Goal: Task Accomplishment & Management: Manage account settings

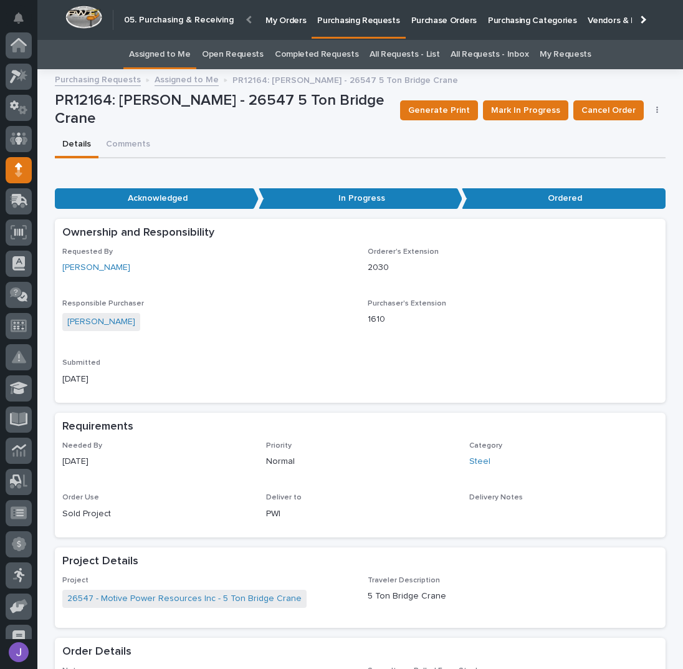
scroll to position [125, 0]
click at [179, 49] on link "Assigned to Me" at bounding box center [160, 54] width 62 height 29
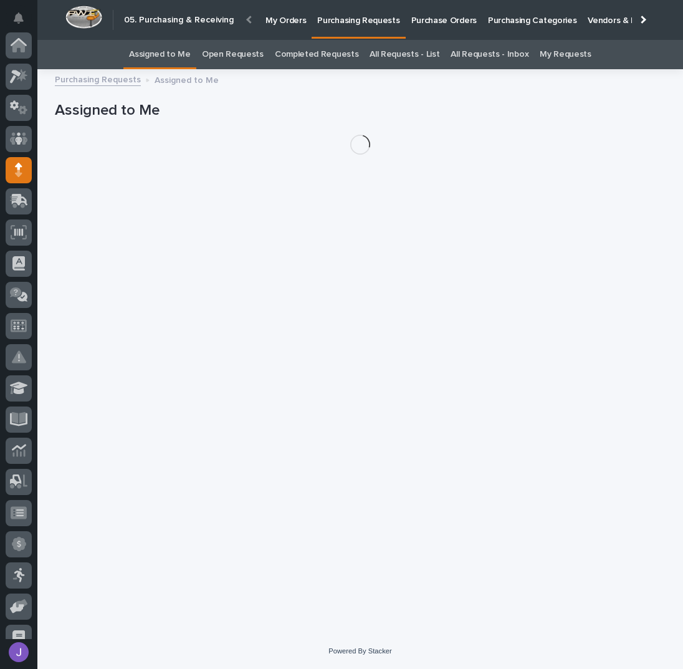
scroll to position [125, 0]
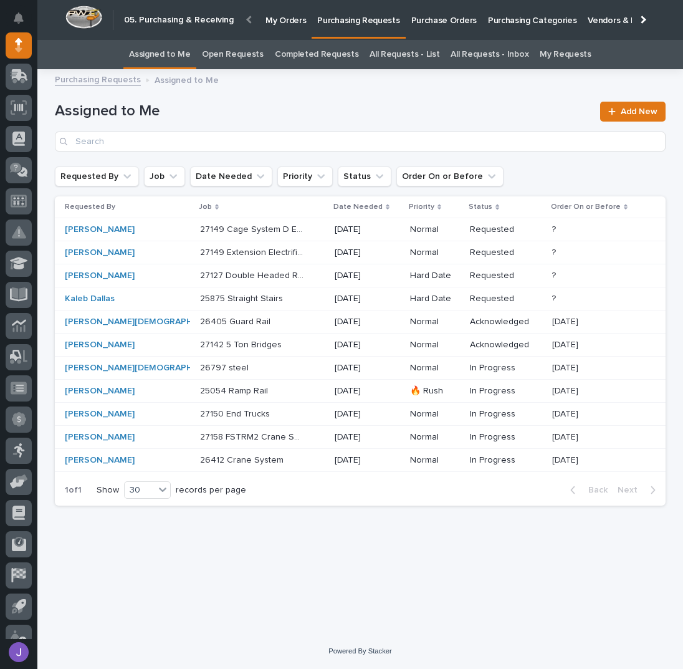
click at [273, 342] on p at bounding box center [252, 345] width 104 height 11
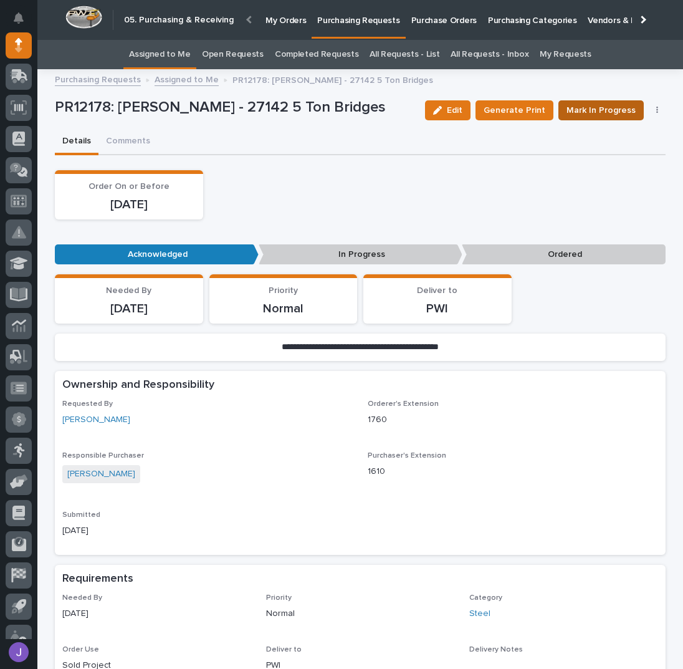
click at [609, 110] on span "Mark In Progress" at bounding box center [601, 110] width 69 height 15
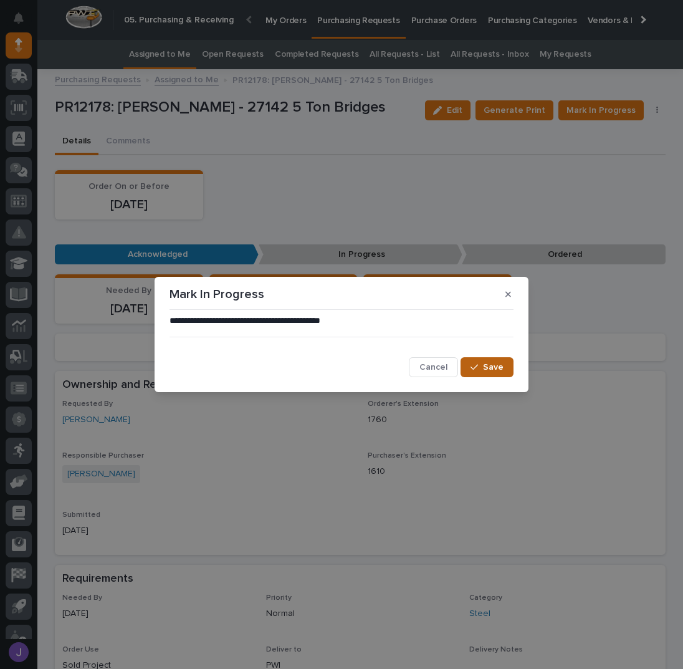
click at [510, 366] on button "Save" at bounding box center [487, 367] width 53 height 20
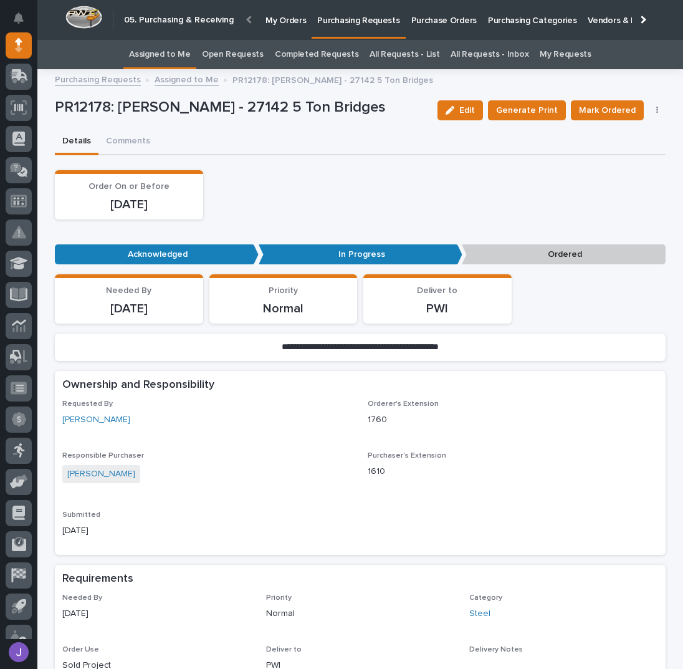
click at [444, 23] on p "Purchase Orders" at bounding box center [444, 13] width 65 height 26
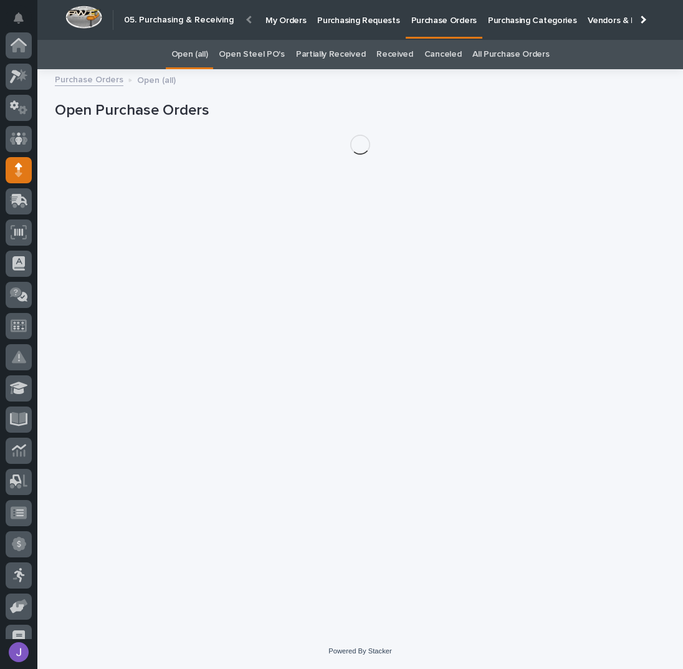
scroll to position [125, 0]
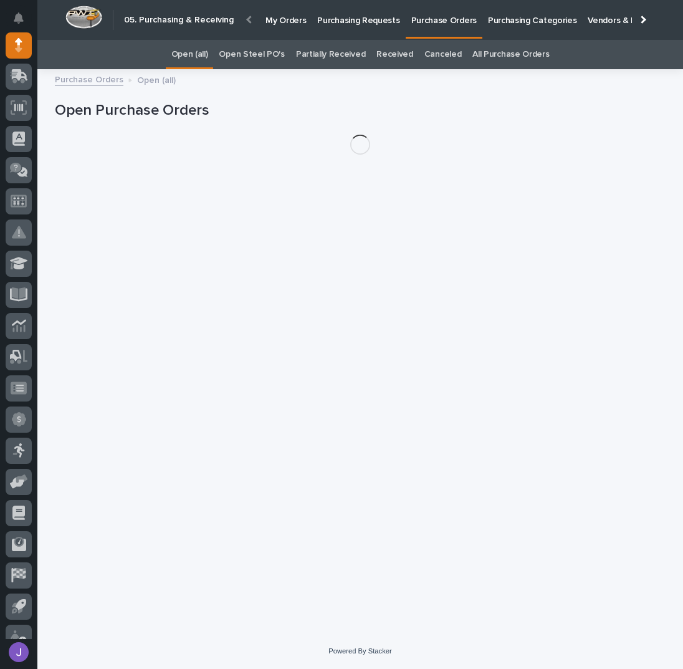
click at [274, 58] on link "Open Steel PO's" at bounding box center [251, 54] width 65 height 29
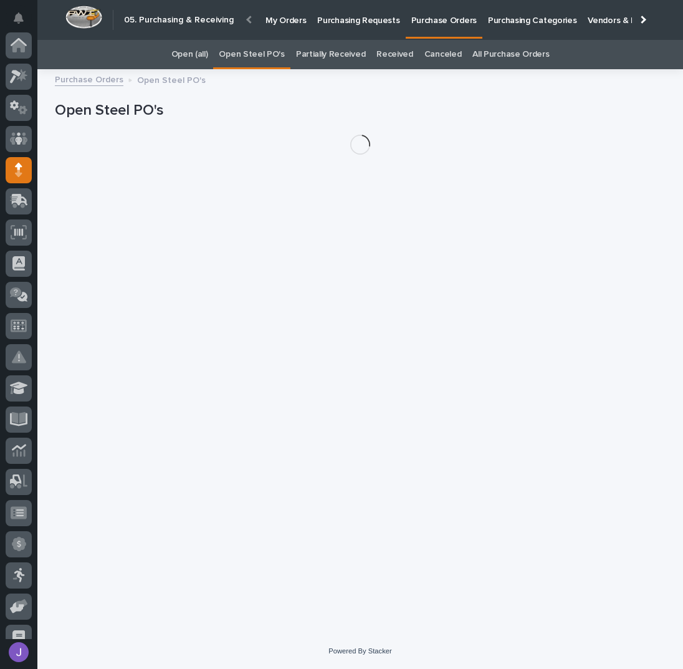
scroll to position [125, 0]
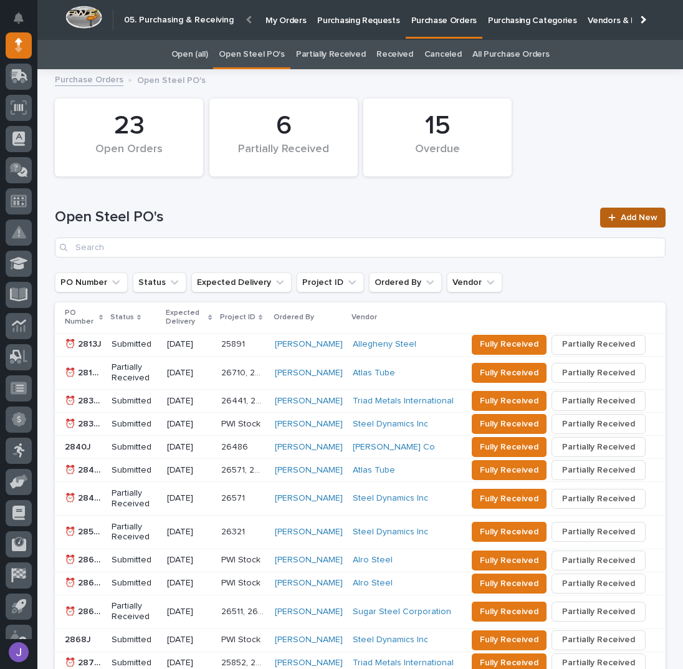
click at [634, 218] on span "Add New" at bounding box center [639, 217] width 37 height 9
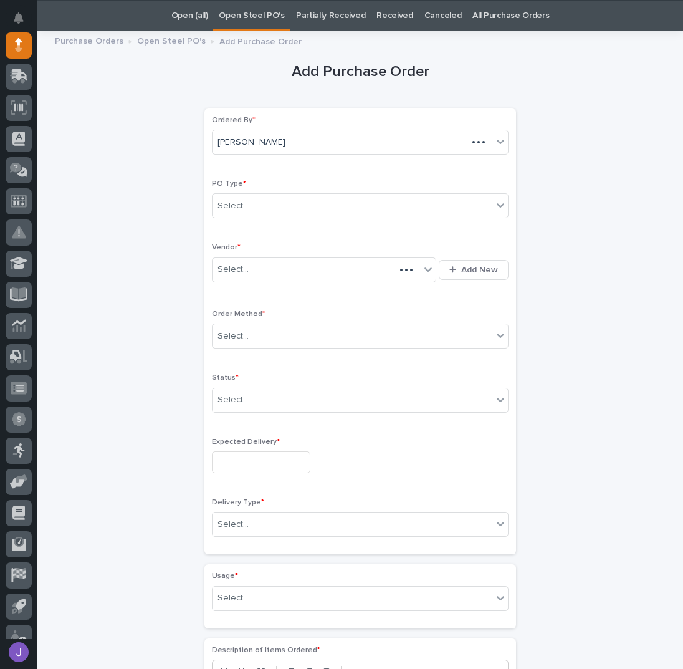
scroll to position [39, 0]
click at [273, 200] on div "Select..." at bounding box center [353, 205] width 280 height 21
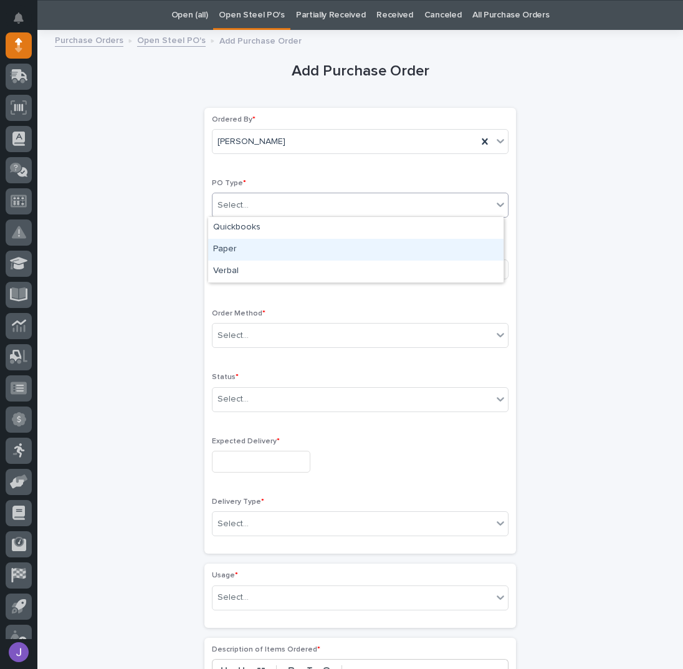
click at [236, 251] on div "Paper" at bounding box center [356, 250] width 296 height 22
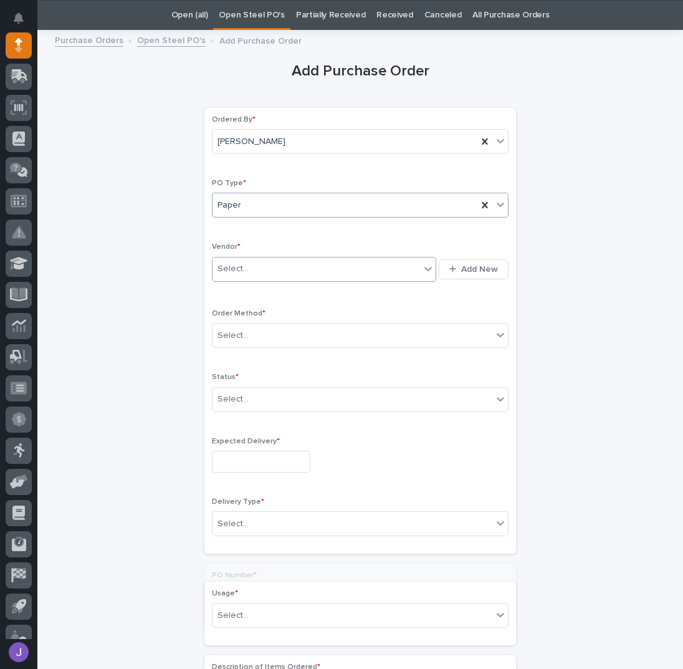
click at [247, 279] on body "My Settings Log Out " 05. Purchasing & Receiving " was added to your account Op…" at bounding box center [341, 334] width 683 height 669
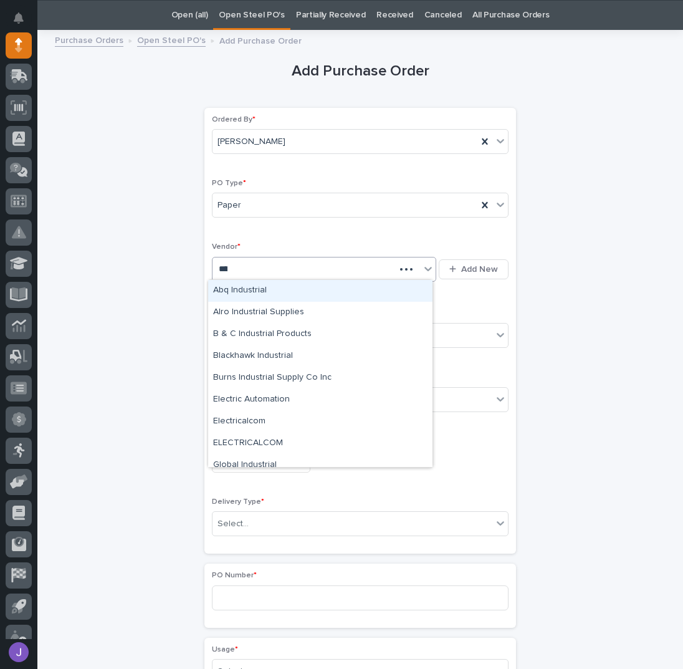
type input "*****"
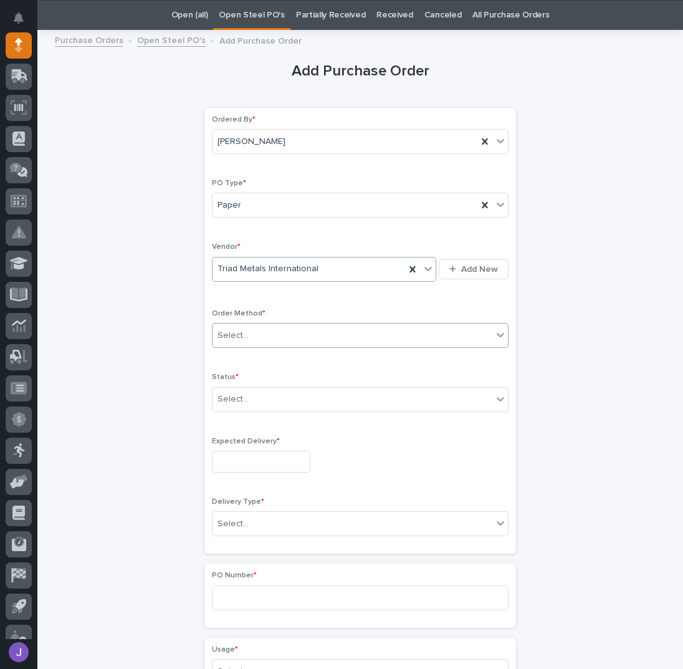
click at [241, 337] on div "Select..." at bounding box center [233, 335] width 31 height 13
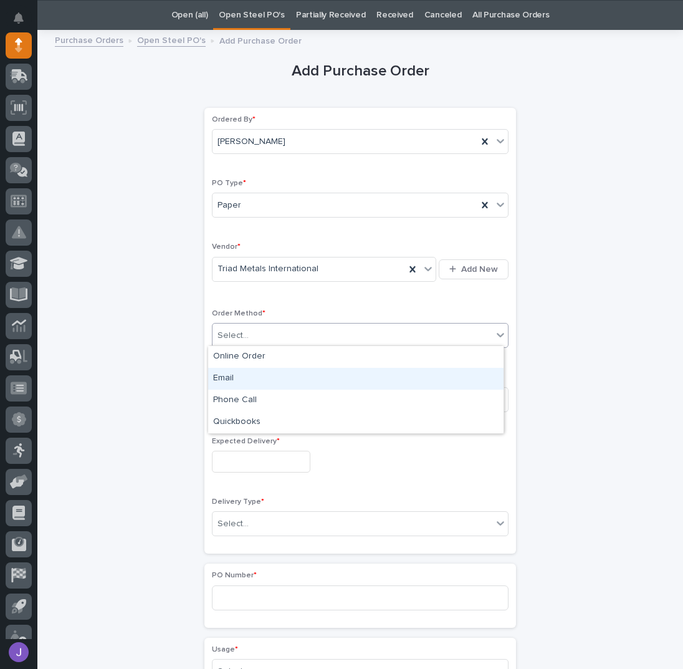
click at [237, 375] on div "Email" at bounding box center [356, 379] width 296 height 22
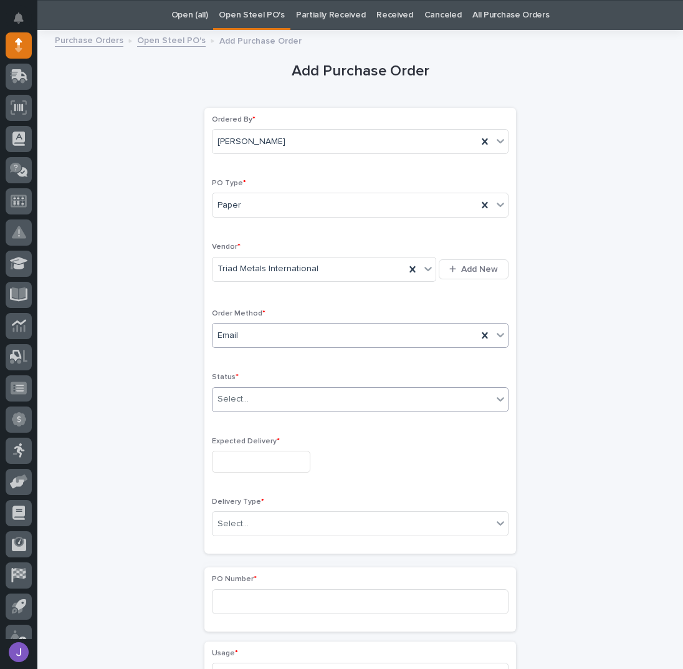
click at [238, 398] on div "Select..." at bounding box center [233, 399] width 31 height 13
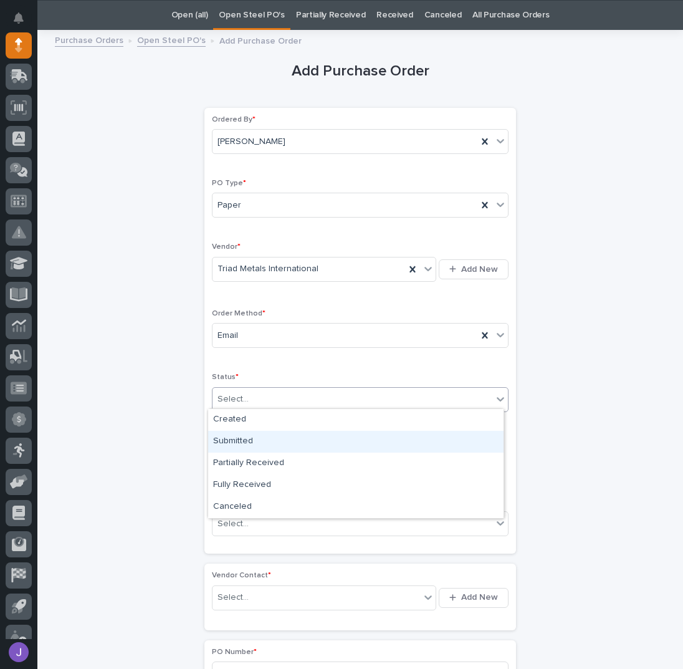
click at [243, 440] on div "Submitted" at bounding box center [356, 442] width 296 height 22
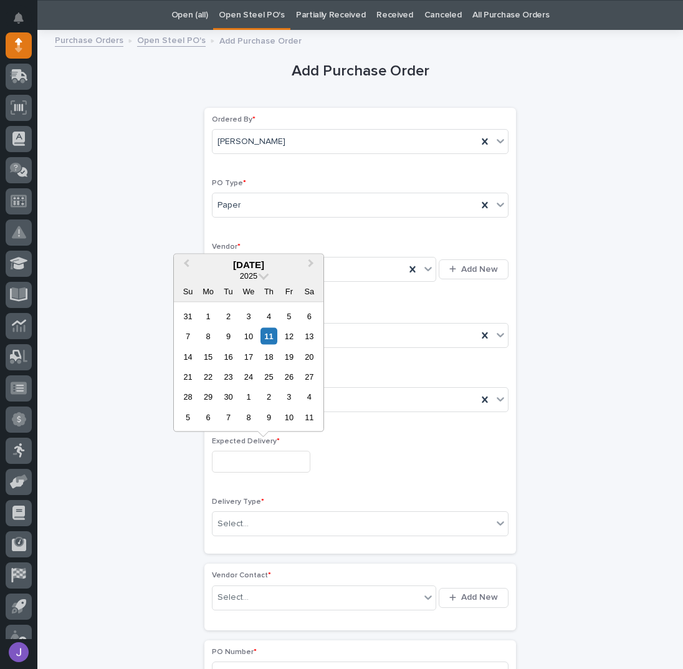
click at [245, 458] on input "text" at bounding box center [261, 462] width 99 height 22
drag, startPoint x: 266, startPoint y: 349, endPoint x: 273, endPoint y: 357, distance: 10.6
click at [267, 349] on div "18" at bounding box center [269, 356] width 17 height 17
type input "**********"
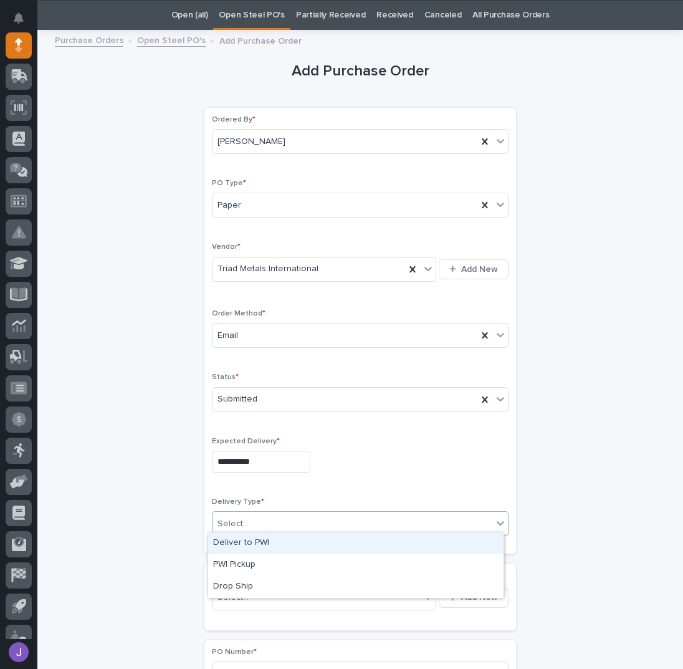
click at [265, 519] on div "Select..." at bounding box center [353, 524] width 280 height 21
click at [246, 546] on div "Deliver to PWI" at bounding box center [356, 543] width 296 height 22
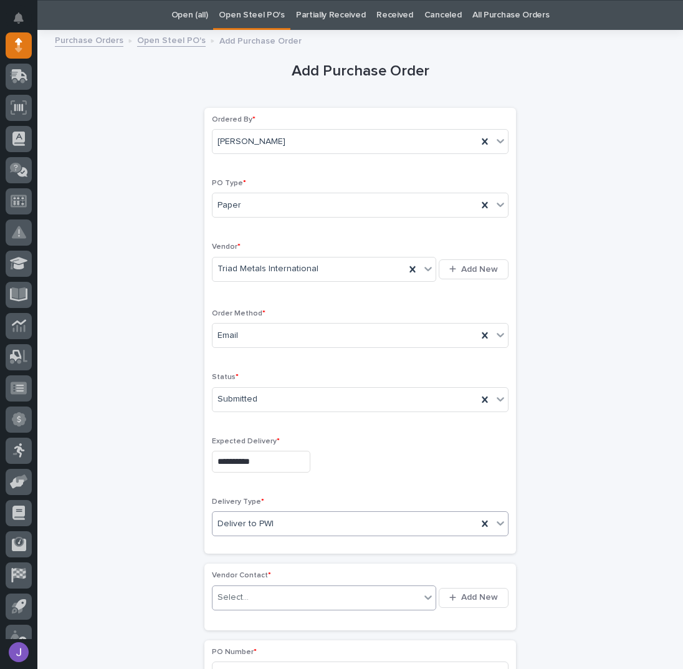
click at [245, 594] on div "Select..." at bounding box center [317, 597] width 208 height 21
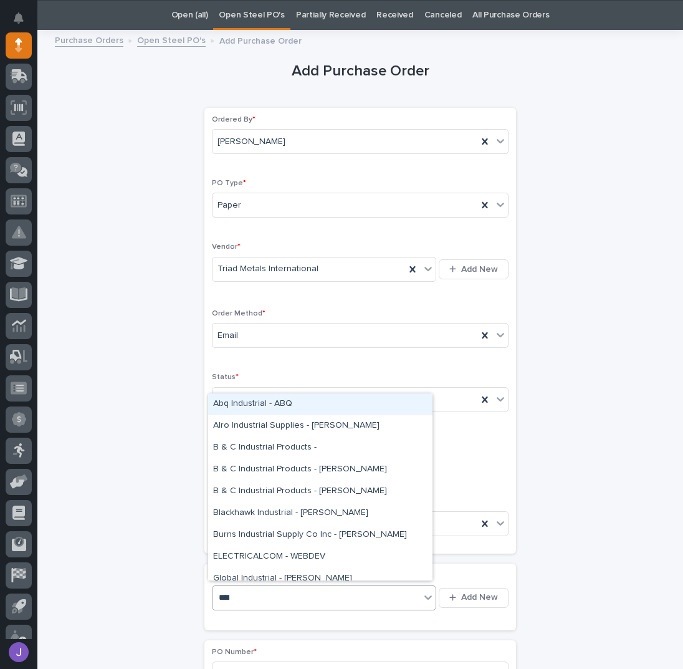
type input "*****"
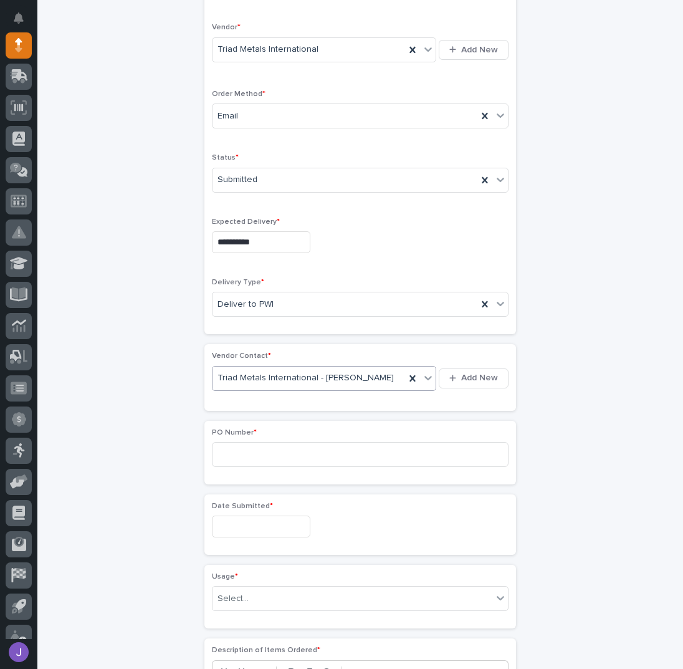
scroll to position [289, 0]
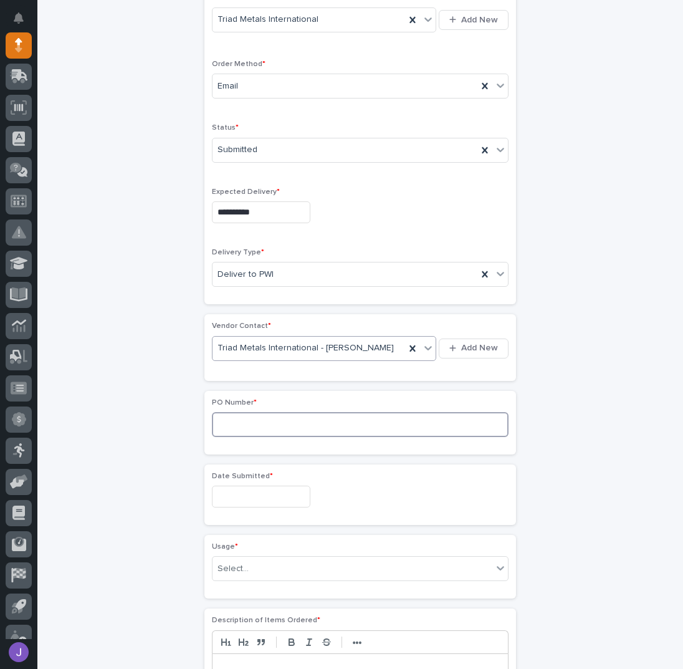
click at [225, 423] on input at bounding box center [360, 424] width 297 height 25
type input "2903J"
click at [246, 486] on input "text" at bounding box center [261, 497] width 99 height 22
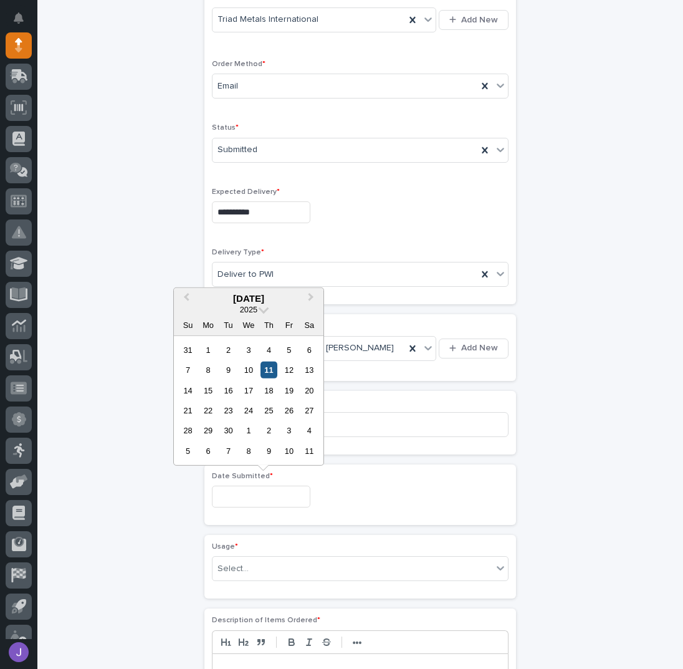
click at [270, 369] on div "11" at bounding box center [269, 370] width 17 height 17
type input "**********"
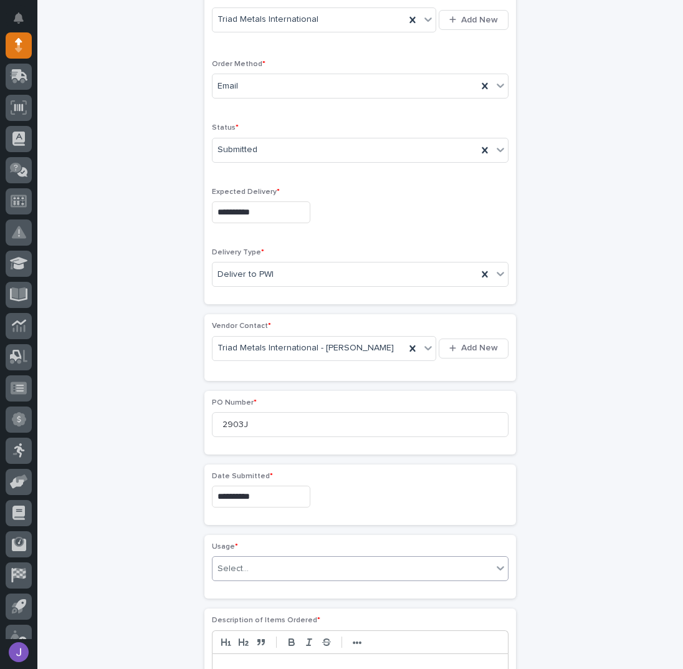
click at [250, 564] on input "text" at bounding box center [250, 569] width 1 height 11
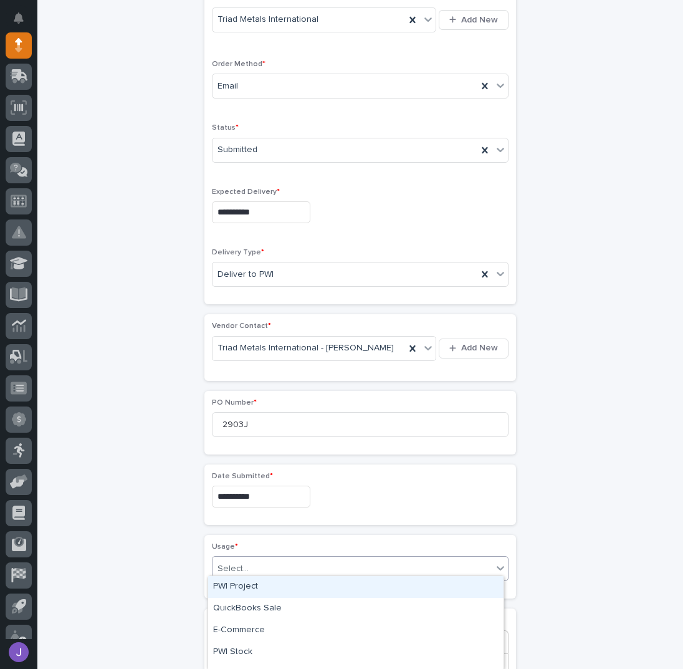
click at [243, 583] on div "PWI Project" at bounding box center [356, 587] width 296 height 22
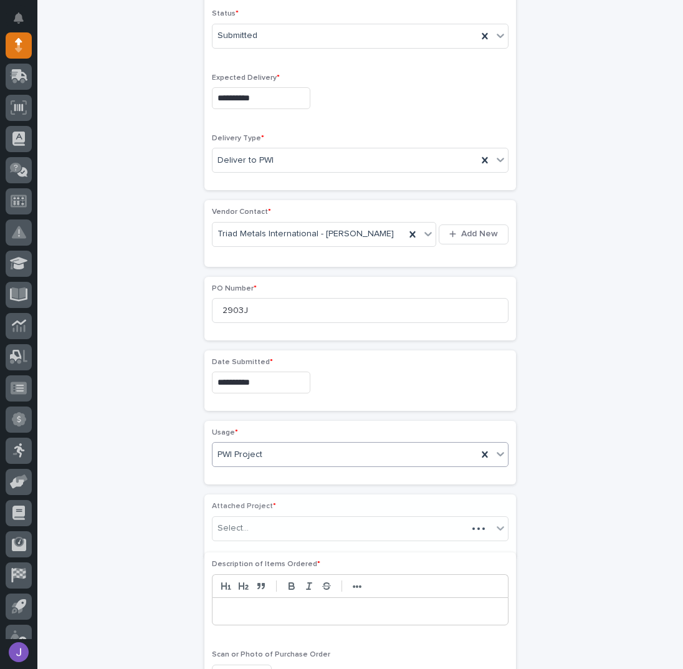
scroll to position [408, 0]
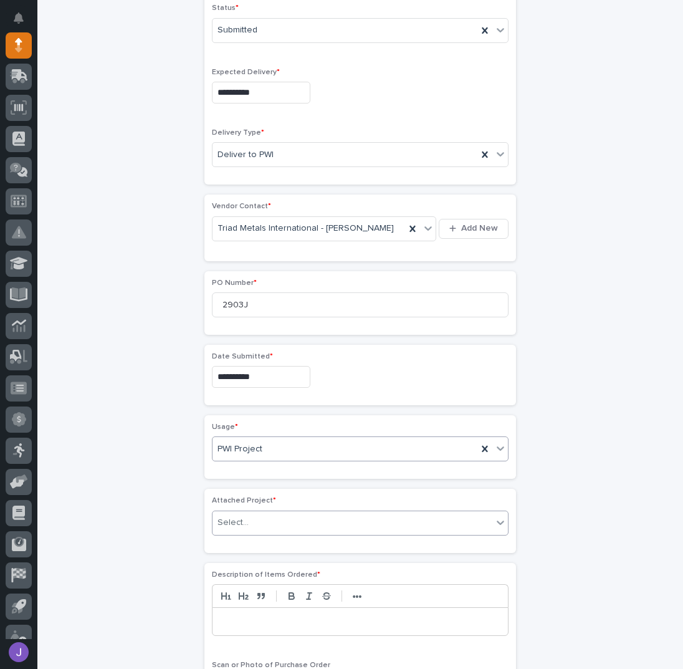
click at [218, 516] on div "Select..." at bounding box center [233, 522] width 31 height 13
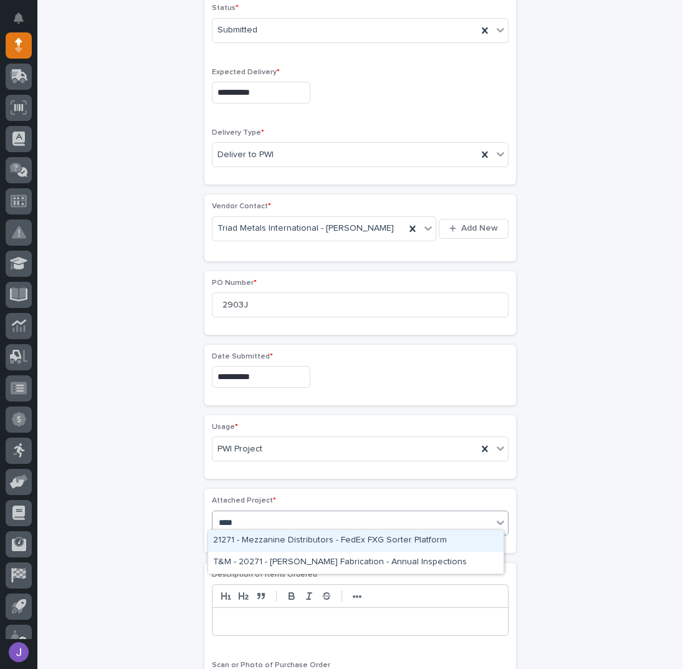
type input "*****"
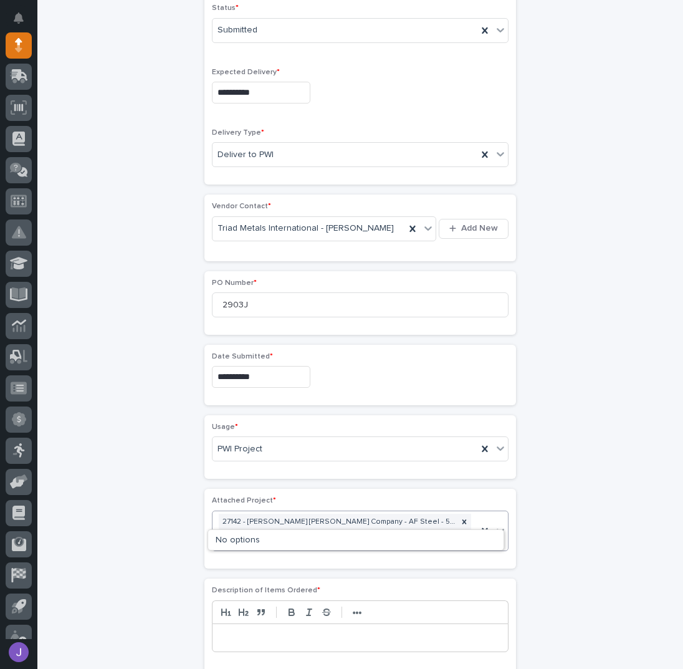
type input "*****"
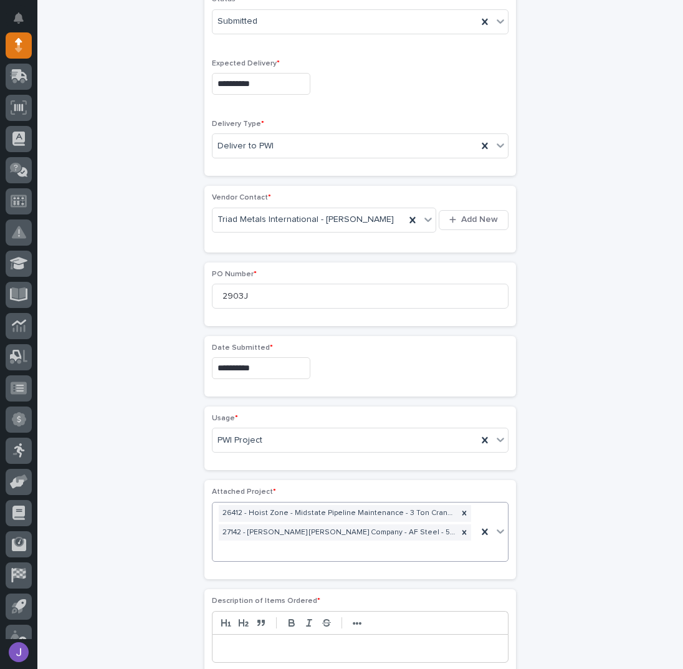
click at [128, 479] on div "**********" at bounding box center [360, 372] width 611 height 1424
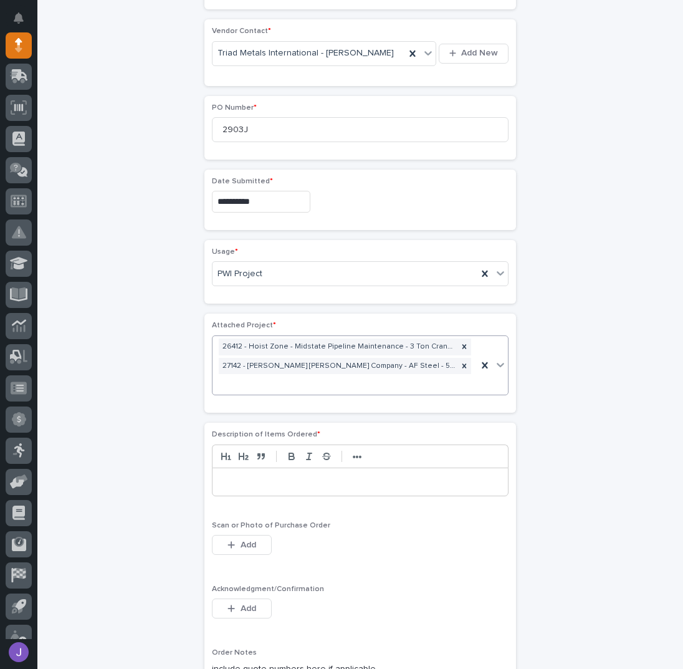
click at [224, 476] on p at bounding box center [360, 482] width 277 height 12
click at [229, 604] on icon "button" at bounding box center [231, 608] width 7 height 9
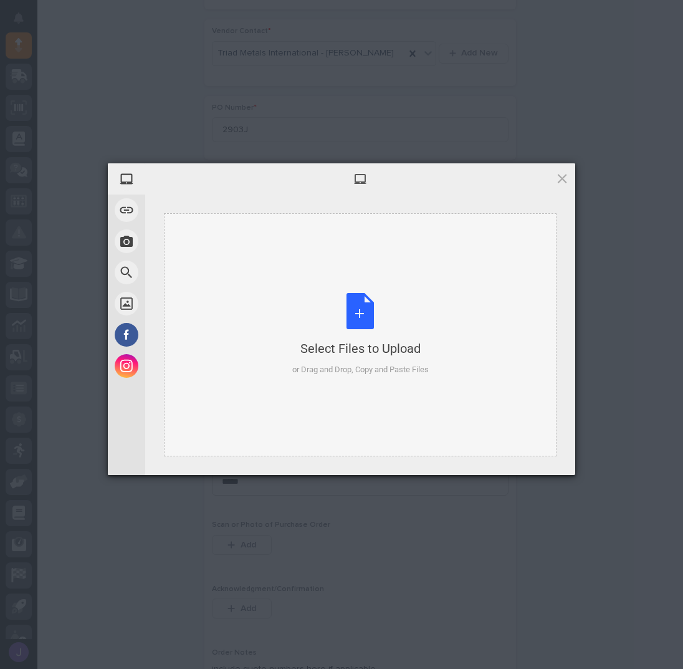
click at [354, 319] on div "Select Files to Upload or Drag and Drop, Copy and Paste Files" at bounding box center [360, 334] width 137 height 83
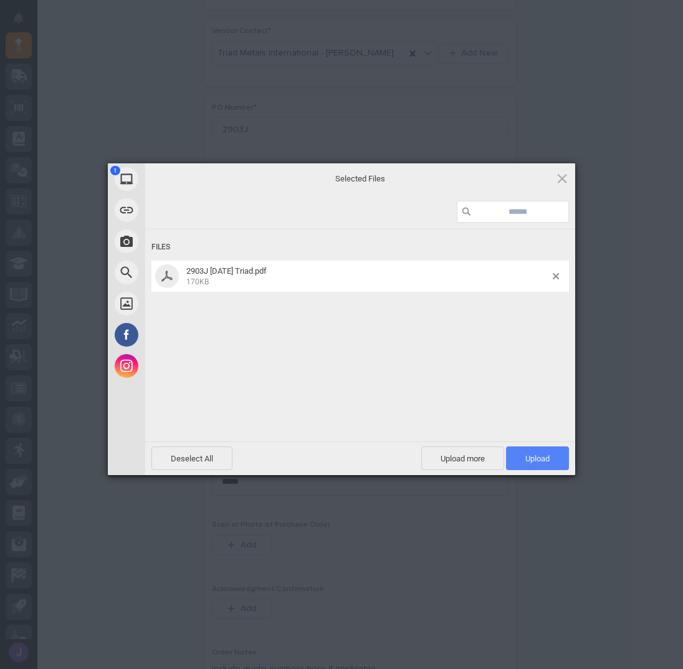
click at [548, 453] on span "Upload 1" at bounding box center [537, 458] width 63 height 24
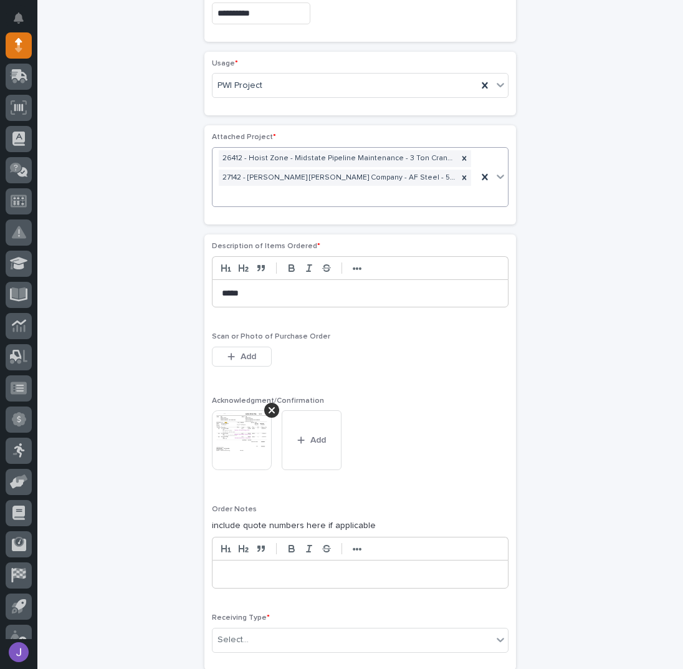
scroll to position [938, 0]
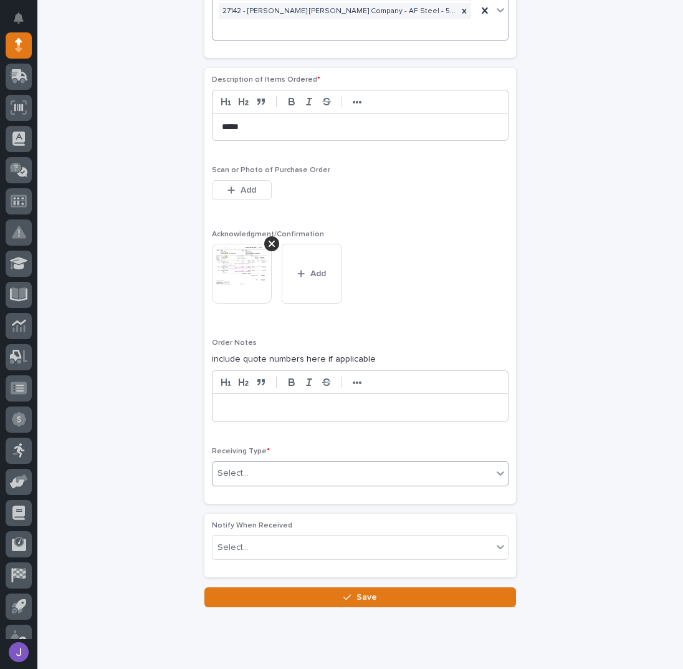
click at [241, 461] on div "Select..." at bounding box center [360, 473] width 297 height 25
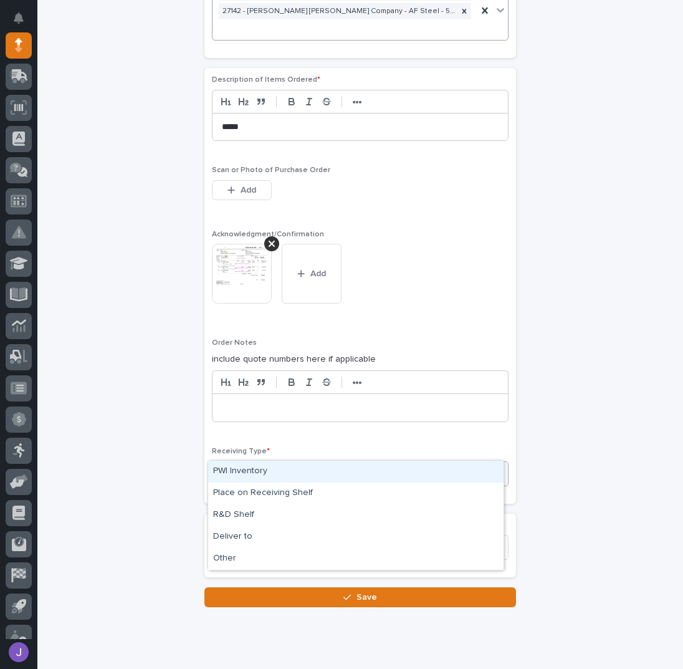
click at [239, 470] on div "PWI Inventory" at bounding box center [356, 472] width 296 height 22
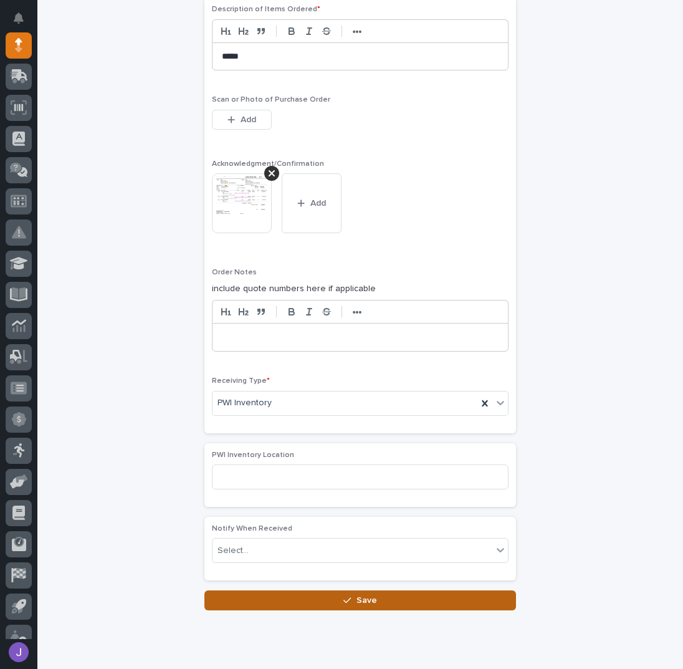
scroll to position [1011, 0]
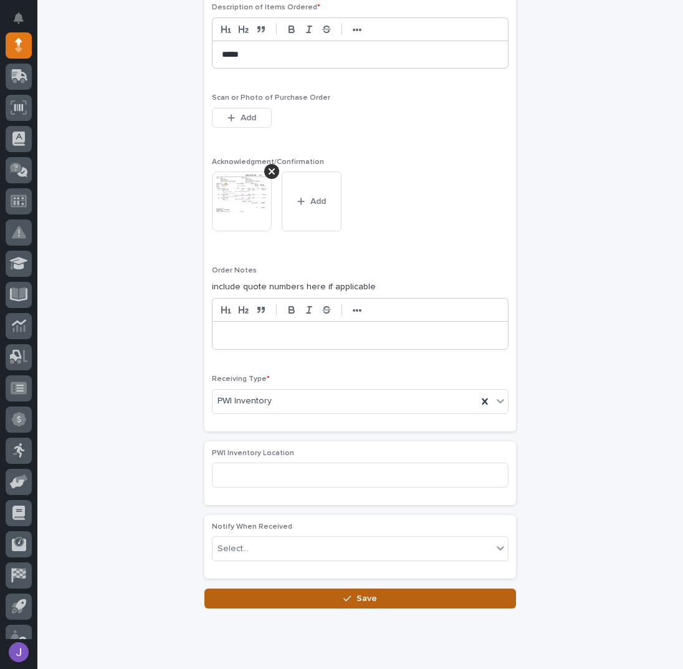
click at [300, 589] on button "Save" at bounding box center [361, 599] width 312 height 20
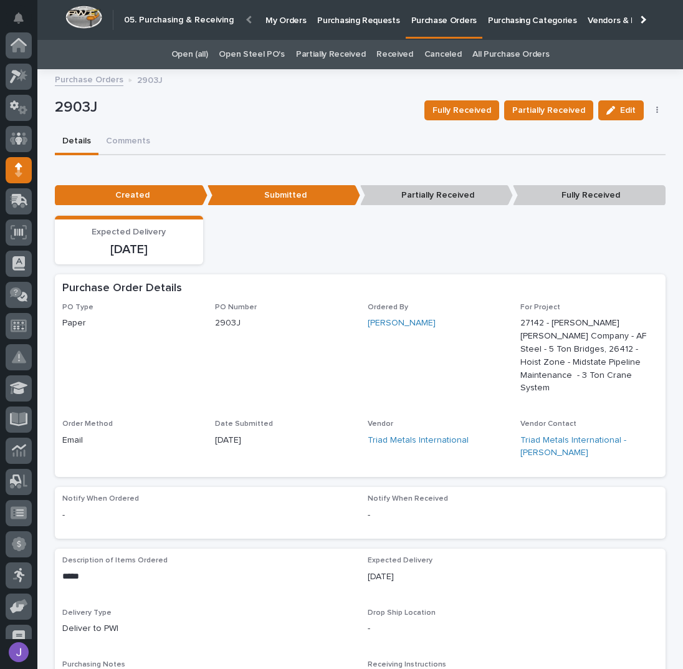
scroll to position [125, 0]
click at [343, 21] on p "Purchasing Requests" at bounding box center [358, 13] width 82 height 26
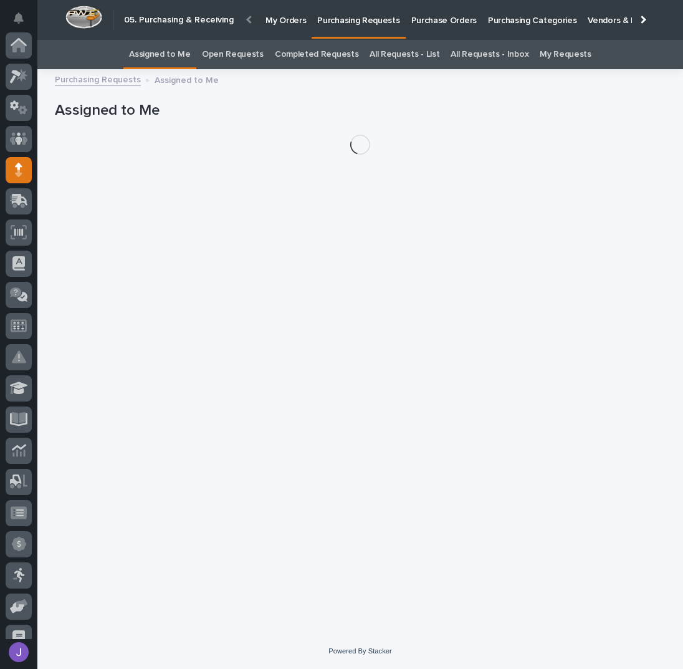
scroll to position [125, 0]
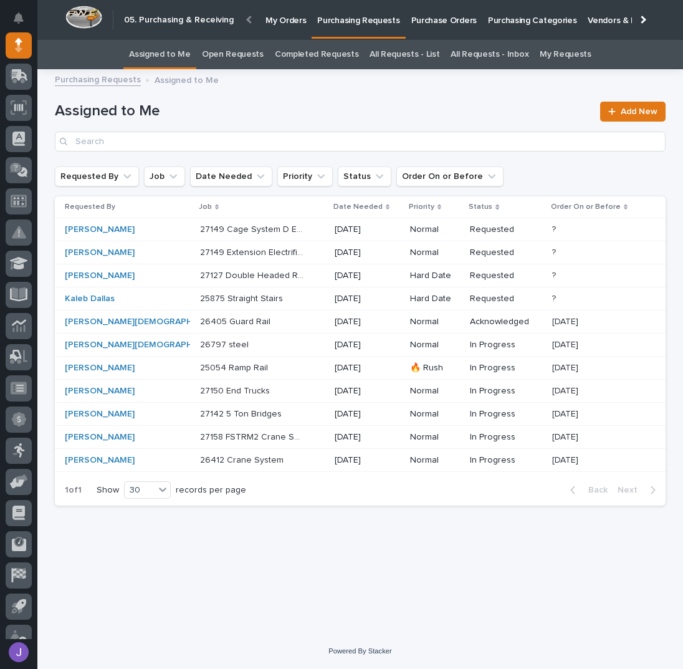
click at [137, 413] on div "[PERSON_NAME]" at bounding box center [117, 414] width 104 height 11
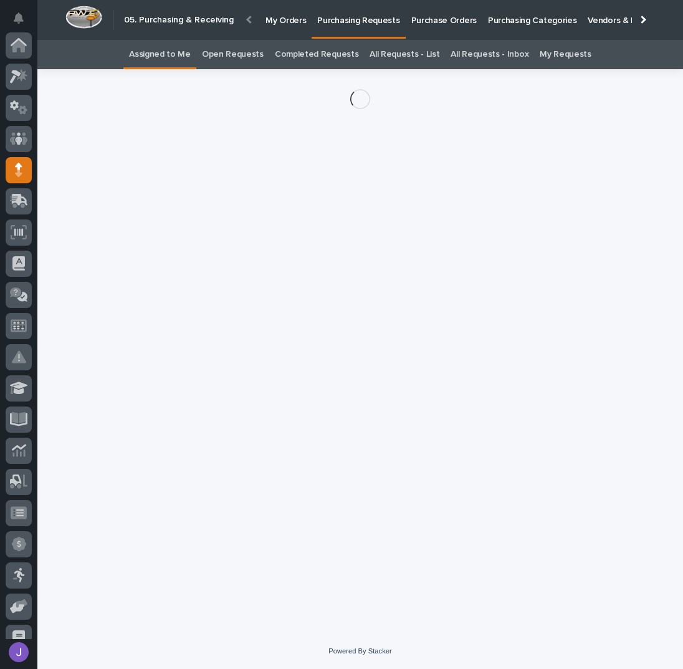
scroll to position [125, 0]
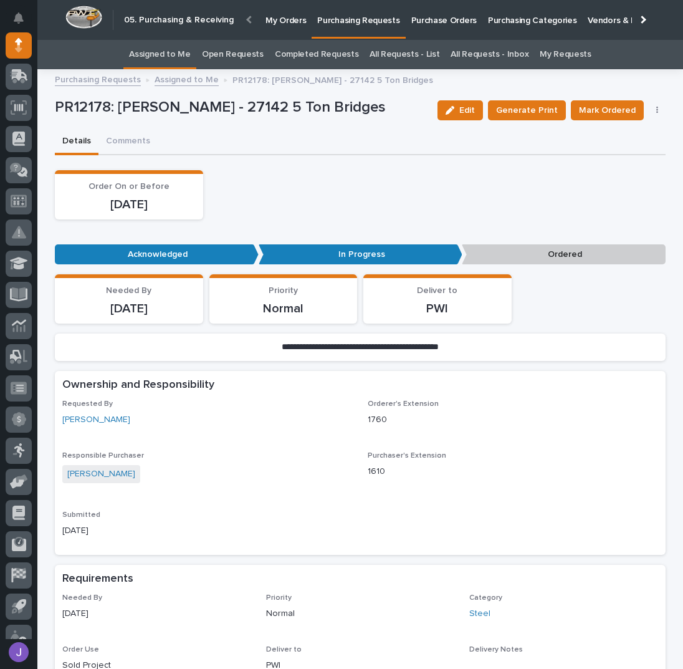
click at [657, 106] on icon "button" at bounding box center [658, 110] width 2 height 9
click at [609, 157] on span "Edit Linked PO's" at bounding box center [617, 155] width 64 height 15
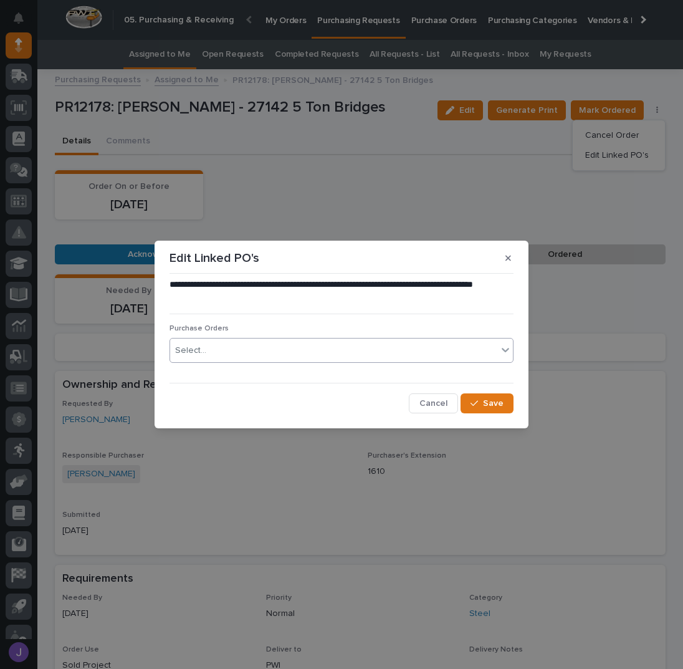
click at [291, 350] on div "Select..." at bounding box center [333, 350] width 327 height 21
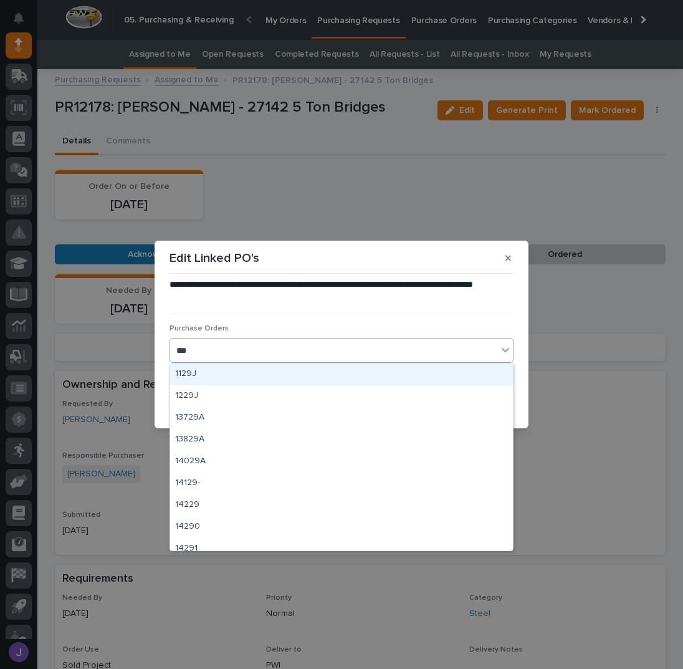
type input "****"
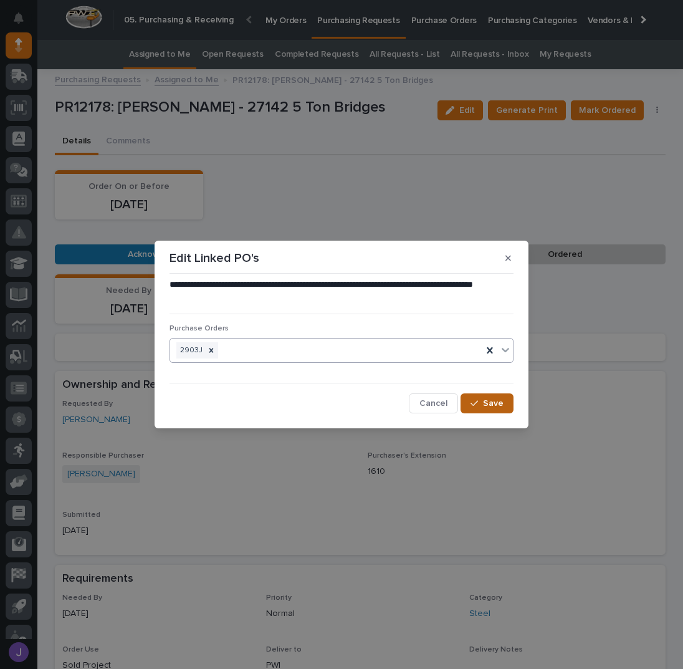
click at [478, 404] on icon "button" at bounding box center [474, 403] width 7 height 9
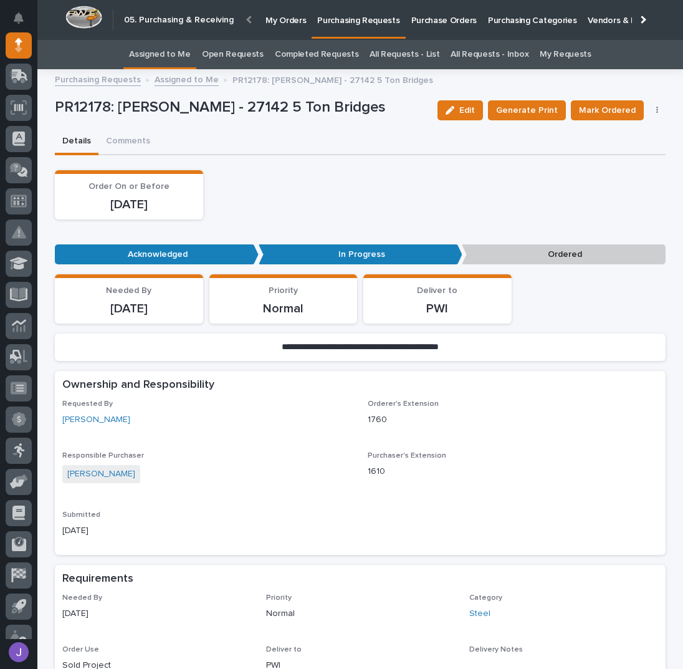
click at [589, 107] on span "Mark Ordered" at bounding box center [607, 110] width 57 height 15
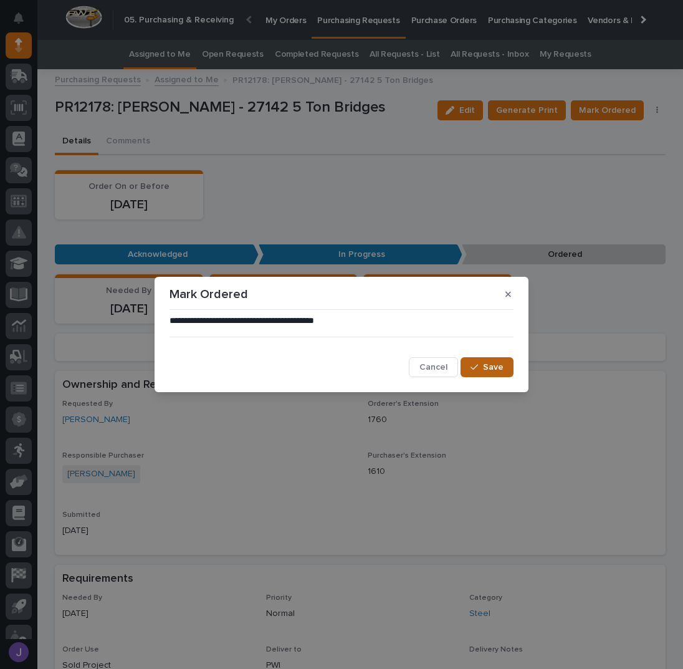
click at [496, 366] on span "Save" at bounding box center [493, 367] width 21 height 11
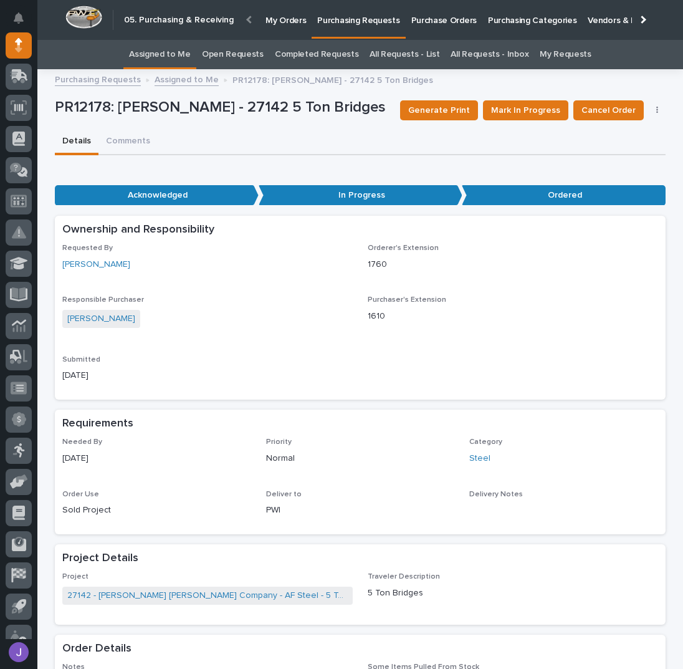
click at [182, 49] on link "Assigned to Me" at bounding box center [160, 54] width 62 height 29
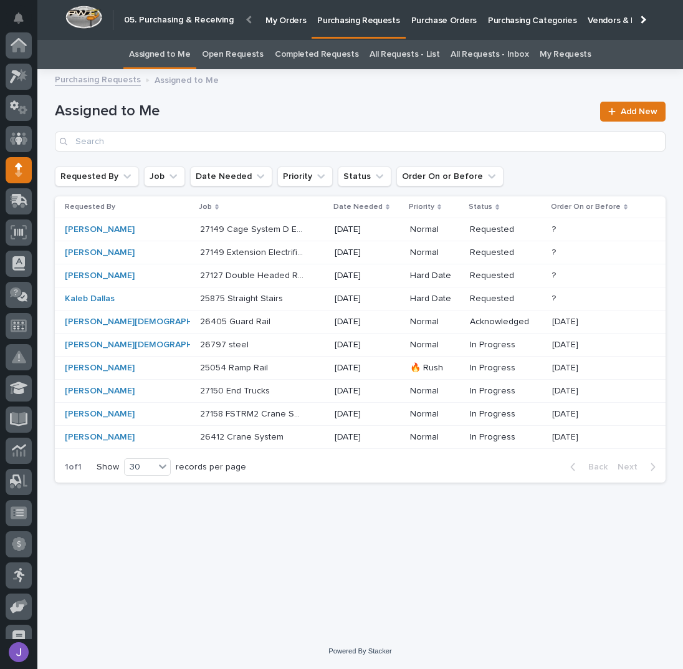
scroll to position [125, 0]
click at [128, 411] on div "[PERSON_NAME]" at bounding box center [117, 414] width 104 height 11
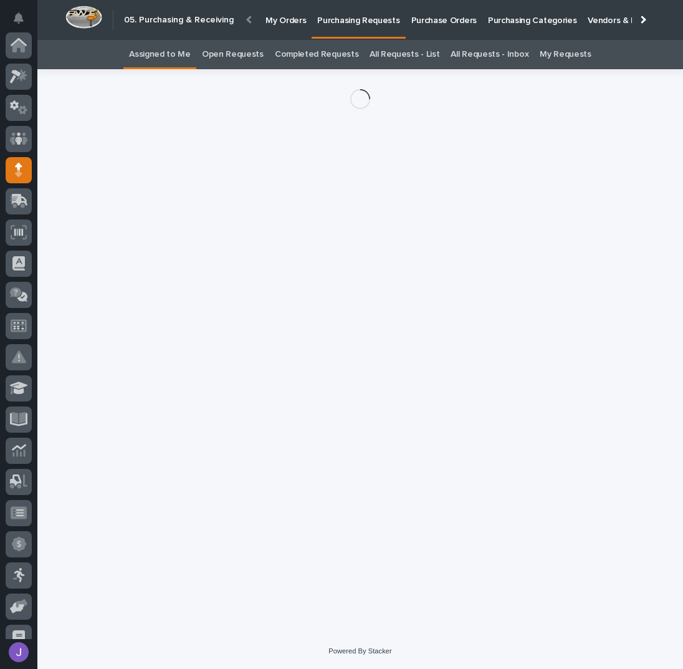
scroll to position [125, 0]
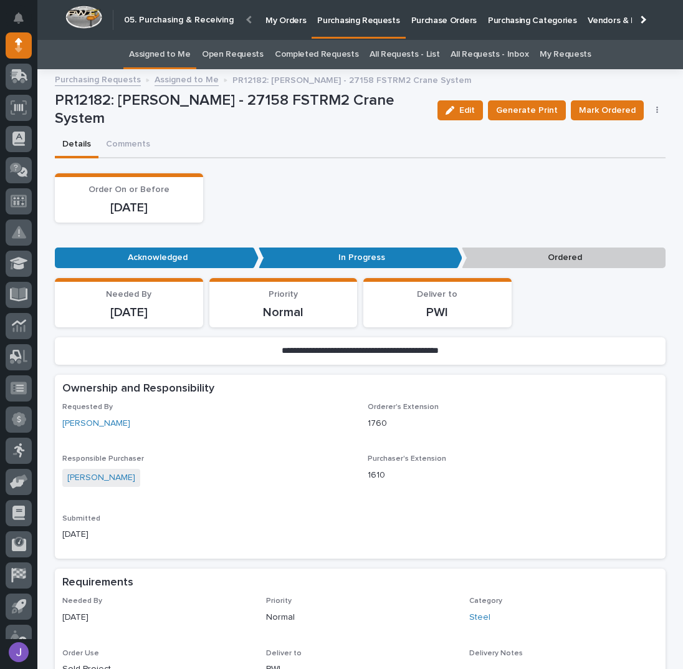
click at [653, 105] on div "Edit Generate Print Mark Ordered Cancel Order Edit Linked PO's" at bounding box center [550, 110] width 234 height 37
click at [654, 112] on button "button" at bounding box center [657, 110] width 17 height 9
click at [626, 155] on span "Edit Linked PO's" at bounding box center [617, 155] width 64 height 15
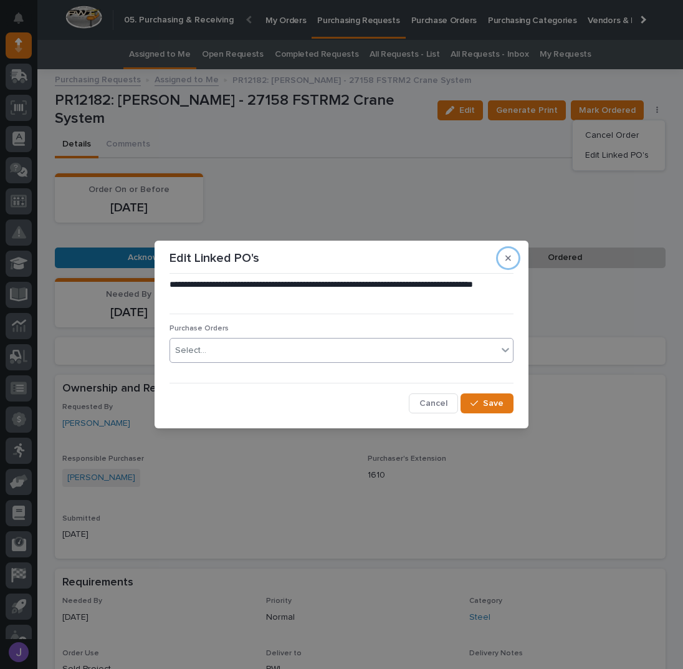
click at [245, 345] on div "Select..." at bounding box center [333, 350] width 327 height 21
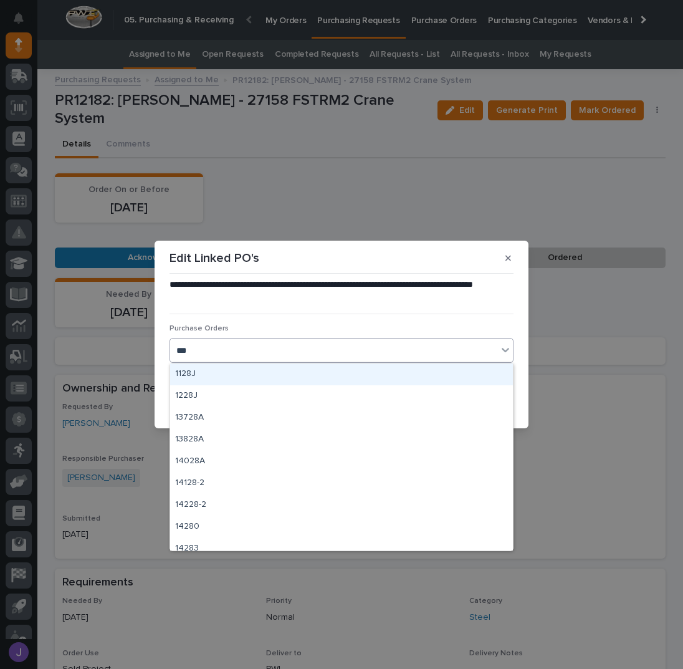
type input "****"
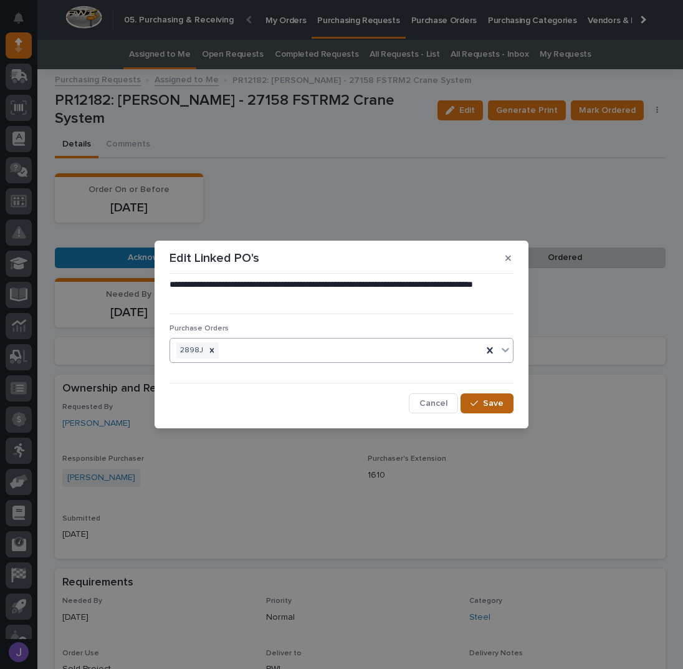
click at [477, 402] on icon "button" at bounding box center [474, 403] width 7 height 9
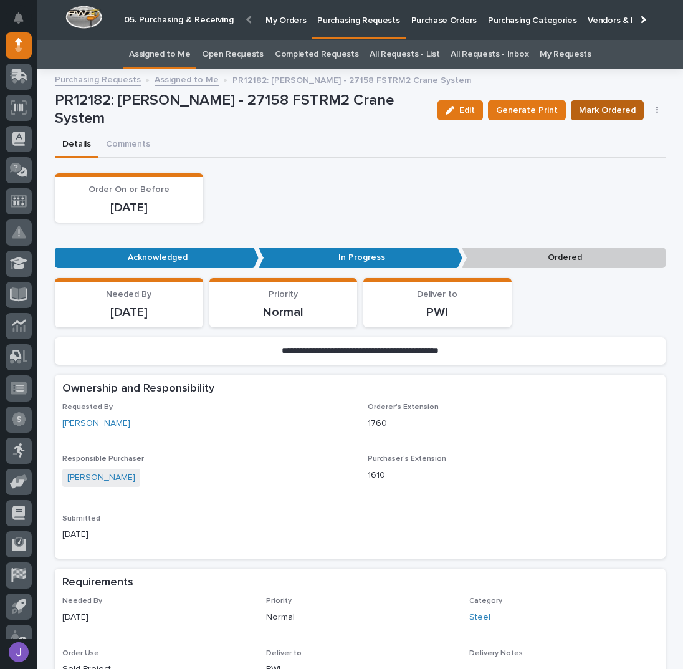
click at [595, 115] on span "Mark Ordered" at bounding box center [607, 110] width 57 height 15
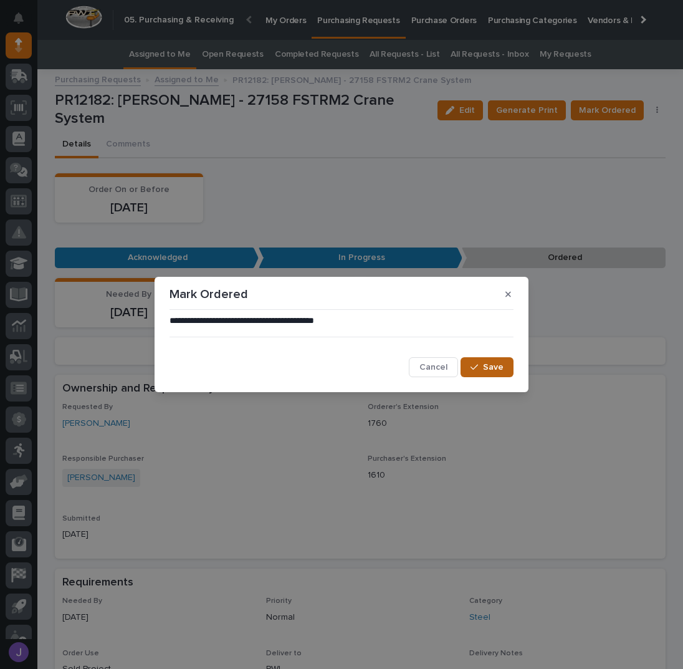
click at [494, 372] on span "Save" at bounding box center [493, 367] width 21 height 11
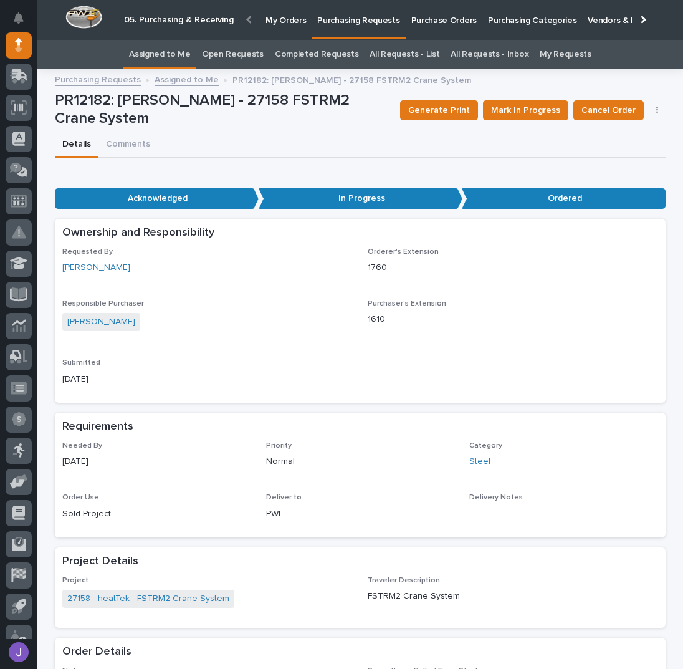
click at [157, 52] on link "Assigned to Me" at bounding box center [160, 54] width 62 height 29
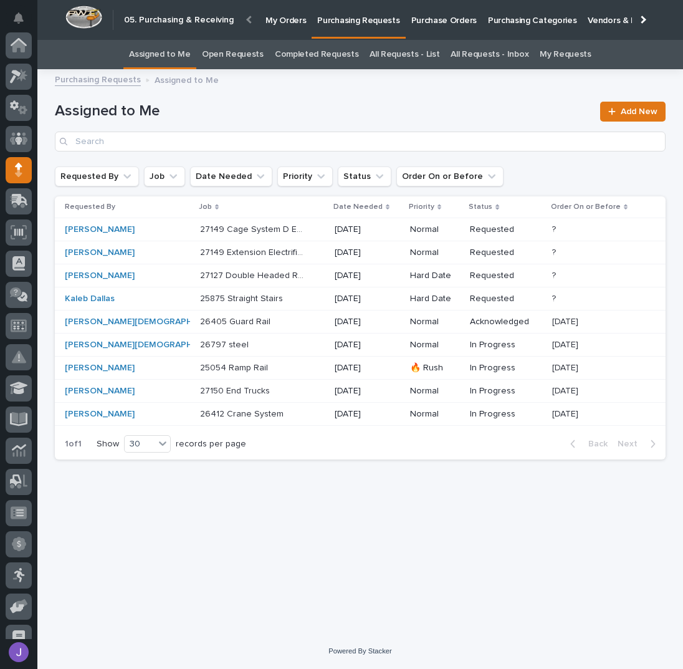
scroll to position [125, 0]
click at [272, 409] on p at bounding box center [252, 414] width 104 height 11
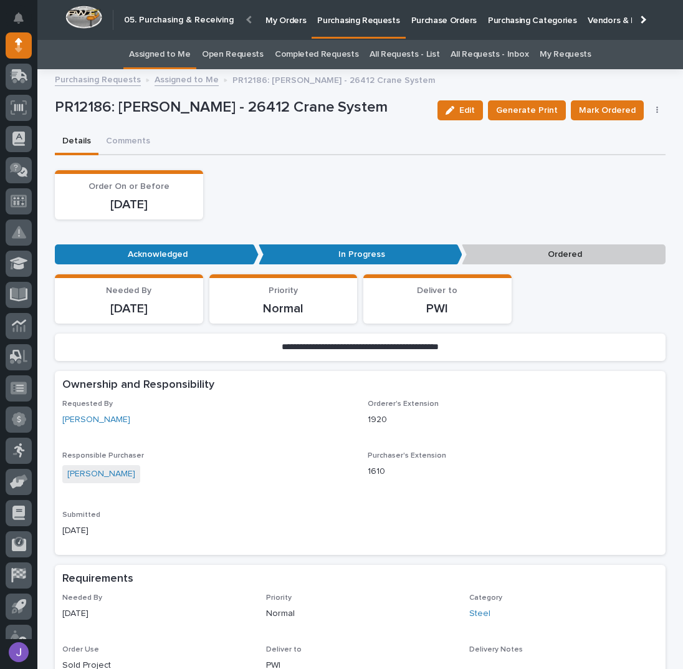
click at [650, 110] on button "button" at bounding box center [657, 110] width 17 height 9
click at [615, 154] on span "Edit Linked PO's" at bounding box center [617, 155] width 64 height 15
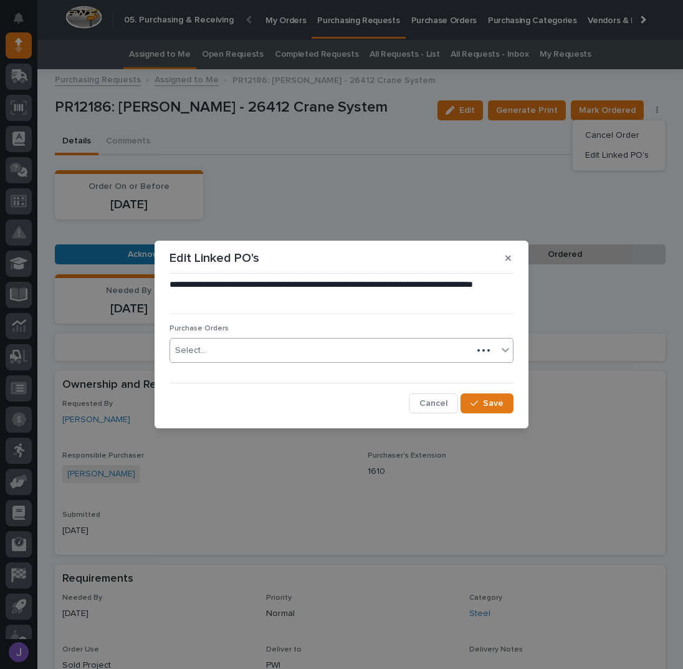
click at [305, 345] on div "Select..." at bounding box center [321, 350] width 302 height 21
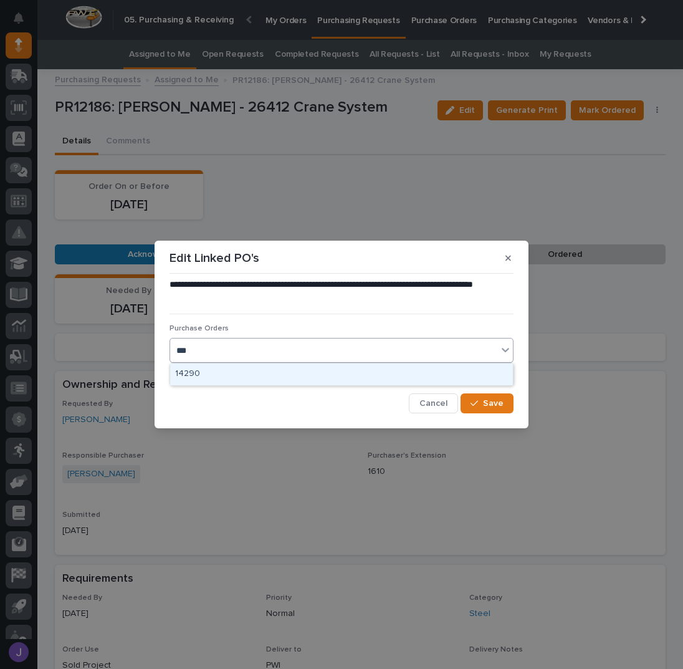
type input "****"
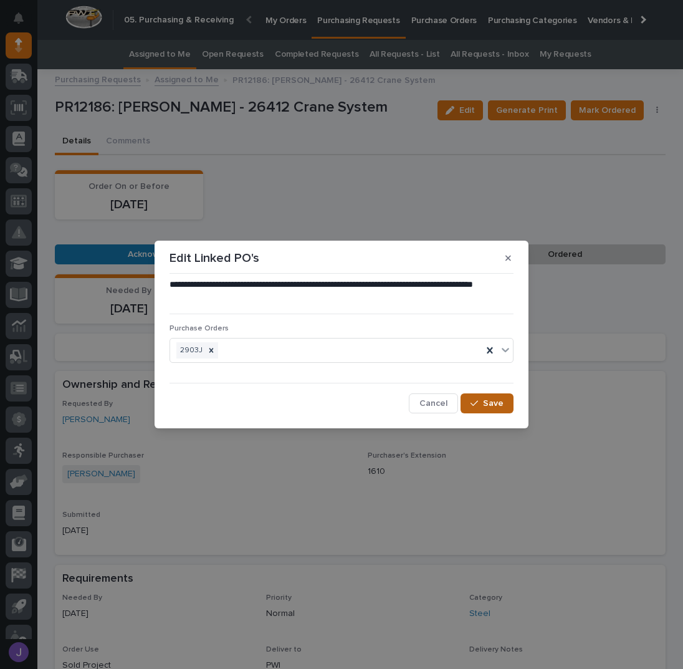
click at [494, 398] on span "Save" at bounding box center [493, 403] width 21 height 11
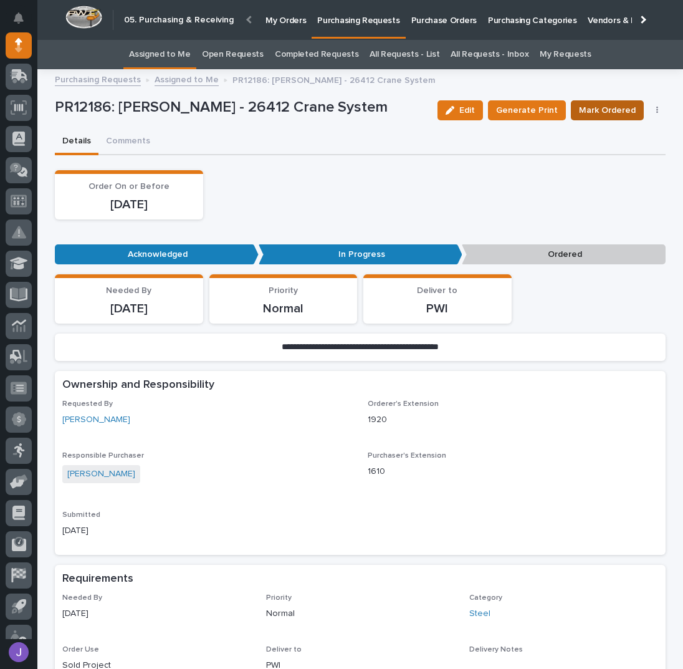
click at [604, 107] on span "Mark Ordered" at bounding box center [607, 110] width 57 height 15
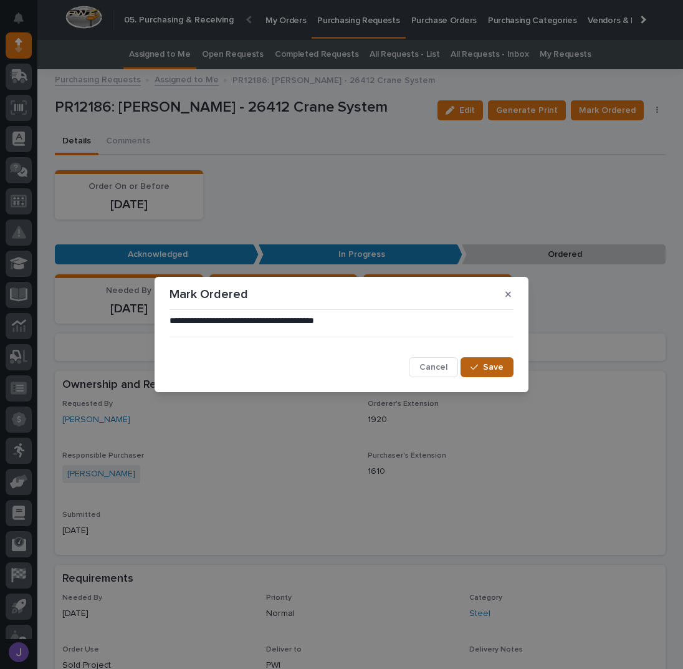
click at [494, 365] on span "Save" at bounding box center [493, 367] width 21 height 11
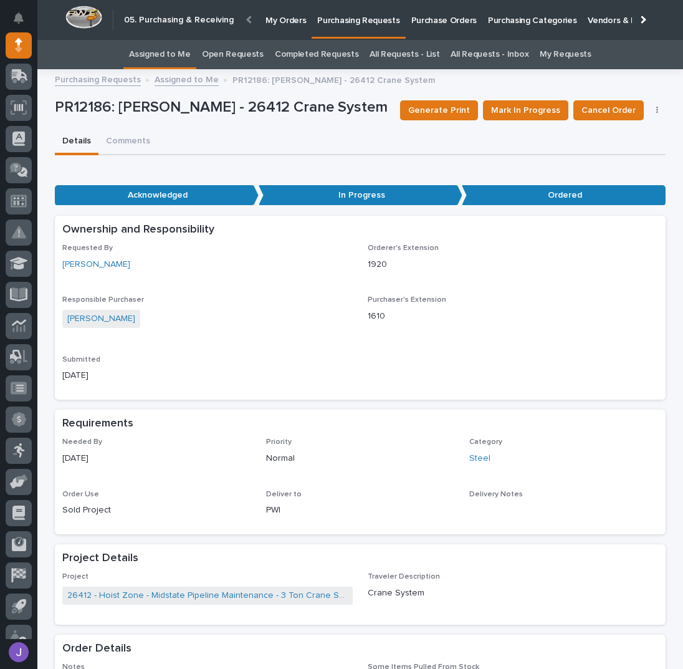
click at [175, 52] on link "Assigned to Me" at bounding box center [160, 54] width 62 height 29
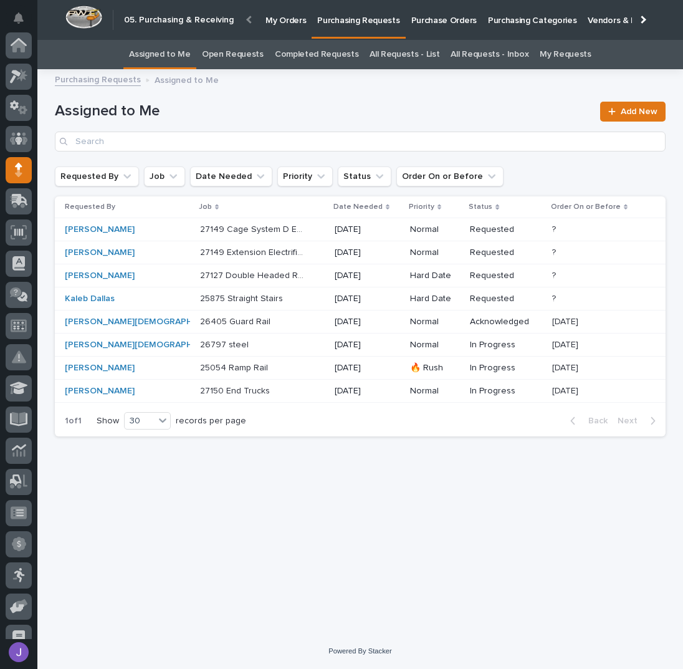
scroll to position [125, 0]
click at [267, 296] on p at bounding box center [252, 299] width 104 height 11
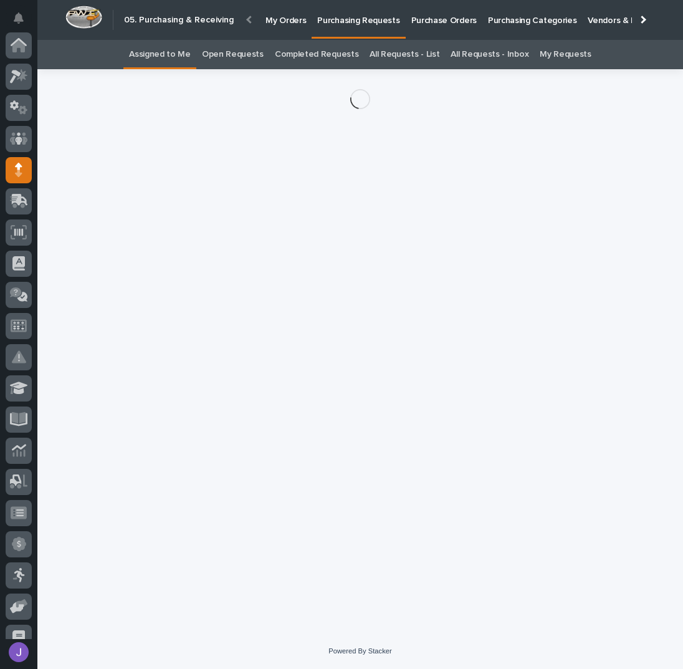
scroll to position [125, 0]
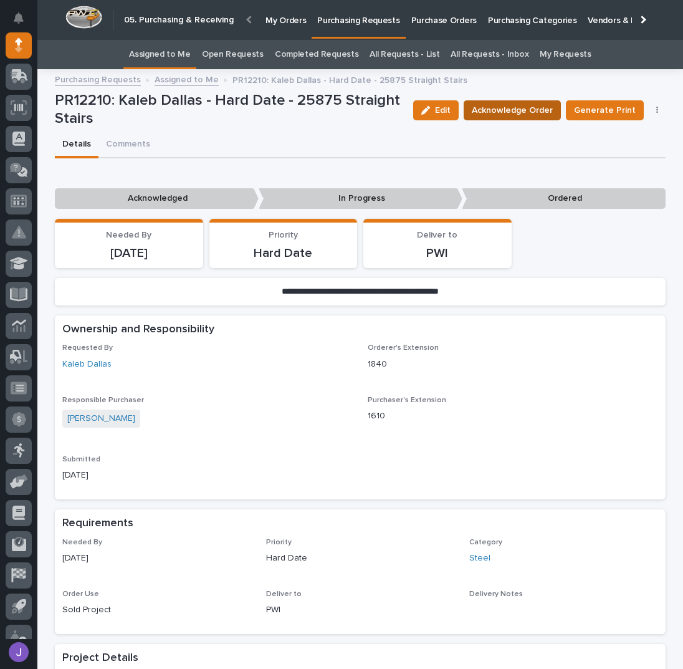
click at [492, 117] on button "Acknowledge Order" at bounding box center [512, 110] width 97 height 20
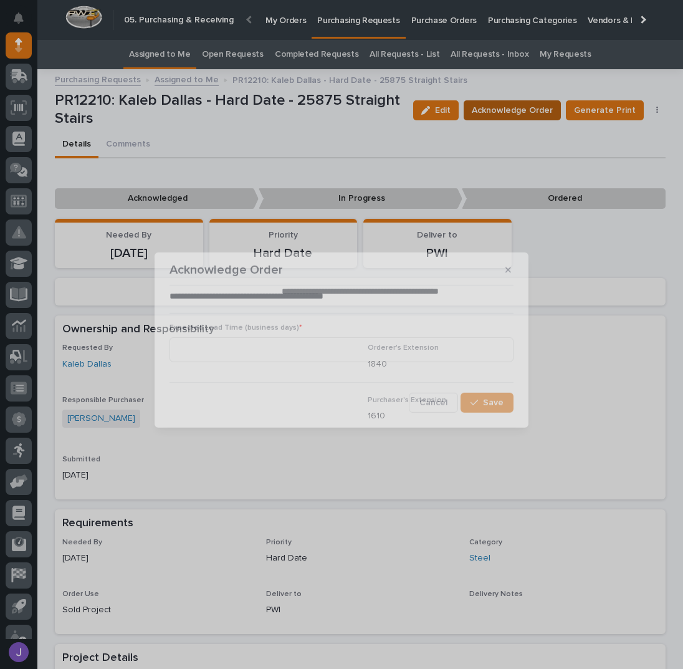
click at [491, 107] on div "**********" at bounding box center [341, 334] width 683 height 669
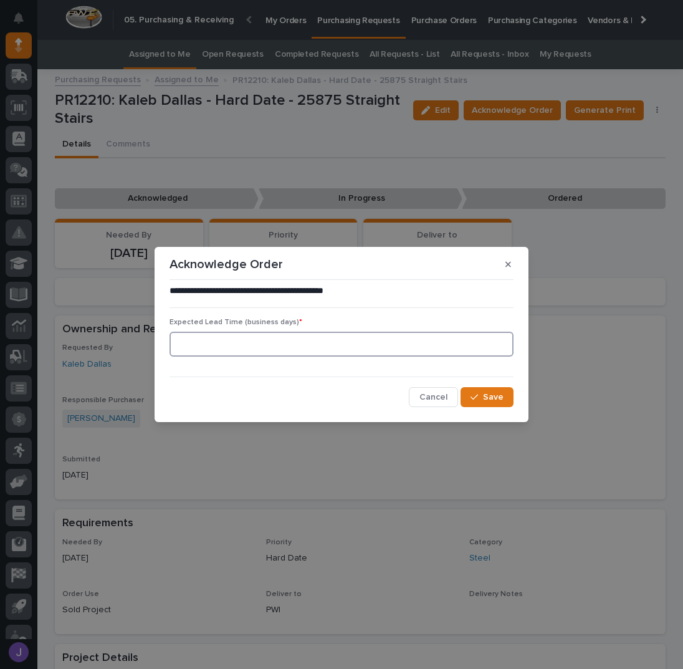
click at [276, 337] on input at bounding box center [342, 344] width 344 height 25
type input "0"
click at [479, 405] on button "Save" at bounding box center [487, 397] width 53 height 20
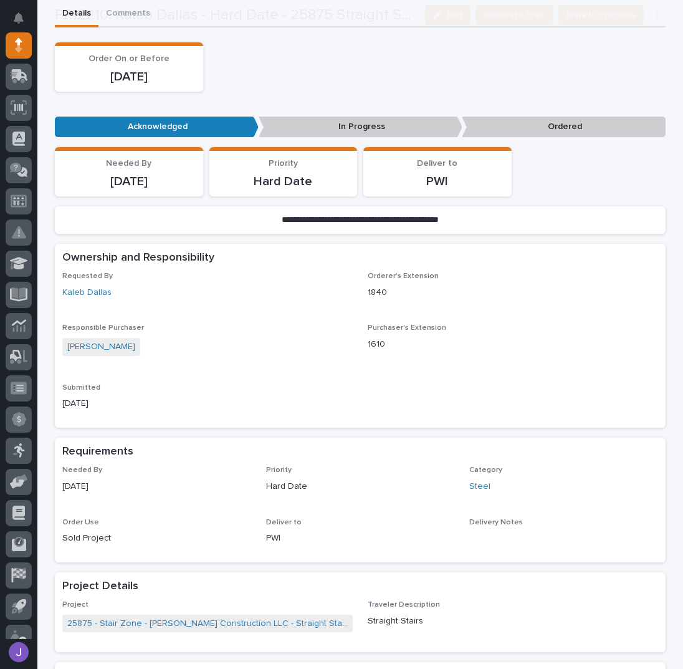
scroll to position [332, 0]
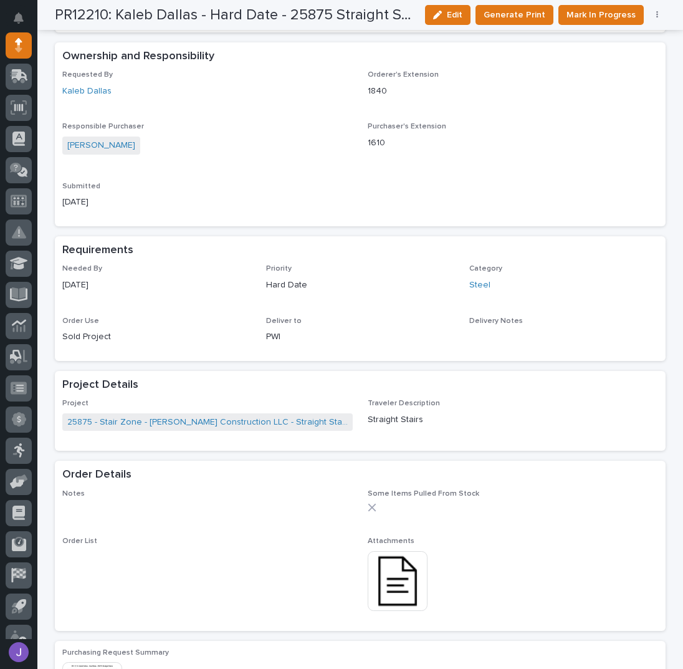
click at [382, 565] on img at bounding box center [398, 581] width 60 height 60
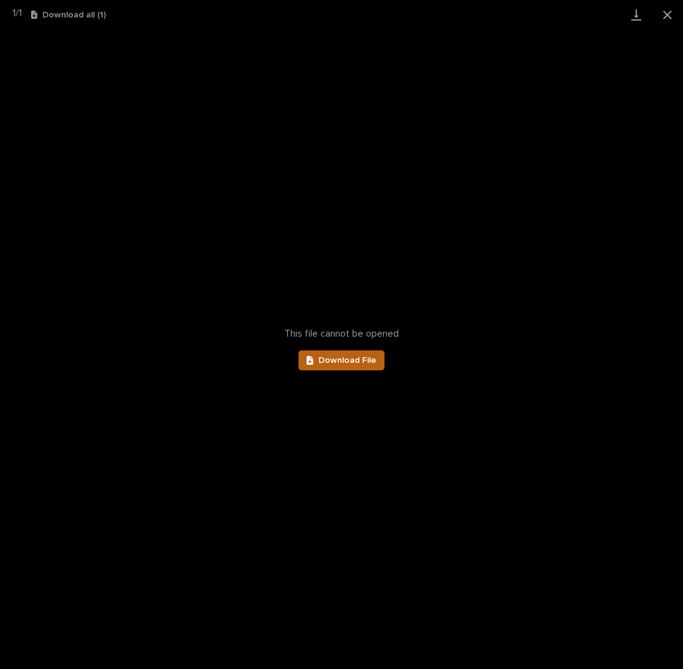
click at [344, 351] on link "Download File" at bounding box center [342, 360] width 86 height 20
click at [666, 23] on button "Close gallery" at bounding box center [667, 14] width 31 height 29
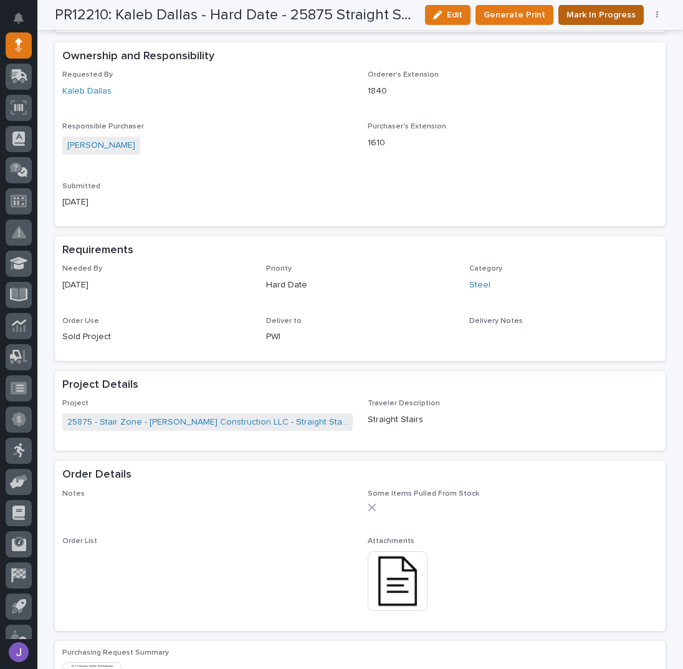
click at [582, 17] on span "Mark In Progress" at bounding box center [601, 14] width 69 height 15
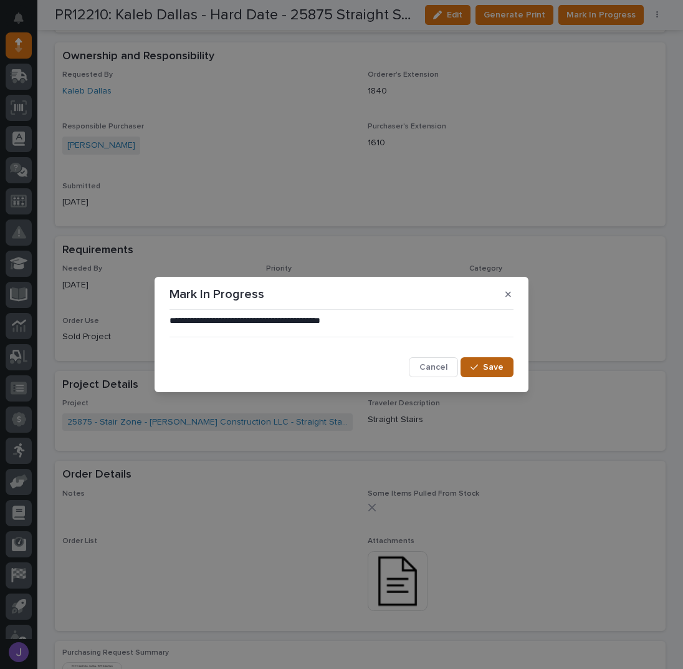
click at [485, 365] on span "Save" at bounding box center [493, 367] width 21 height 11
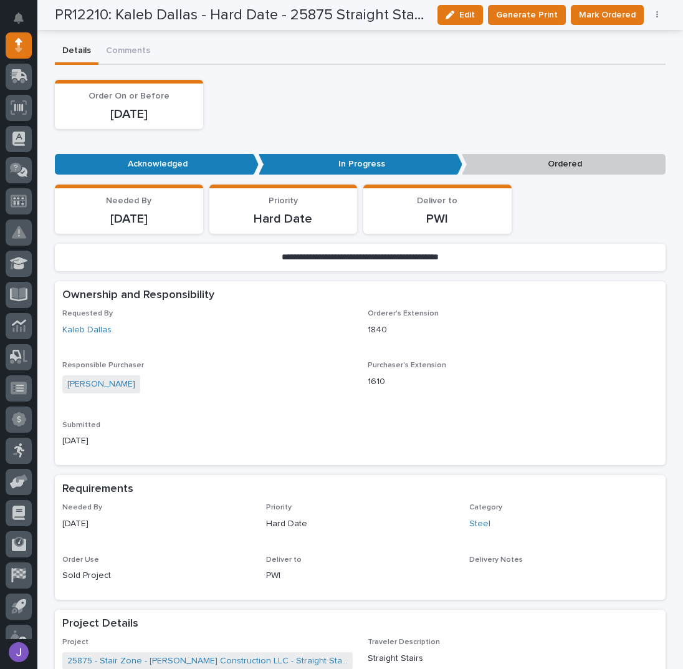
scroll to position [0, 0]
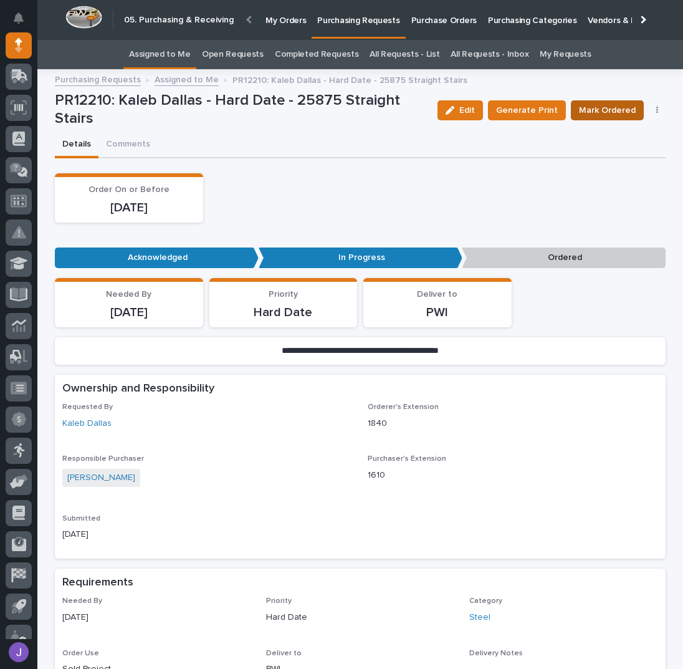
click at [589, 105] on span "Mark Ordered" at bounding box center [607, 110] width 57 height 15
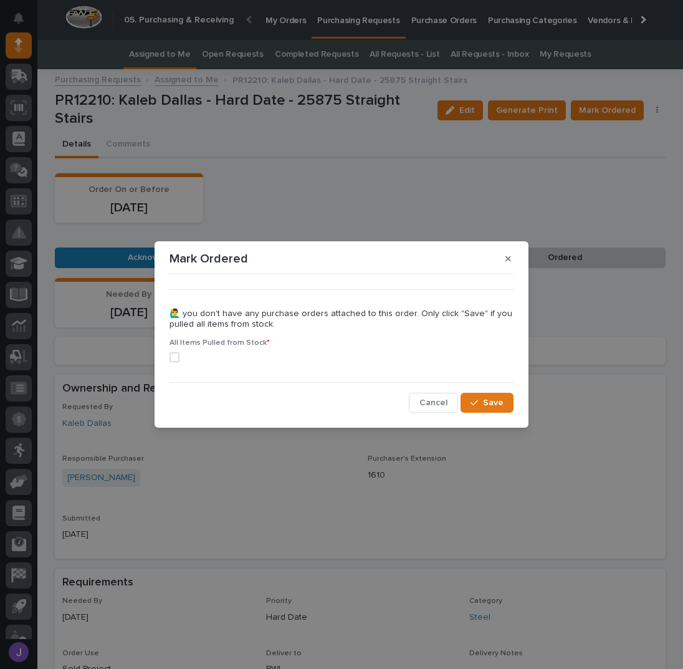
click at [179, 355] on span at bounding box center [175, 357] width 10 height 10
click at [478, 401] on icon "button" at bounding box center [474, 403] width 7 height 6
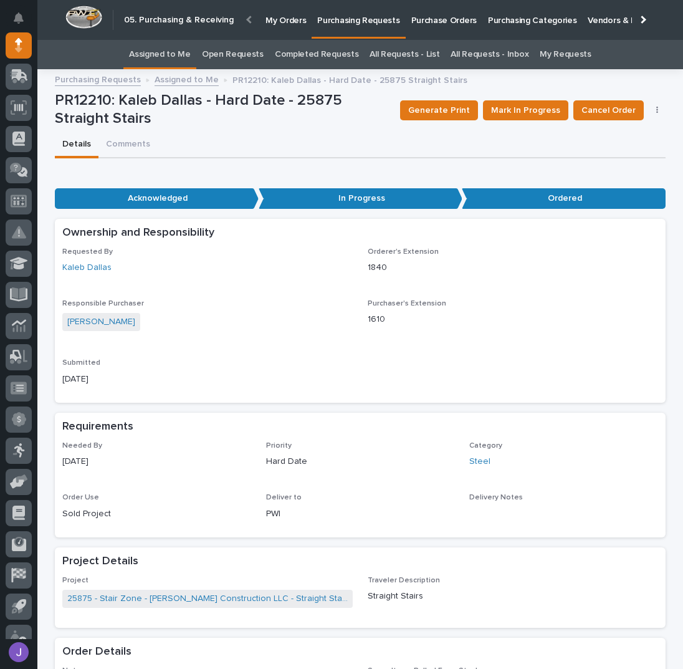
click at [162, 54] on link "Assigned to Me" at bounding box center [160, 54] width 62 height 29
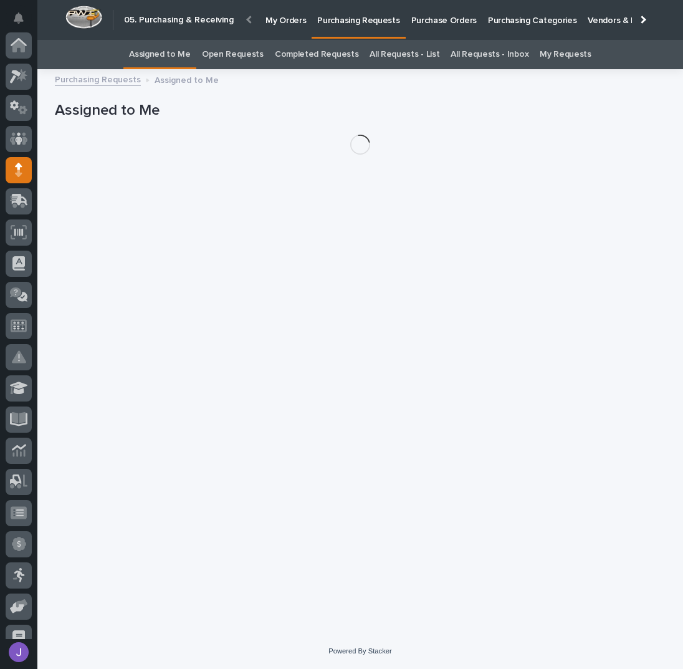
scroll to position [125, 0]
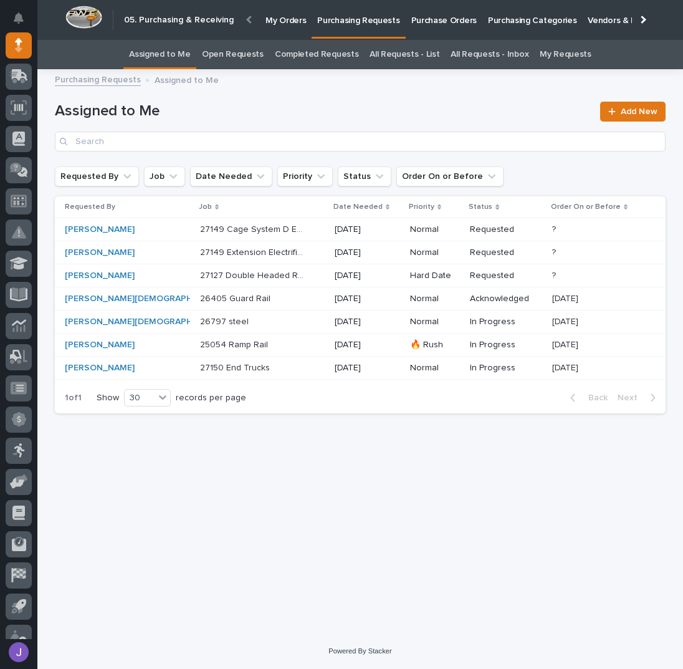
click at [248, 343] on p at bounding box center [252, 345] width 104 height 11
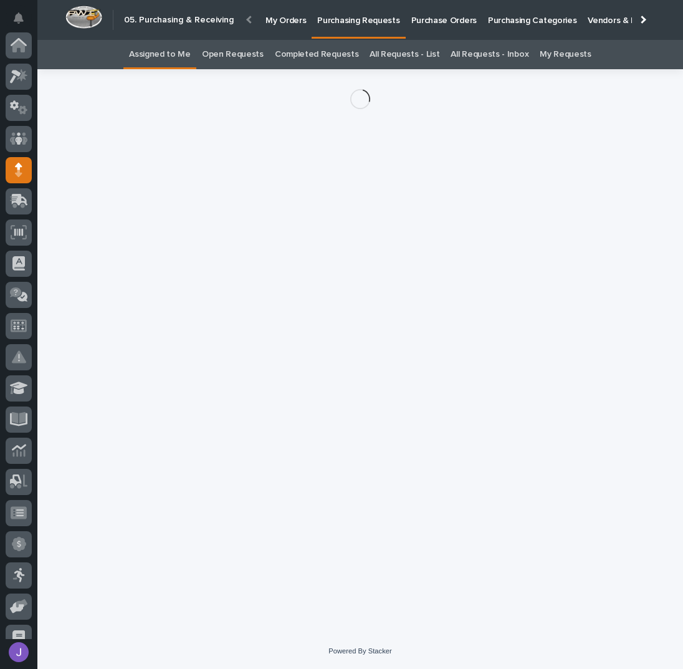
scroll to position [125, 0]
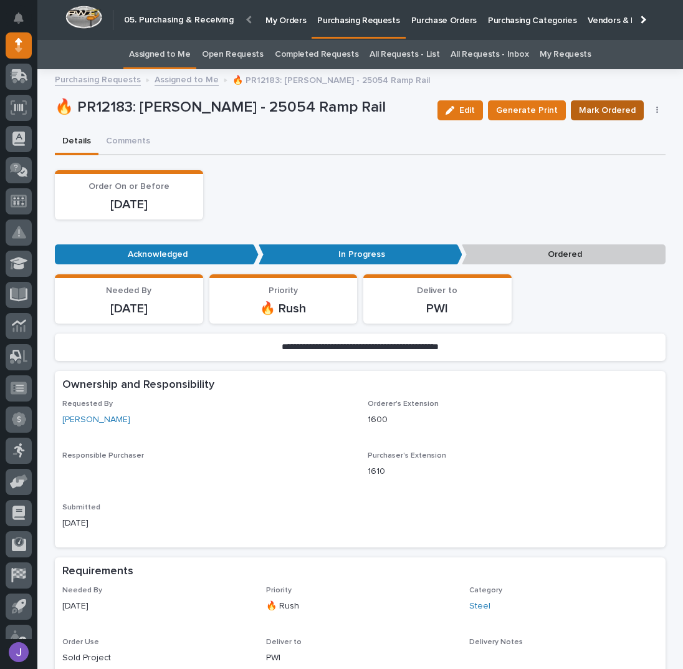
click at [608, 112] on span "Mark Ordered" at bounding box center [607, 110] width 57 height 15
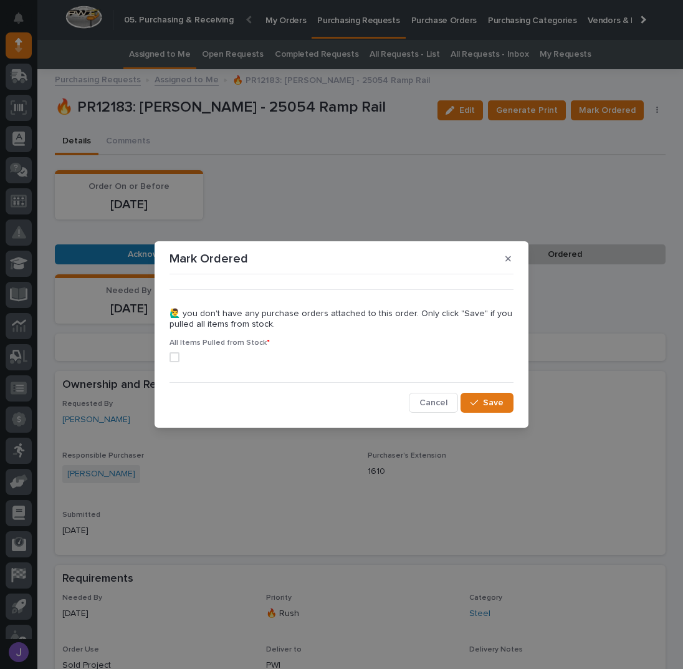
click at [175, 357] on span at bounding box center [175, 357] width 10 height 10
click at [495, 404] on span "Save" at bounding box center [493, 402] width 21 height 11
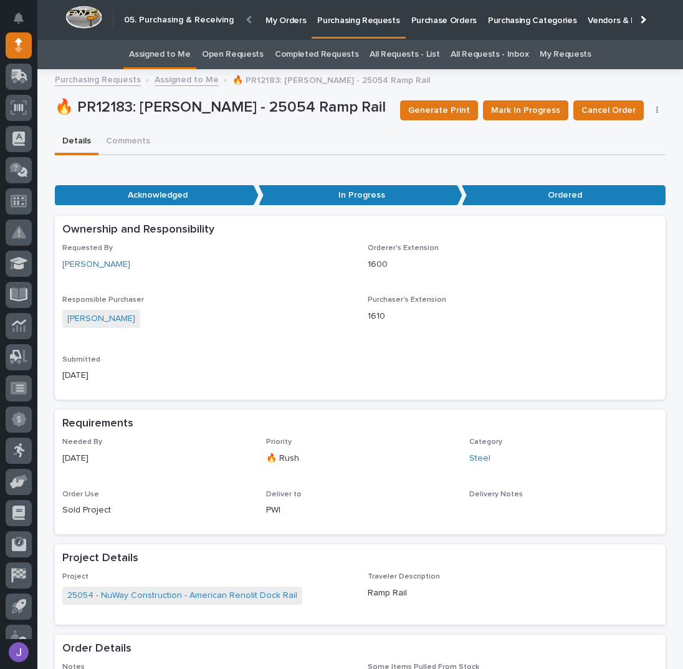
click at [148, 58] on link "Assigned to Me" at bounding box center [160, 54] width 62 height 29
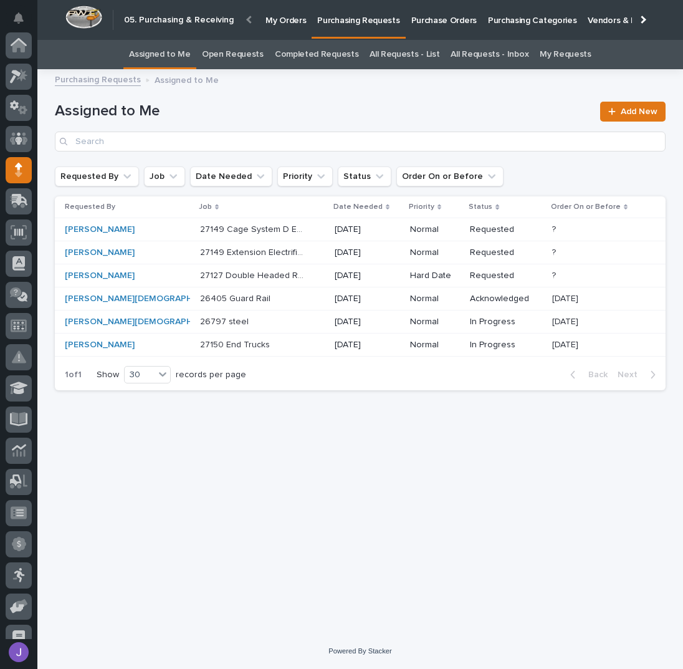
scroll to position [125, 0]
click at [281, 302] on div "26405 Guard Rail 26405 Guard Rail" at bounding box center [262, 299] width 125 height 21
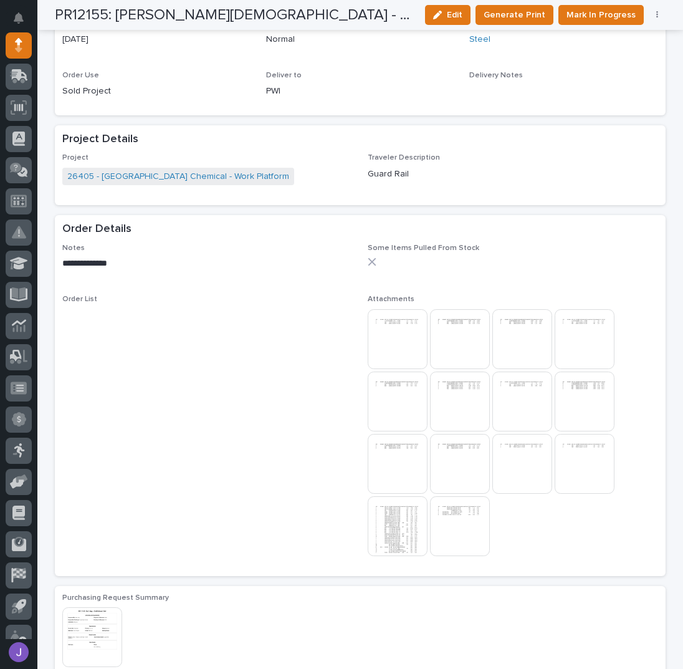
scroll to position [582, 0]
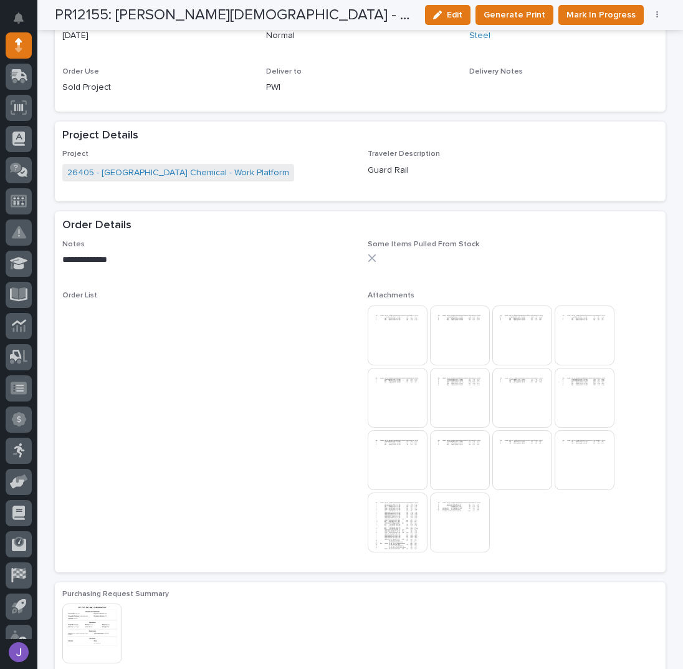
click at [400, 324] on img at bounding box center [398, 336] width 60 height 60
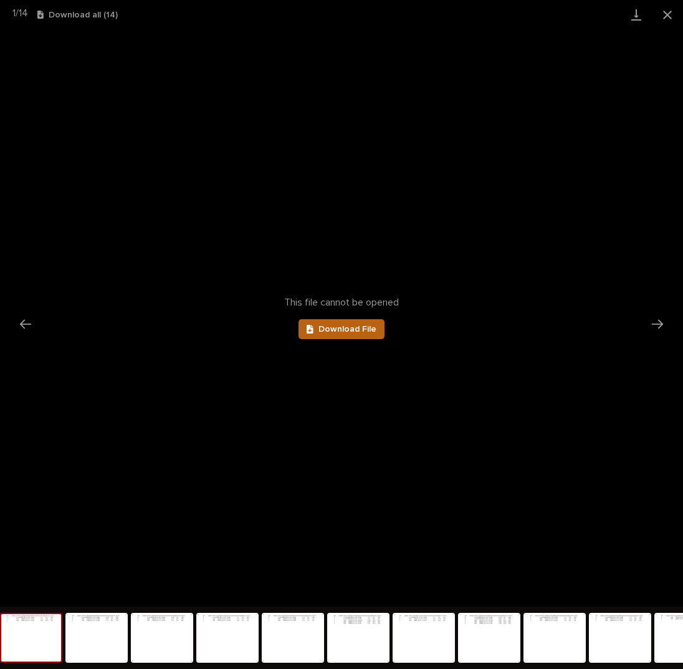
click at [376, 329] on link "Download File" at bounding box center [342, 329] width 86 height 20
click at [99, 633] on img at bounding box center [97, 637] width 60 height 47
click at [353, 329] on span "Download File" at bounding box center [348, 329] width 58 height 9
click at [360, 334] on link "Download File" at bounding box center [342, 329] width 86 height 20
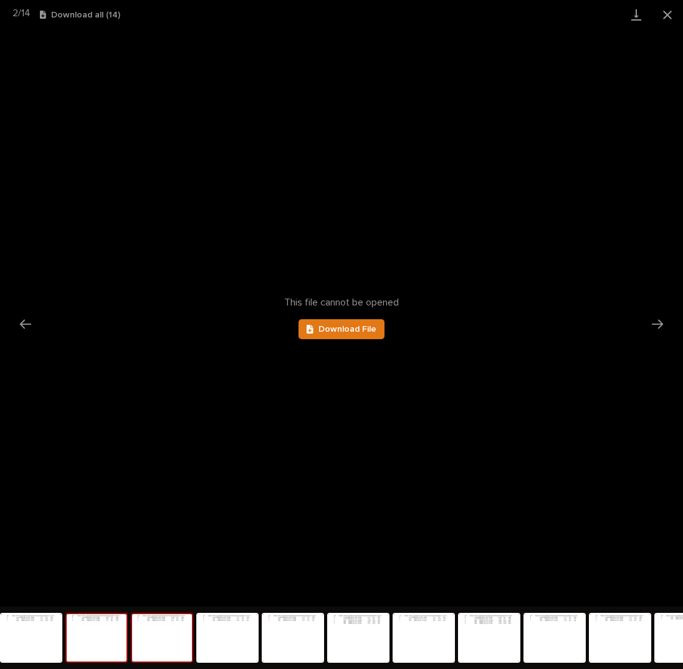
click at [168, 651] on img at bounding box center [162, 637] width 60 height 47
click at [377, 324] on link "Download File" at bounding box center [342, 329] width 86 height 20
click at [501, 643] on img at bounding box center [490, 637] width 60 height 47
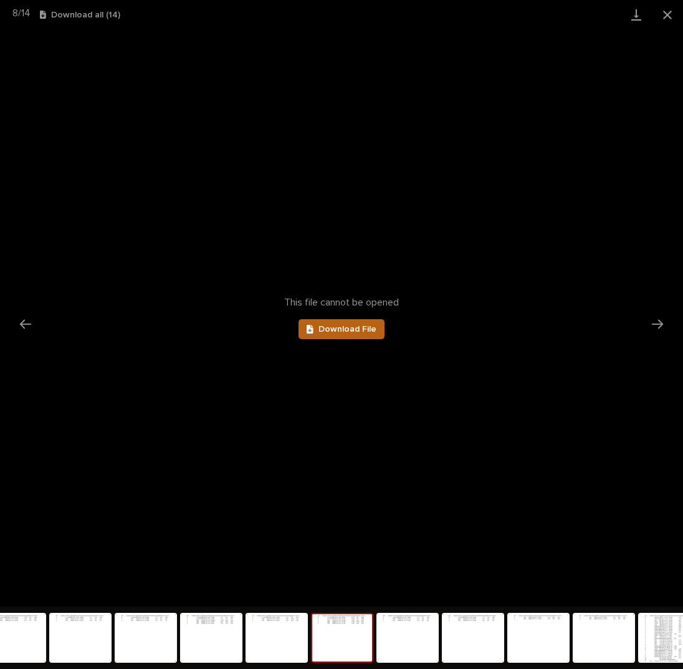
click at [350, 324] on link "Download File" at bounding box center [342, 329] width 86 height 20
click at [663, 11] on button "Close gallery" at bounding box center [667, 14] width 31 height 29
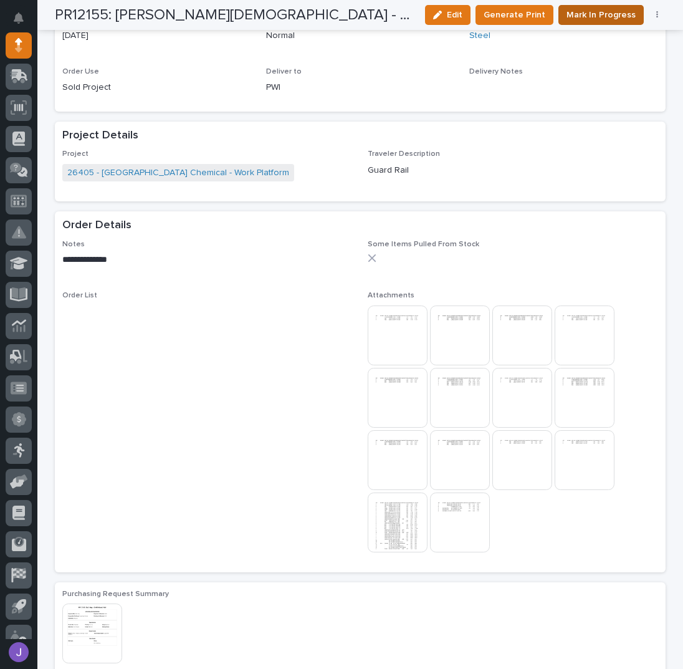
click at [595, 12] on span "Mark In Progress" at bounding box center [601, 14] width 69 height 15
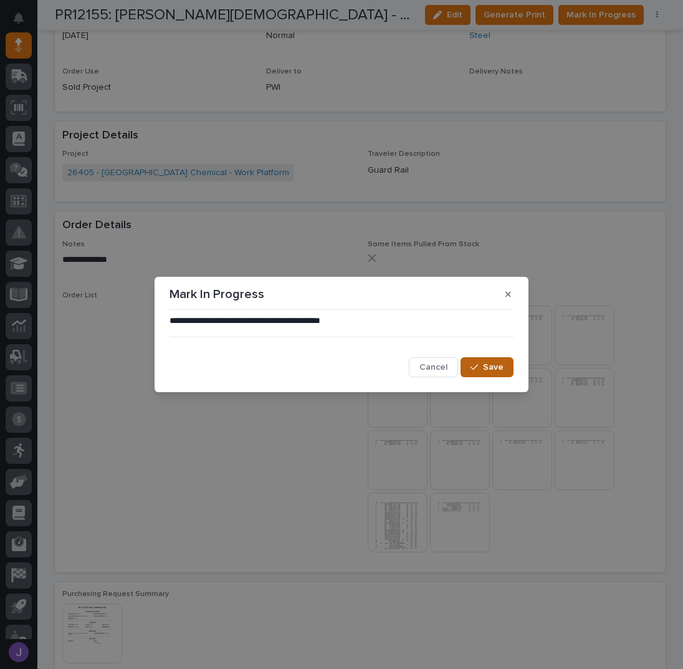
click at [485, 361] on button "Save" at bounding box center [487, 367] width 53 height 20
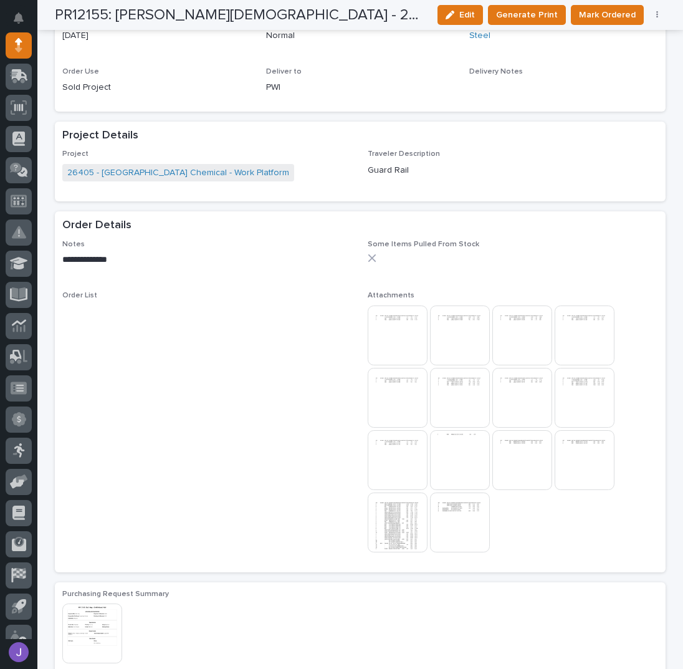
click at [401, 523] on img at bounding box center [398, 523] width 60 height 60
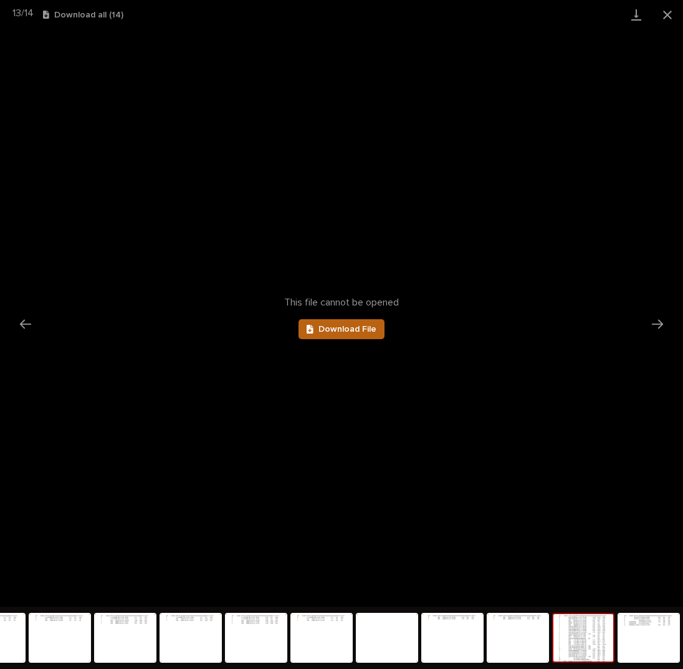
click at [360, 330] on span "Download File" at bounding box center [348, 329] width 58 height 9
click at [633, 633] on img at bounding box center [649, 637] width 60 height 47
click at [360, 332] on span "Download File" at bounding box center [348, 329] width 58 height 9
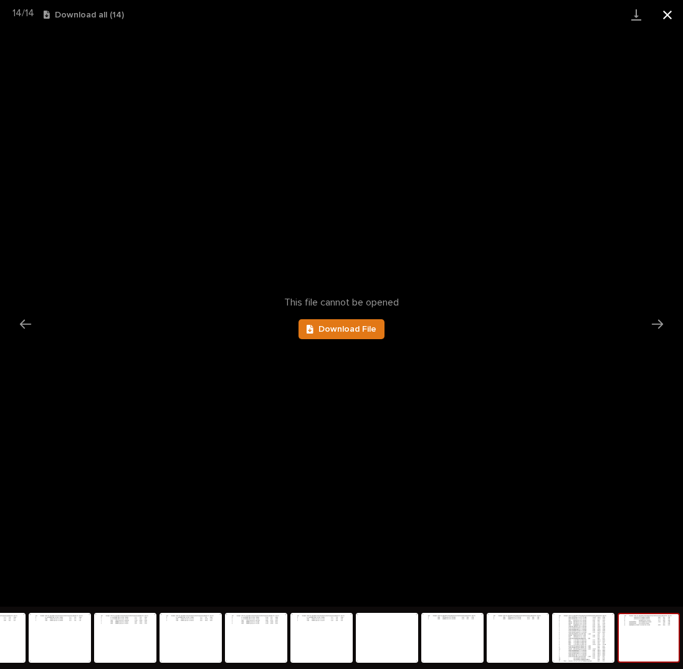
click at [674, 21] on button "Close gallery" at bounding box center [667, 14] width 31 height 29
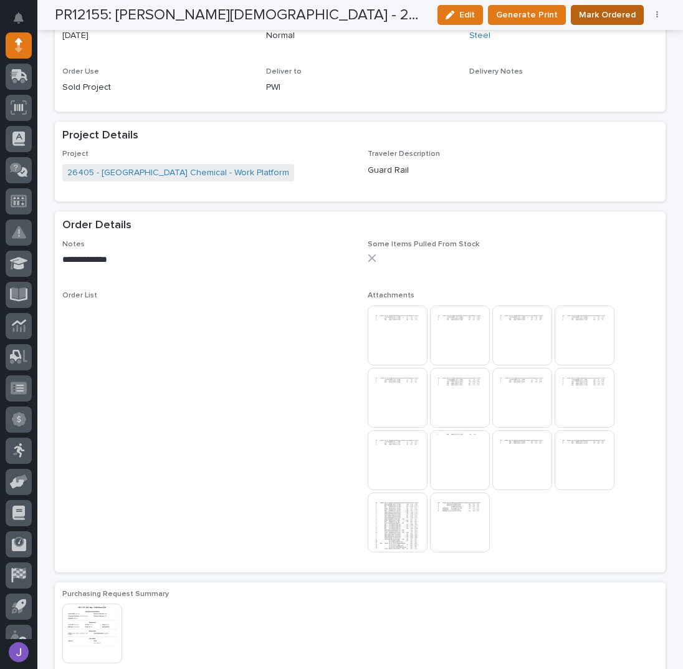
click at [609, 17] on span "Mark Ordered" at bounding box center [607, 14] width 57 height 15
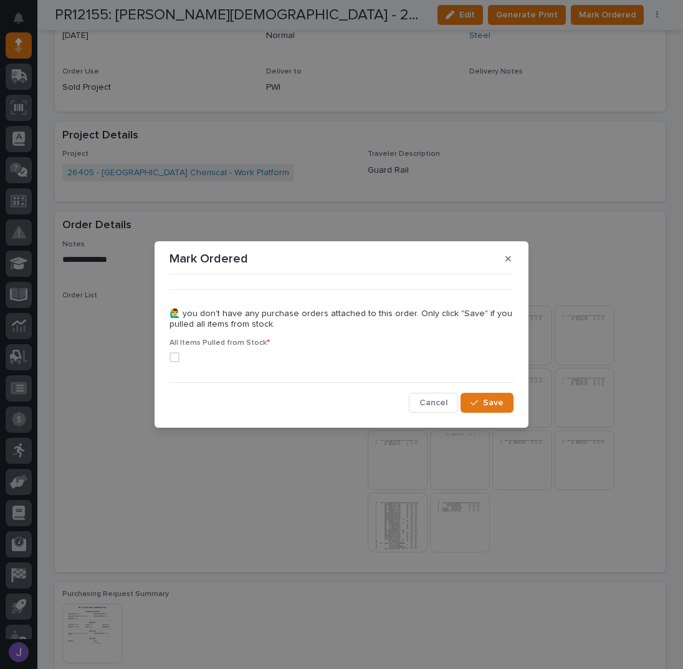
click at [176, 356] on span at bounding box center [175, 357] width 10 height 10
click at [478, 404] on icon "button" at bounding box center [474, 402] width 7 height 9
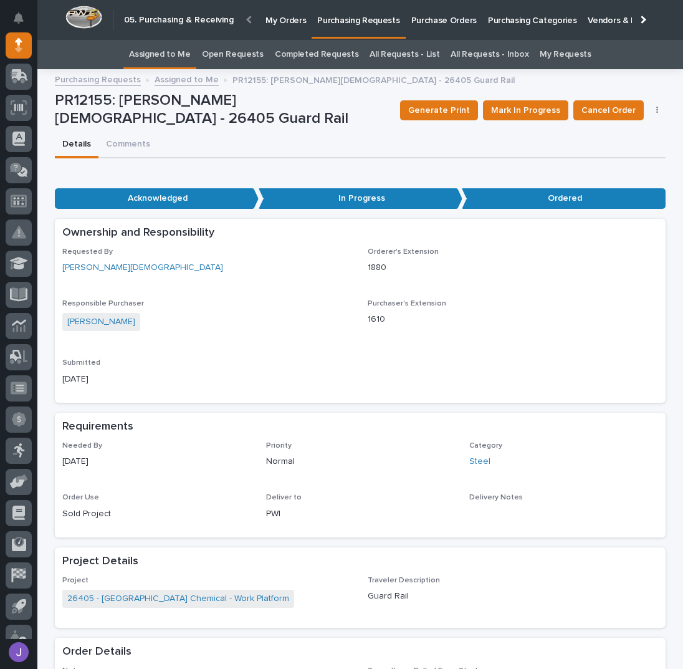
click at [157, 57] on link "Assigned to Me" at bounding box center [160, 54] width 62 height 29
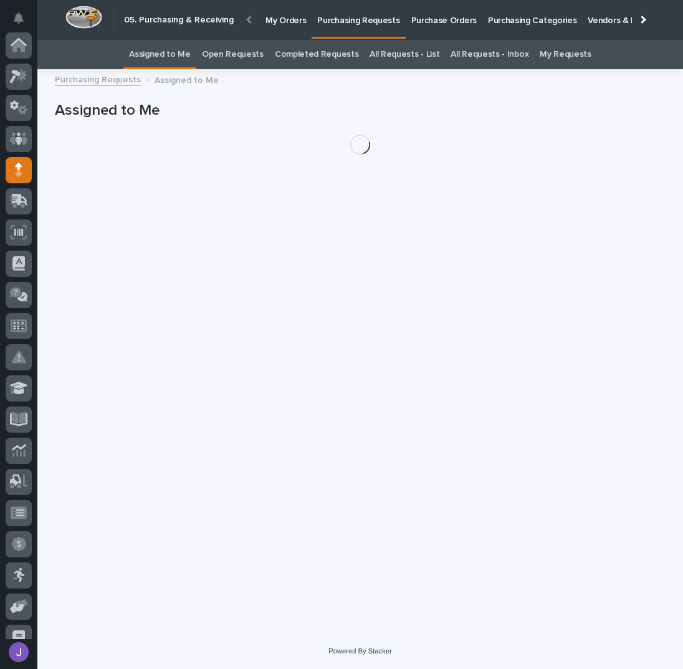
scroll to position [125, 0]
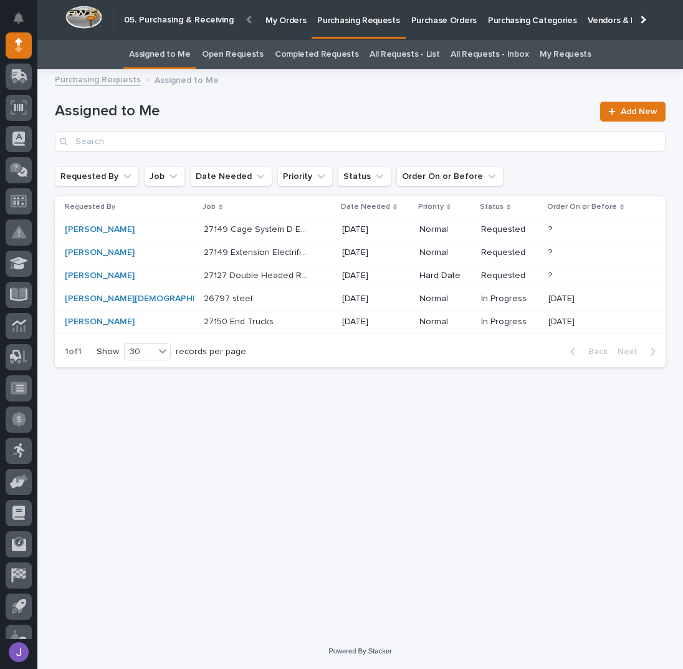
click at [254, 301] on p at bounding box center [256, 299] width 104 height 11
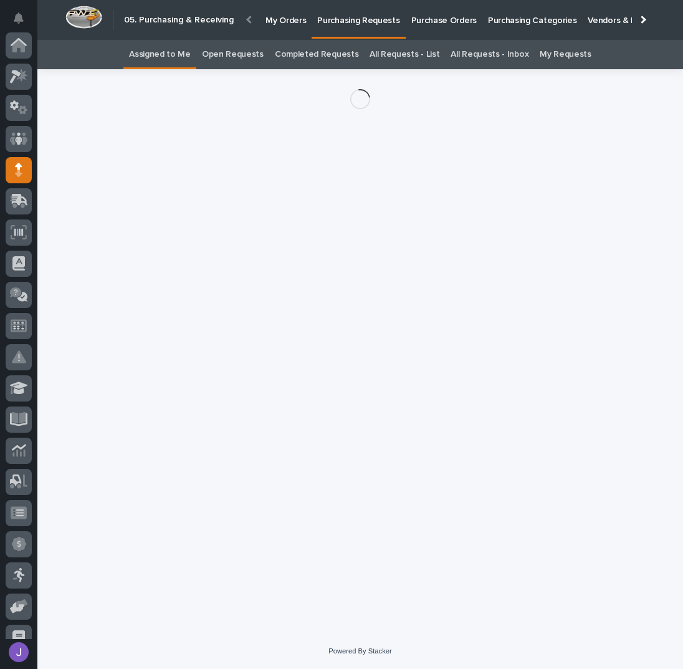
scroll to position [125, 0]
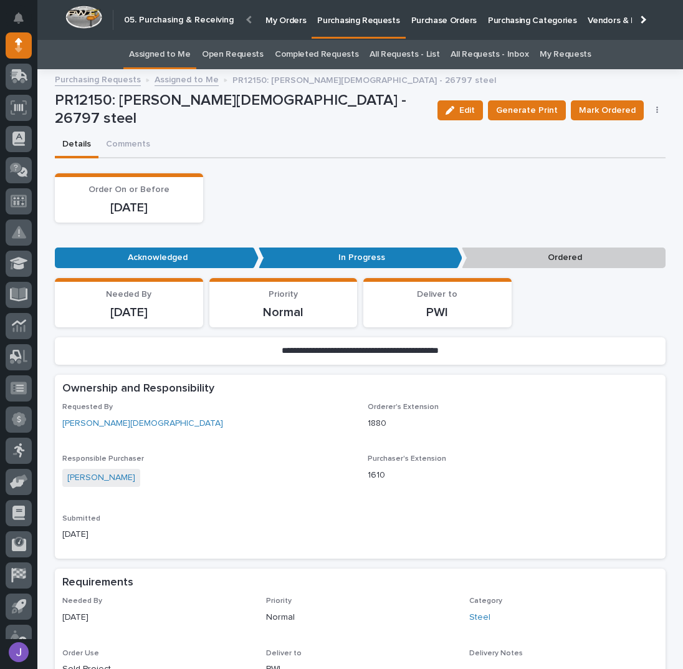
click at [170, 47] on link "Assigned to Me" at bounding box center [160, 54] width 62 height 29
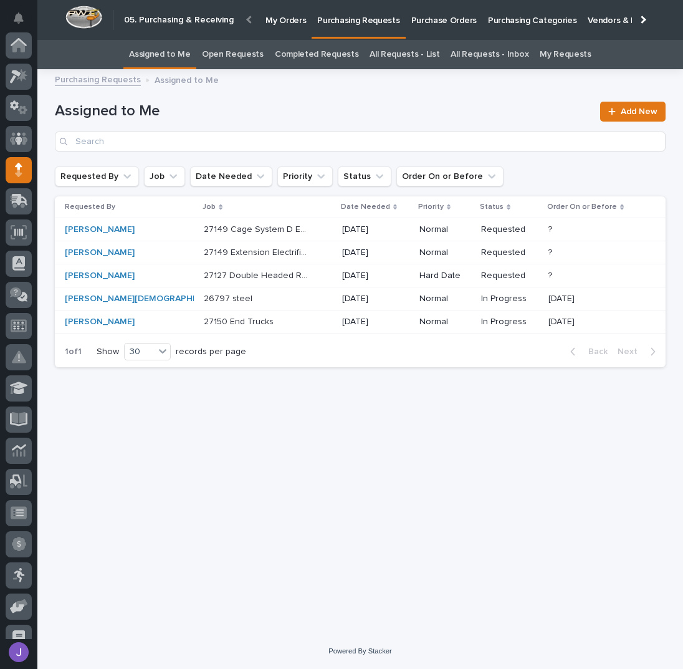
scroll to position [125, 0]
click at [274, 253] on p "27149 Extension Electrification - Steel" at bounding box center [257, 251] width 107 height 13
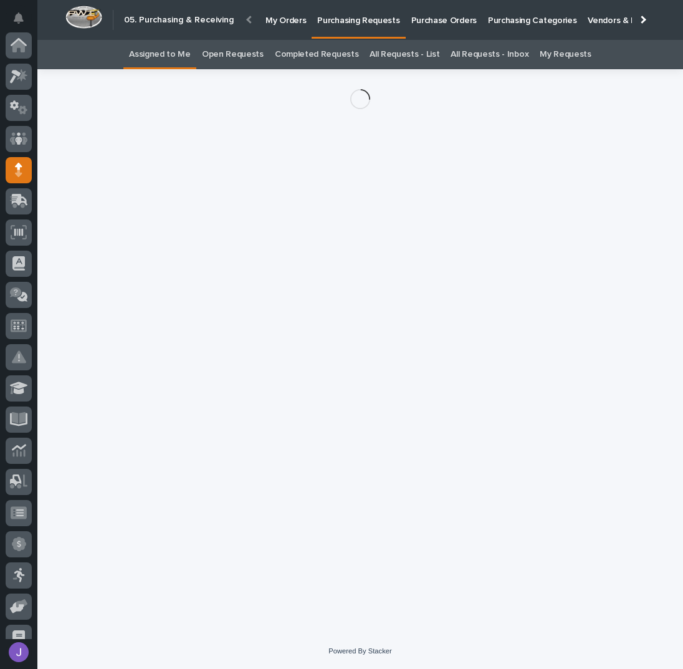
scroll to position [125, 0]
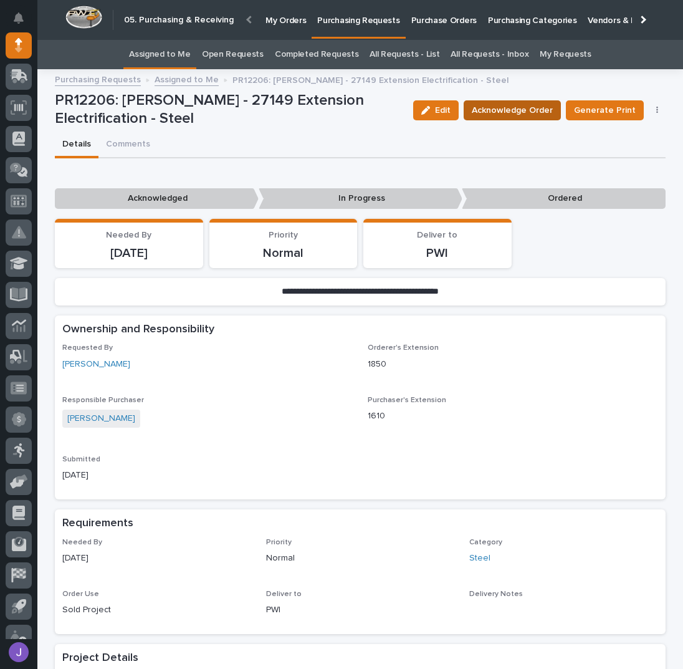
click at [502, 108] on span "Acknowledge Order" at bounding box center [512, 110] width 81 height 15
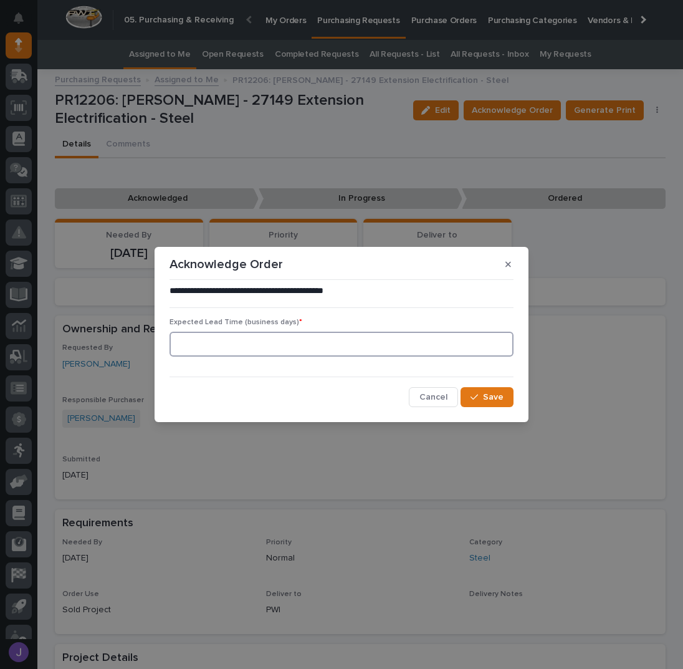
click at [322, 354] on input at bounding box center [342, 344] width 344 height 25
type input "0"
click at [496, 395] on span "Save" at bounding box center [493, 397] width 21 height 11
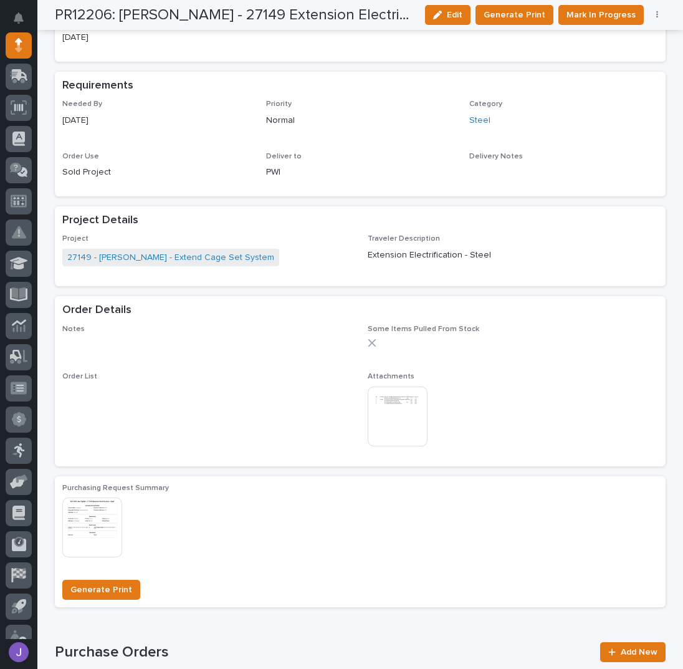
scroll to position [499, 0]
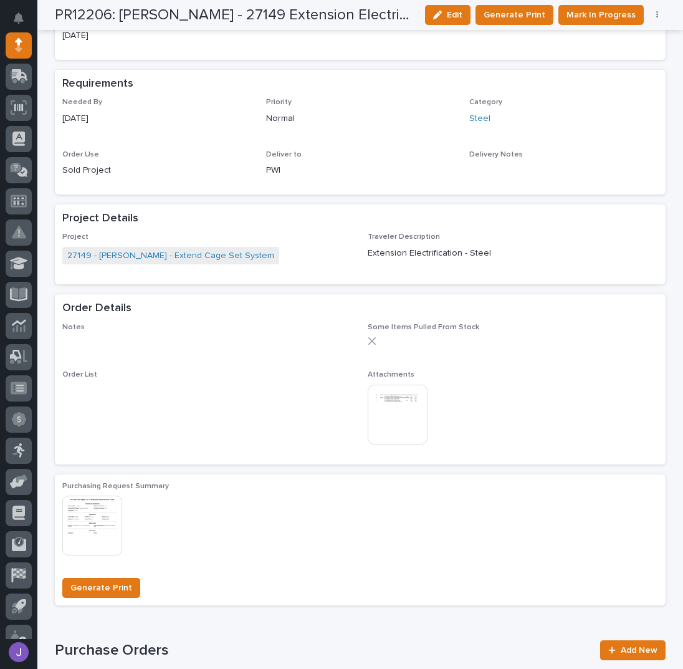
click at [376, 401] on img at bounding box center [398, 415] width 60 height 60
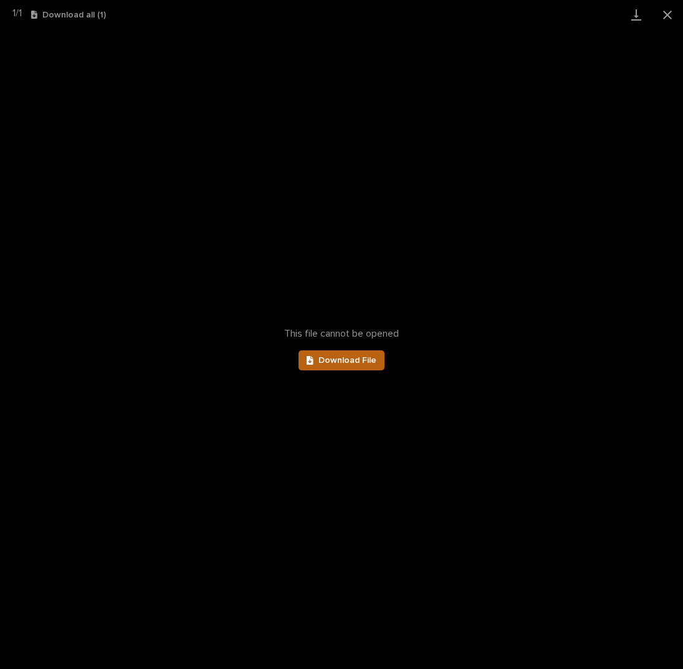
click at [360, 365] on link "Download File" at bounding box center [342, 360] width 86 height 20
click at [659, 13] on button "Close gallery" at bounding box center [667, 14] width 31 height 29
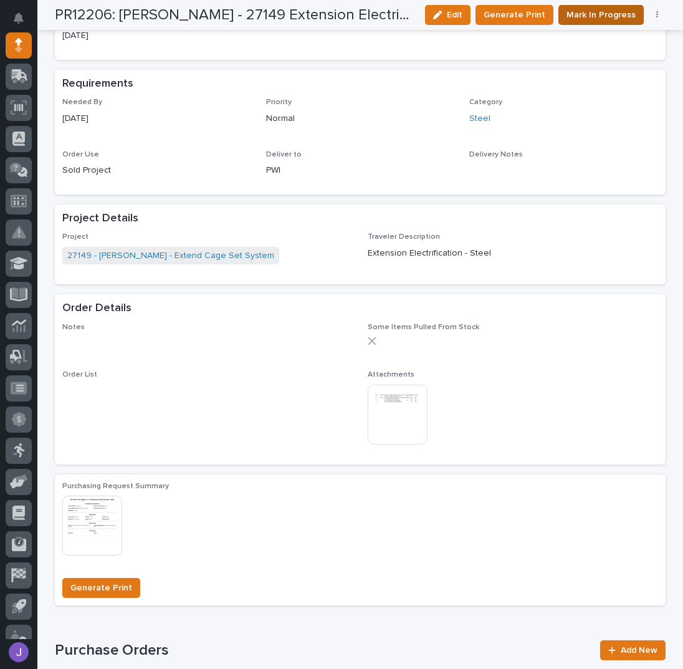
click at [611, 12] on span "Mark In Progress" at bounding box center [601, 14] width 69 height 15
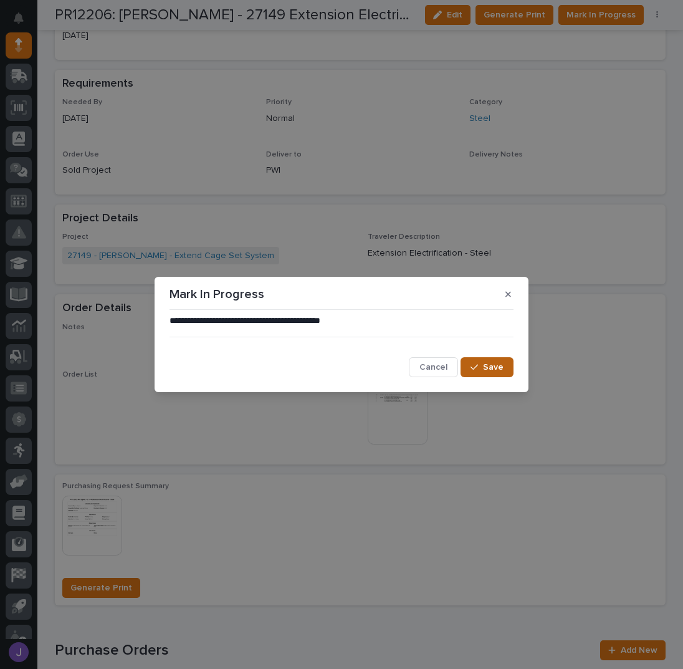
click at [503, 364] on span "Save" at bounding box center [493, 367] width 21 height 11
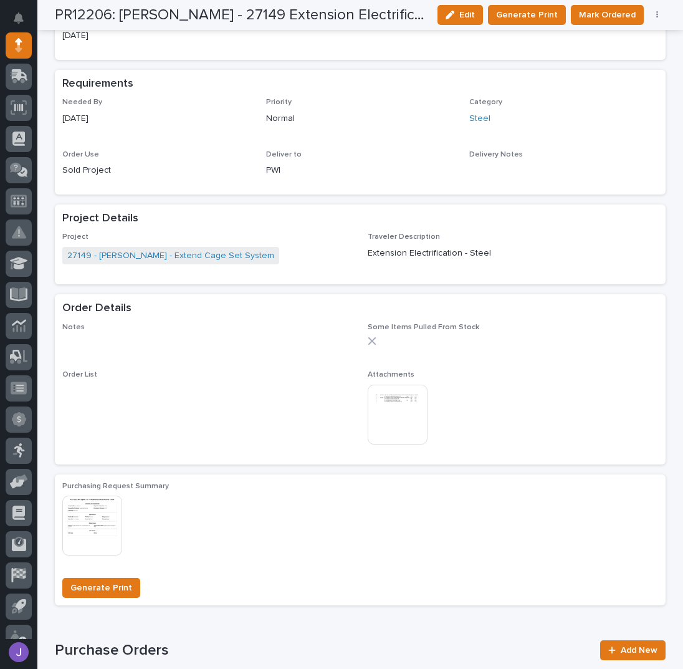
click at [616, 15] on span "Mark Ordered" at bounding box center [607, 14] width 57 height 15
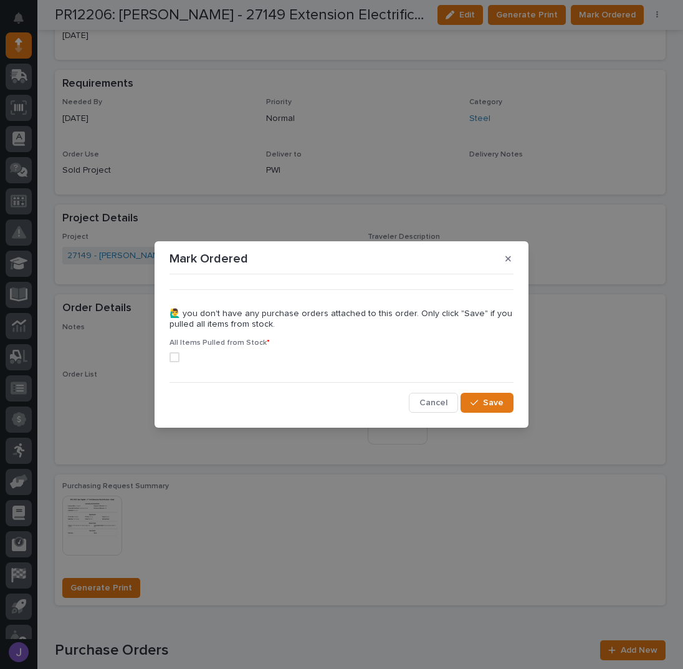
click at [173, 357] on span at bounding box center [175, 357] width 10 height 10
click at [489, 399] on span "Save" at bounding box center [493, 402] width 21 height 11
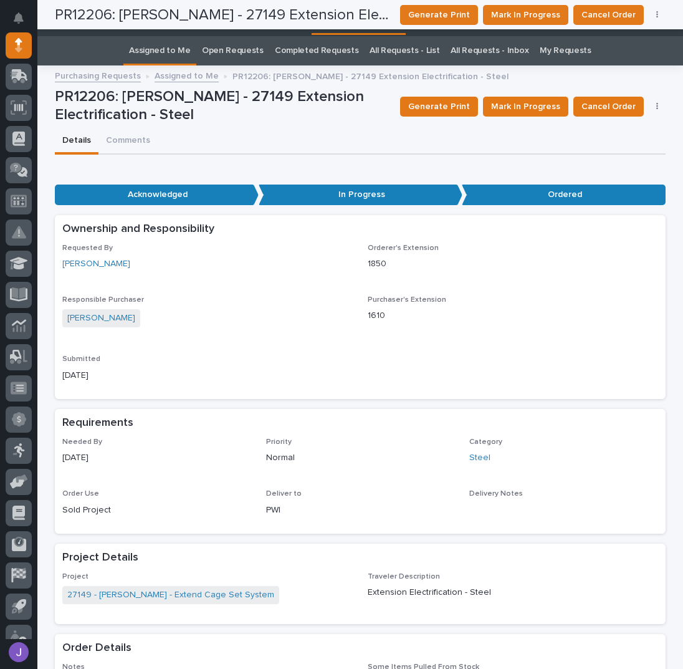
scroll to position [0, 0]
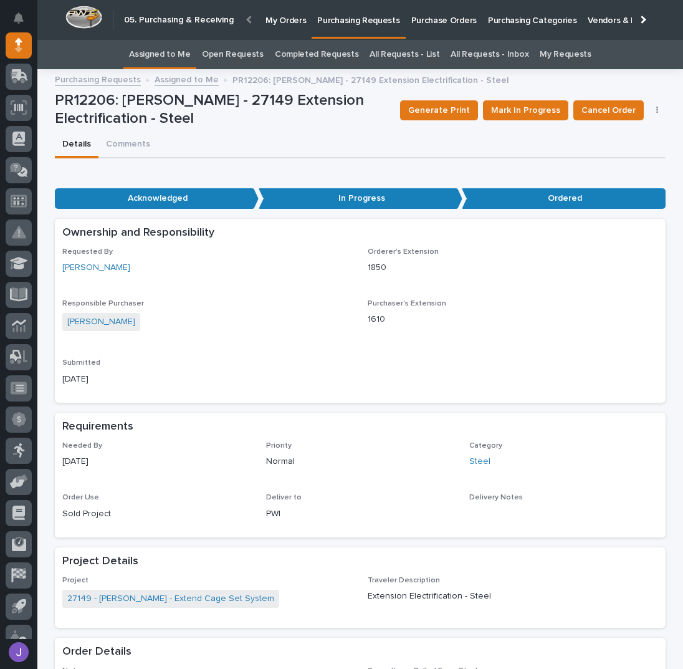
click at [167, 53] on link "Assigned to Me" at bounding box center [160, 54] width 62 height 29
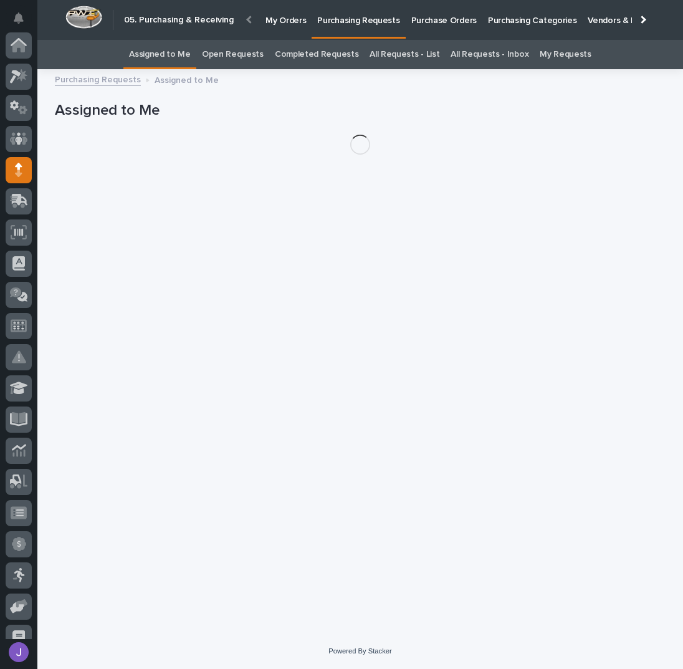
scroll to position [125, 0]
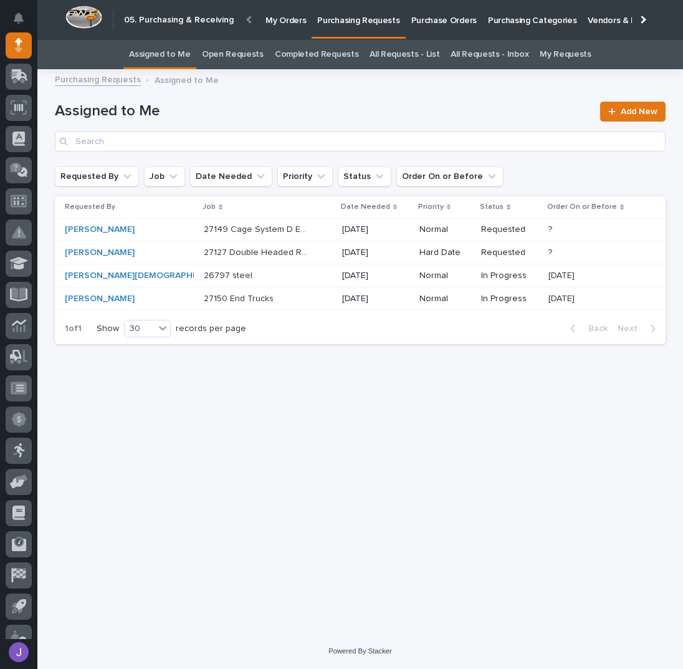
click at [289, 235] on div "27149 Cage System D Extension - Steel 27149 Cage System D Extension - Steel" at bounding box center [268, 229] width 128 height 21
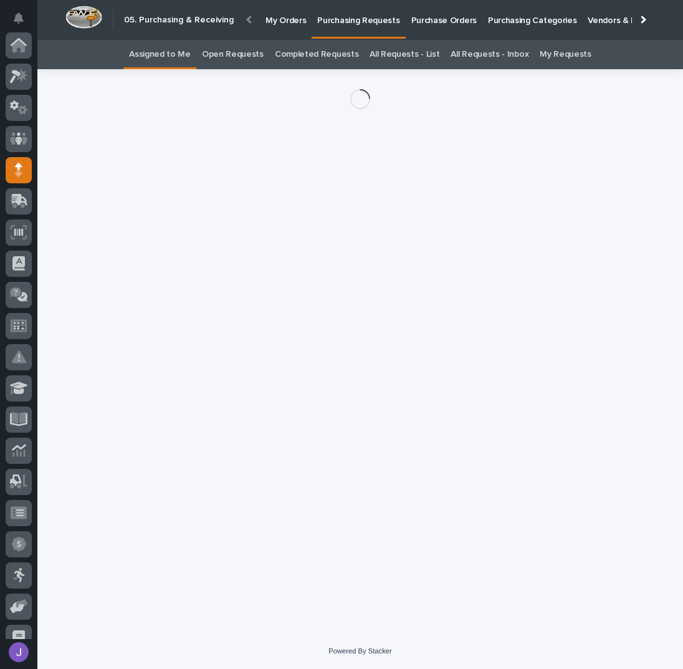
scroll to position [125, 0]
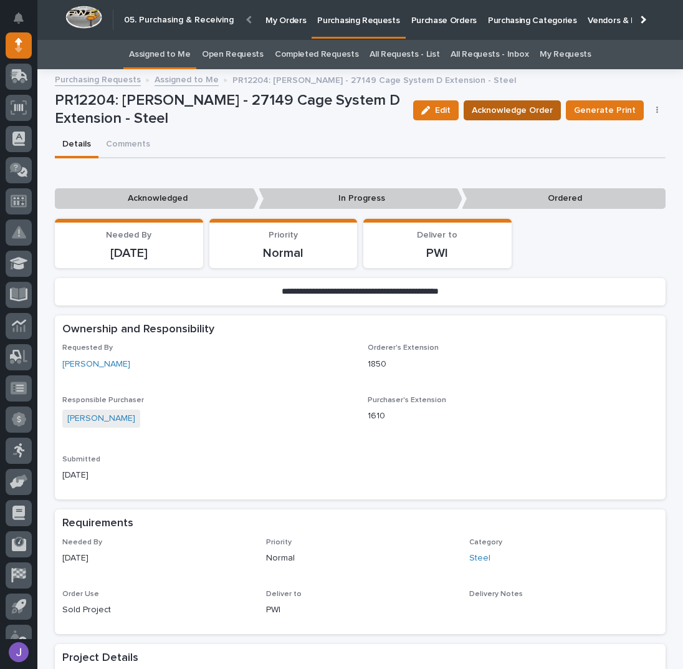
click at [519, 107] on span "Acknowledge Order" at bounding box center [512, 110] width 81 height 15
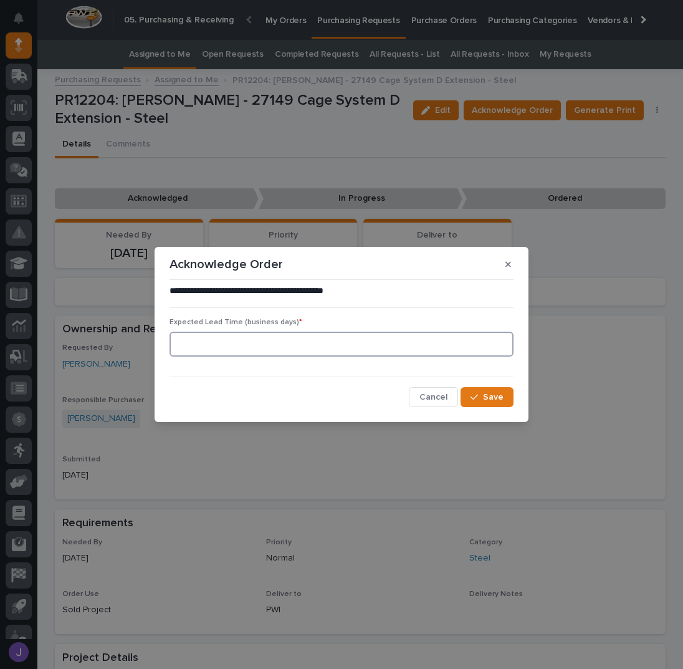
click at [321, 345] on input at bounding box center [342, 344] width 344 height 25
type input "0"
click at [491, 402] on span "Save" at bounding box center [493, 397] width 21 height 11
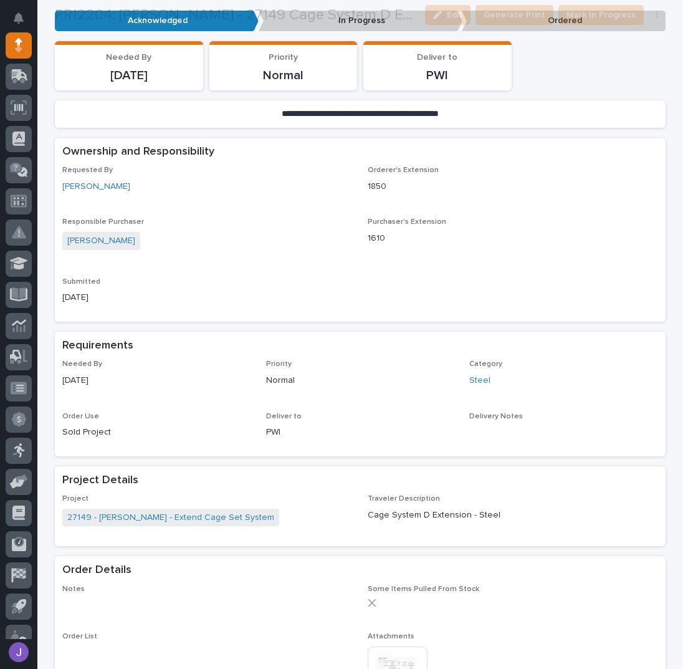
scroll to position [332, 0]
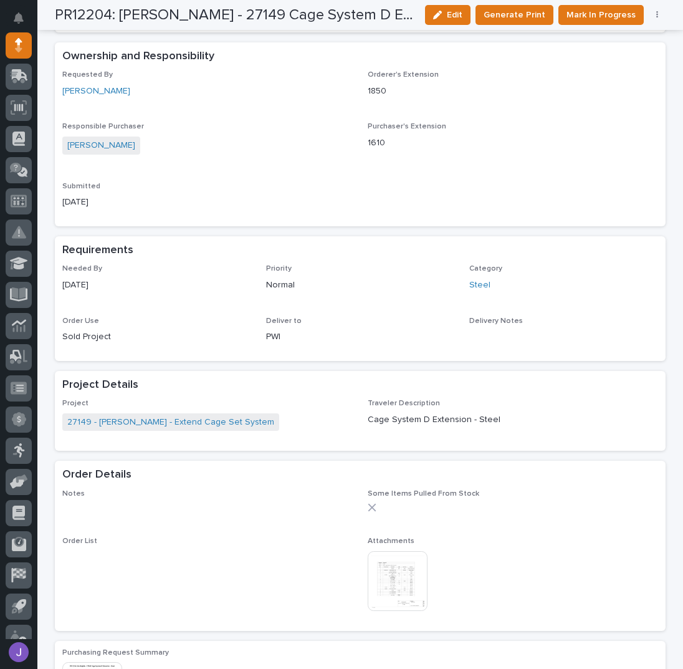
click at [393, 569] on img at bounding box center [398, 581] width 60 height 60
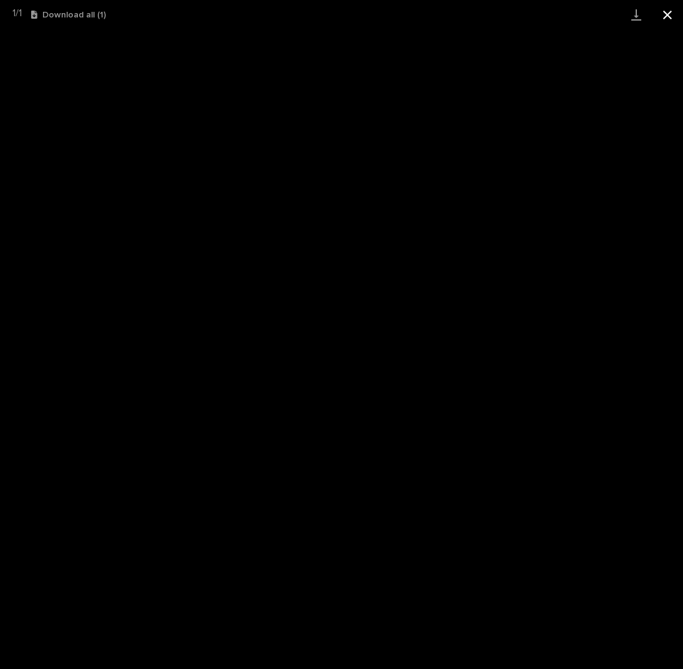
click at [670, 8] on button "Close gallery" at bounding box center [667, 14] width 31 height 29
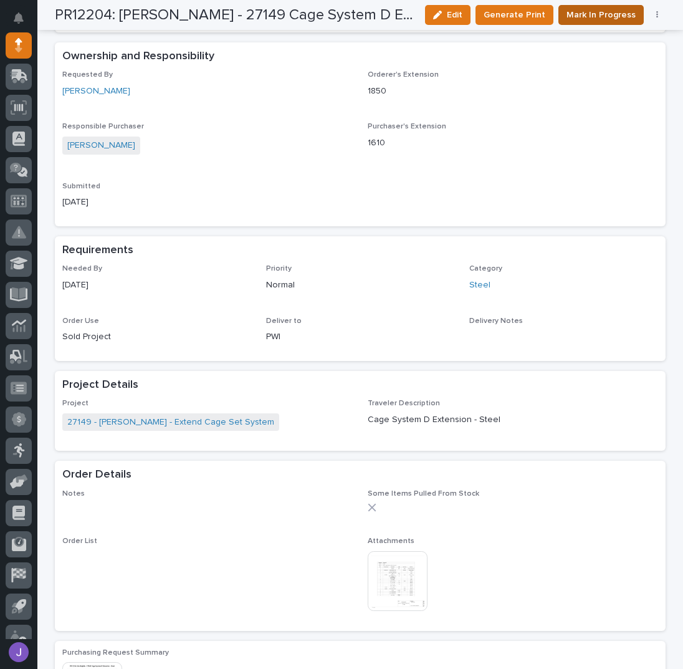
click at [607, 12] on span "Mark In Progress" at bounding box center [601, 14] width 69 height 15
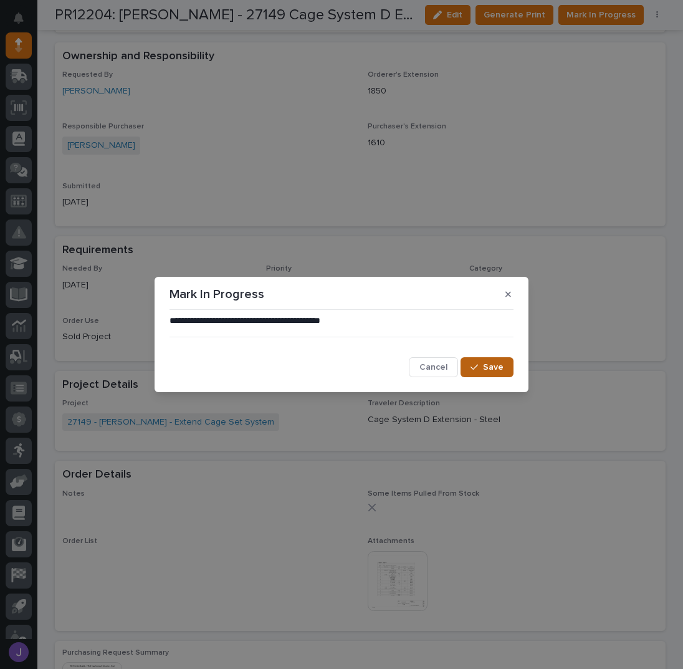
click at [490, 367] on span "Save" at bounding box center [493, 367] width 21 height 11
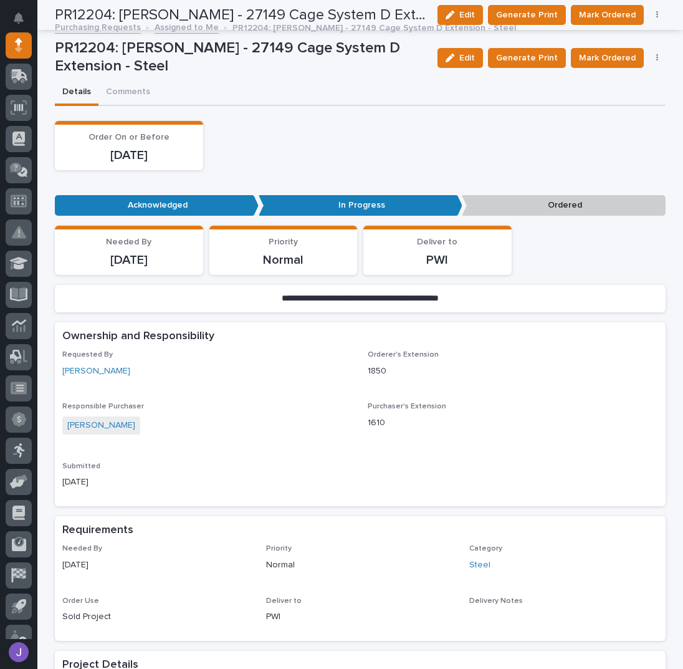
scroll to position [0, 0]
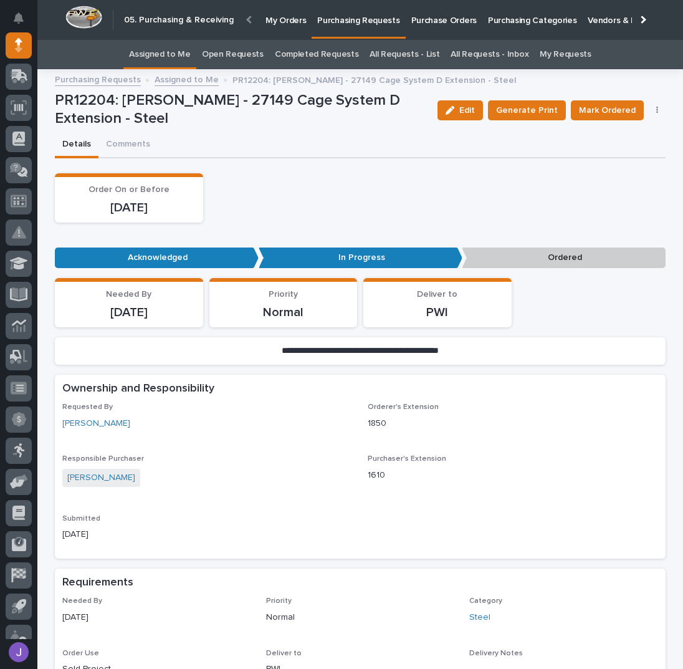
click at [159, 54] on link "Assigned to Me" at bounding box center [160, 54] width 62 height 29
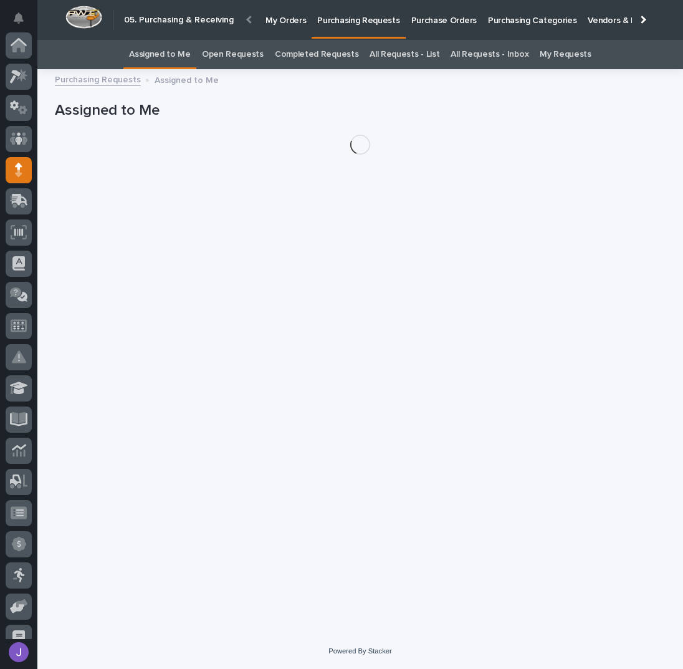
scroll to position [125, 0]
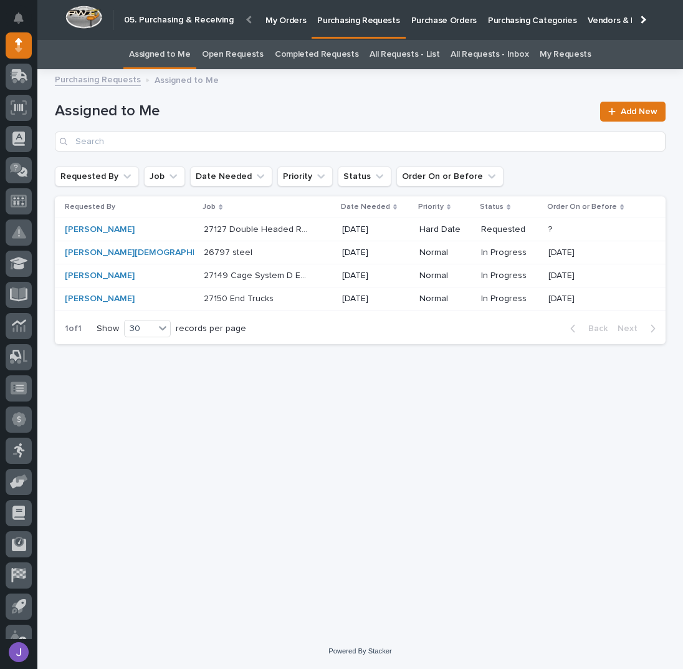
click at [293, 229] on div "27127 Double Headed Rotator 27127 Double Headed Rotator" at bounding box center [268, 229] width 128 height 21
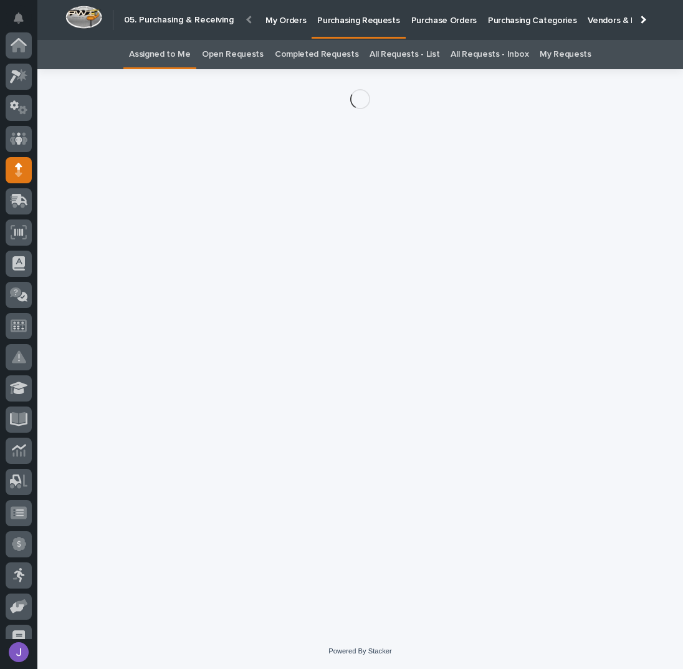
scroll to position [125, 0]
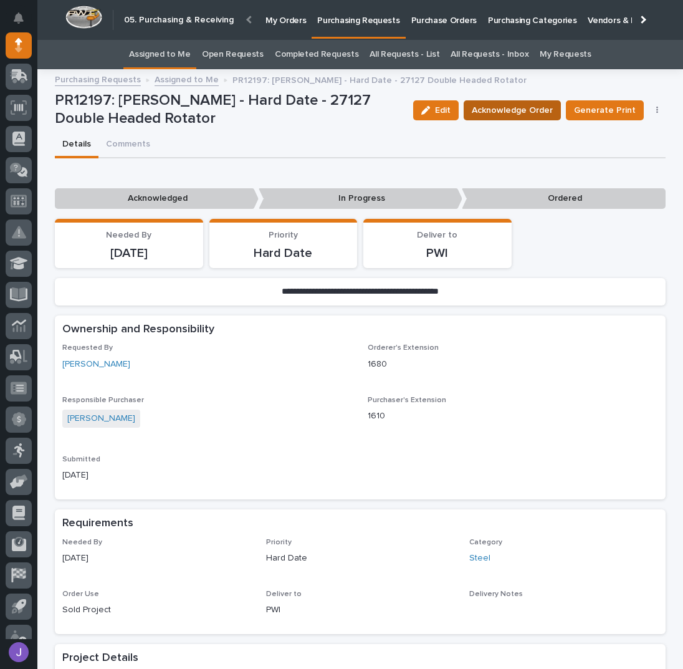
click at [537, 102] on button "Acknowledge Order" at bounding box center [512, 110] width 97 height 20
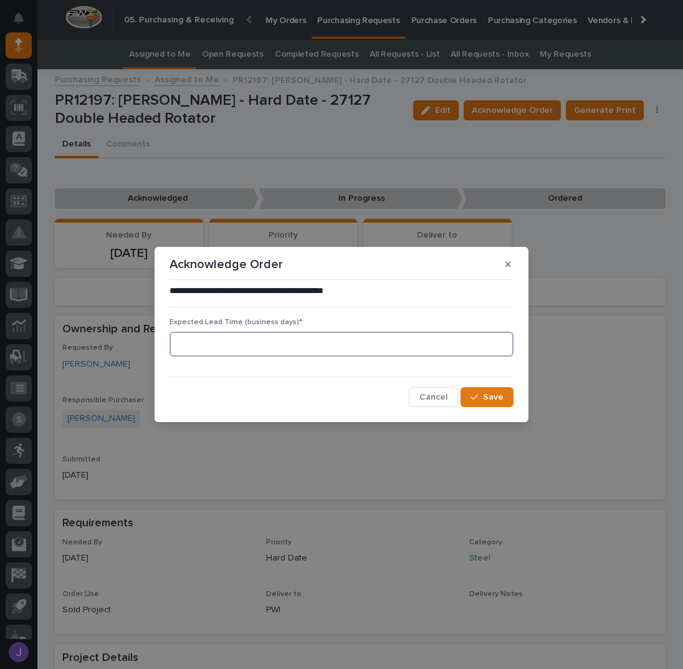
click at [312, 348] on input at bounding box center [342, 344] width 344 height 25
type input "0"
click at [485, 397] on span "Save" at bounding box center [493, 397] width 21 height 11
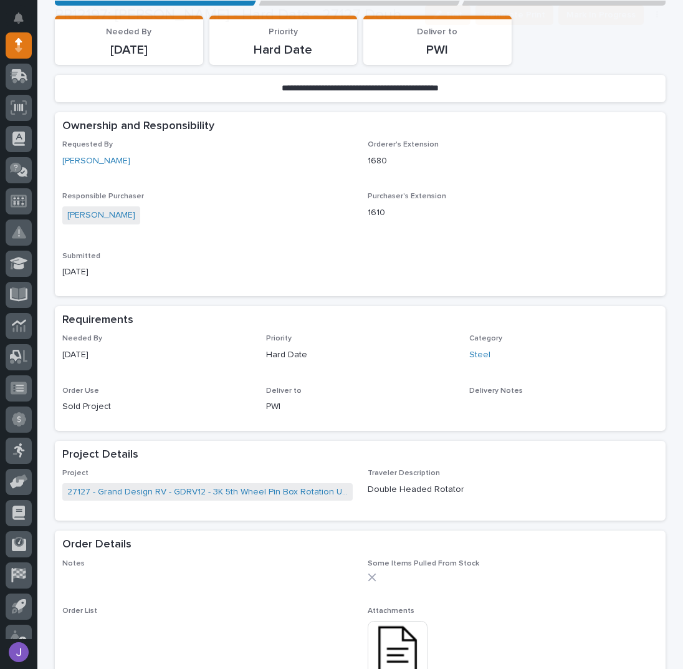
scroll to position [415, 0]
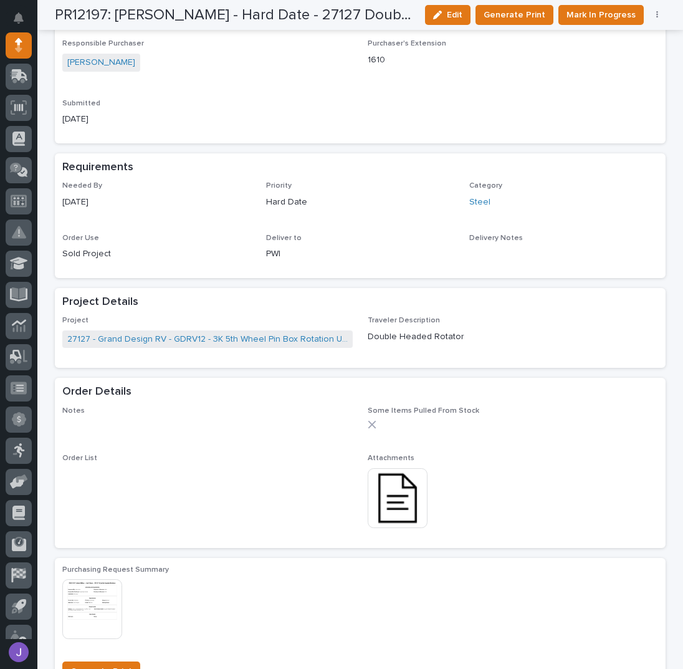
click at [397, 512] on img at bounding box center [398, 498] width 60 height 60
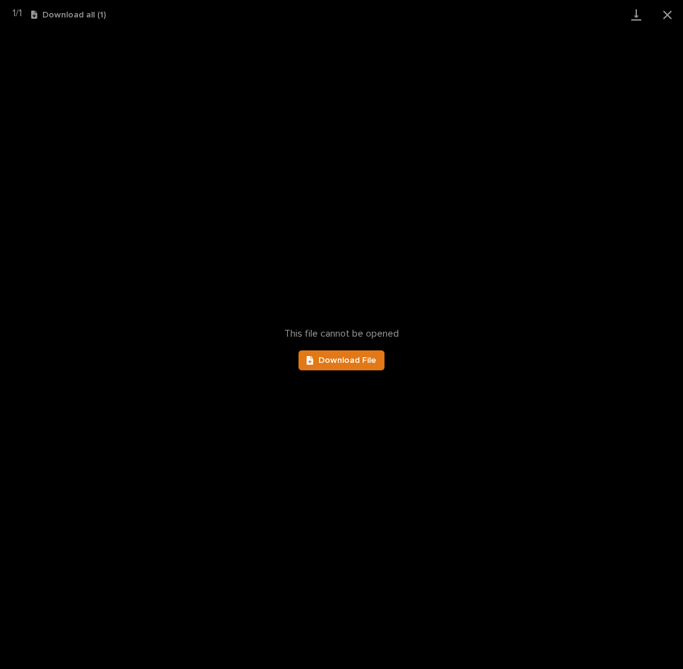
click at [340, 347] on div "This file cannot be opened Download File" at bounding box center [341, 349] width 683 height 640
click at [340, 351] on link "Download File" at bounding box center [342, 360] width 86 height 20
click at [677, 9] on button "Close gallery" at bounding box center [667, 14] width 31 height 29
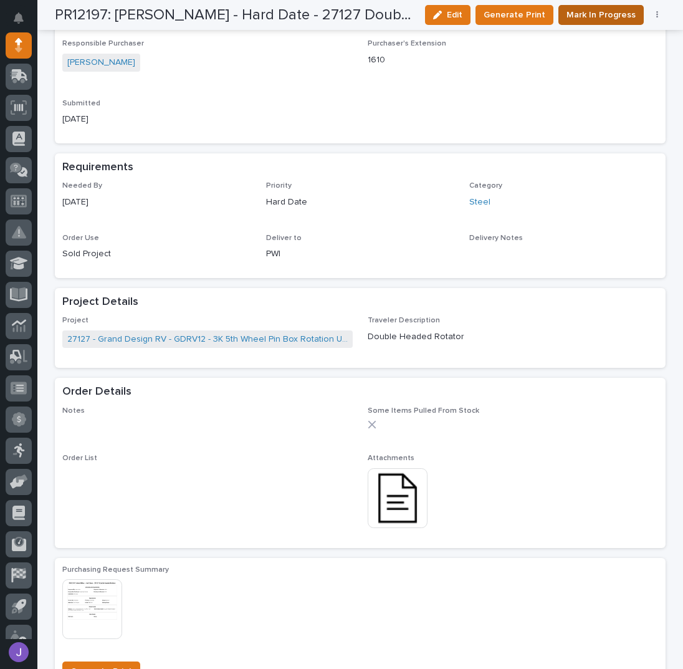
click at [625, 21] on span "Mark In Progress" at bounding box center [601, 14] width 69 height 15
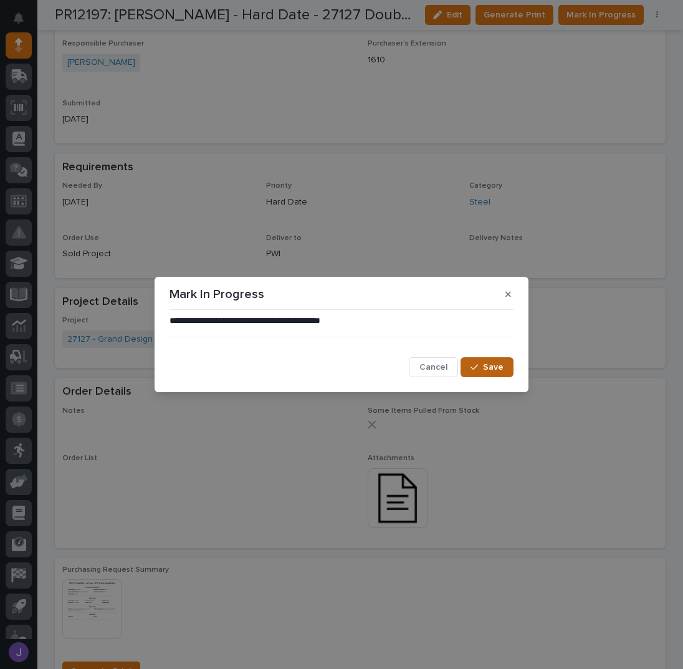
click at [493, 372] on span "Save" at bounding box center [493, 367] width 21 height 11
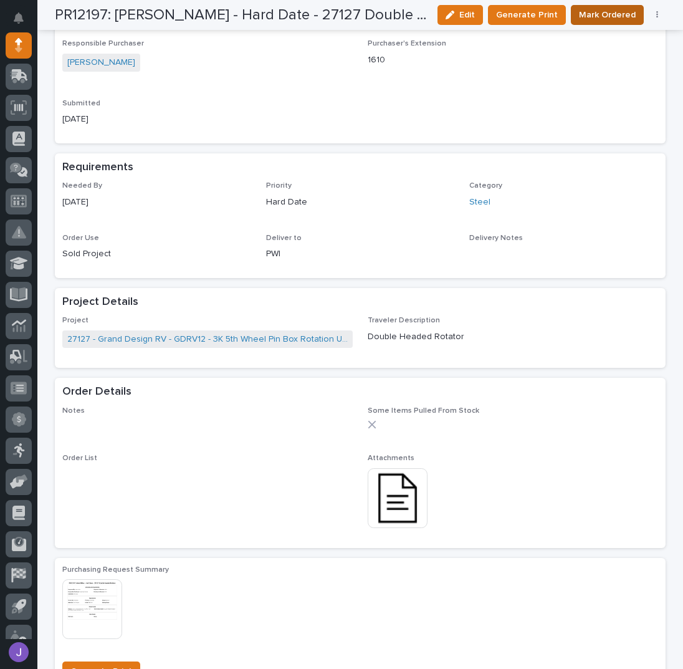
click at [610, 13] on span "Mark Ordered" at bounding box center [607, 14] width 57 height 15
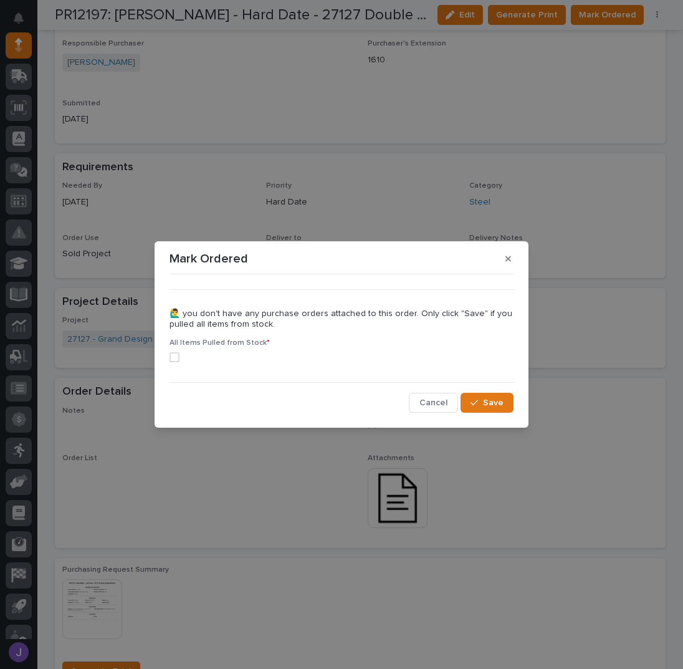
click at [171, 355] on span at bounding box center [175, 357] width 10 height 10
click at [489, 400] on span "Save" at bounding box center [493, 402] width 21 height 11
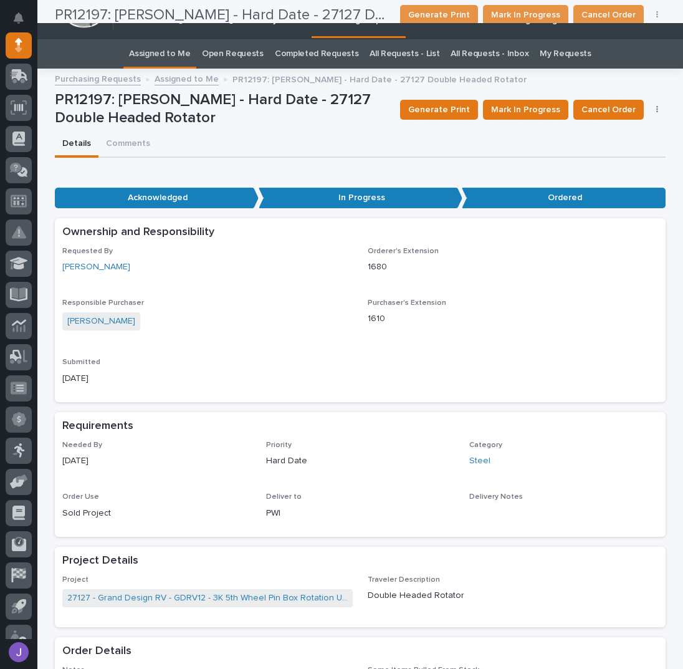
scroll to position [0, 0]
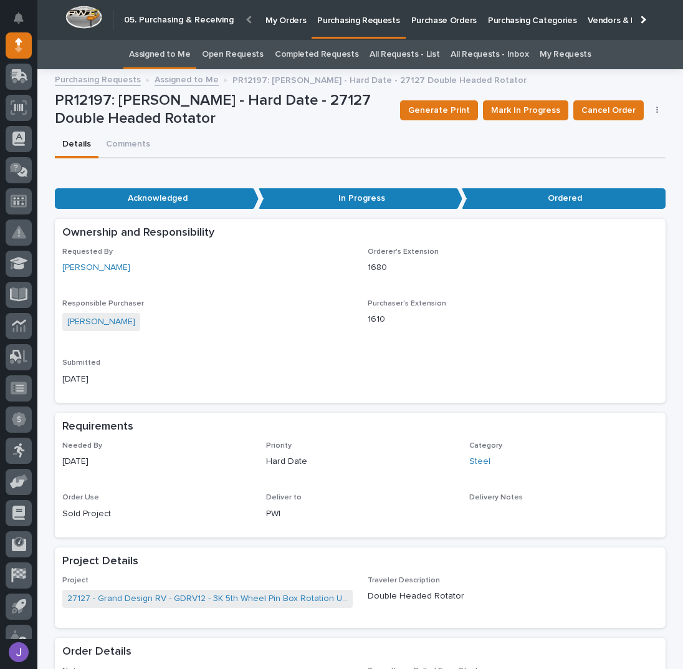
click at [175, 60] on link "Assigned to Me" at bounding box center [160, 54] width 62 height 29
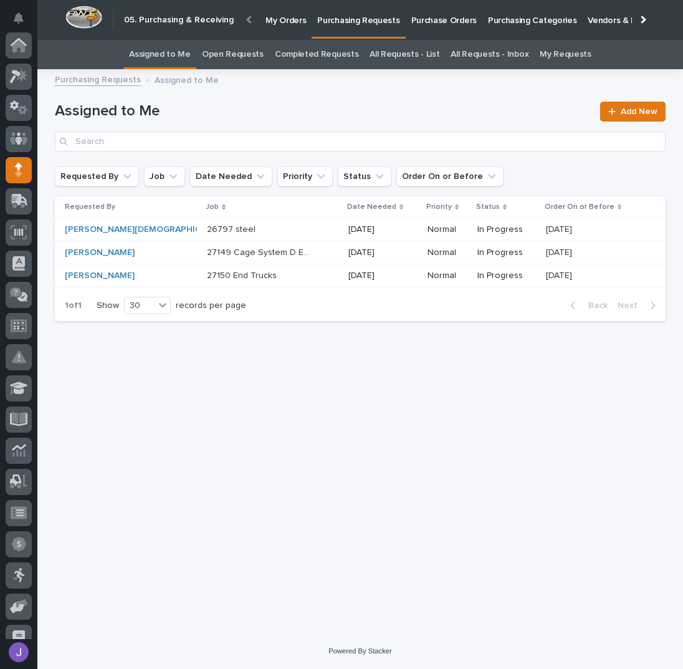
scroll to position [125, 0]
click at [264, 112] on h1 "Assigned to Me" at bounding box center [324, 111] width 538 height 18
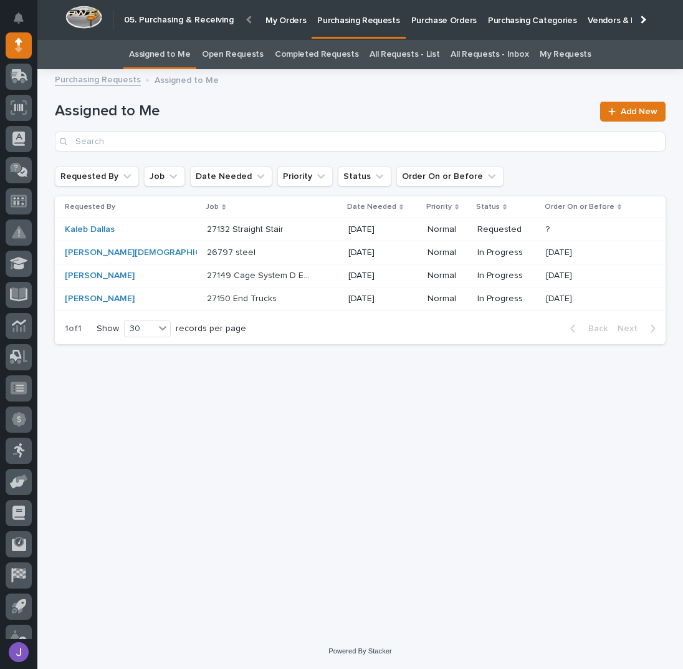
click at [227, 399] on div "Loading... Saving… Loading... Saving… Assigned to Me Add New Requested By Job D…" at bounding box center [361, 340] width 624 height 526
click at [248, 387] on div "Loading... Saving… Loading... Saving… Assigned to Me Add New Requested By Job D…" at bounding box center [361, 340] width 624 height 526
click at [327, 112] on h1 "Assigned to Me" at bounding box center [324, 111] width 538 height 18
